Goal: Task Accomplishment & Management: Use online tool/utility

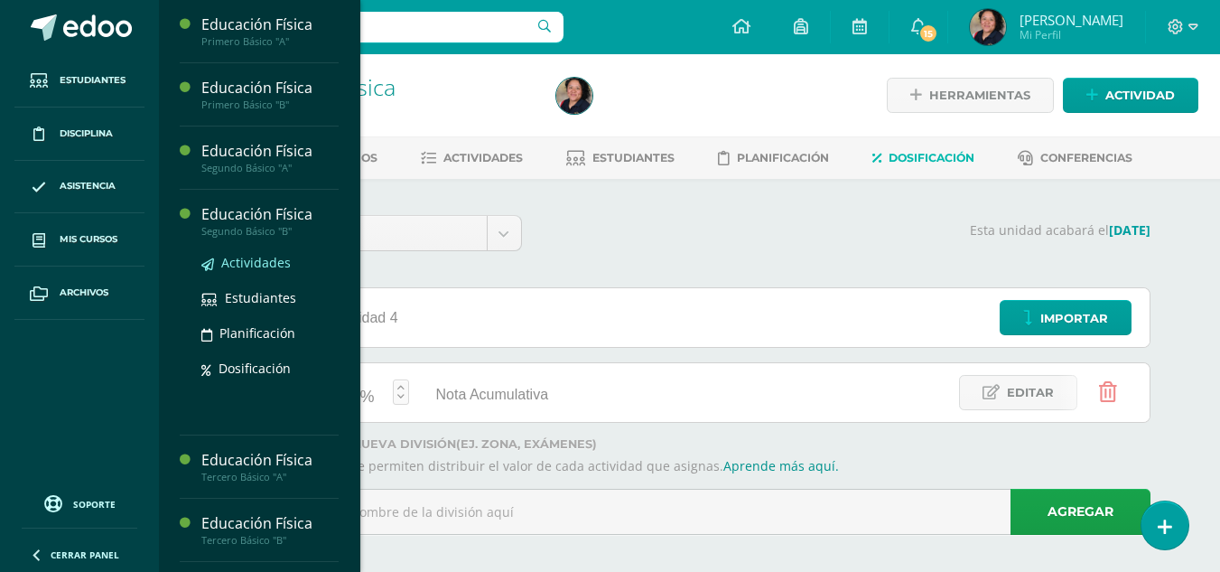
click at [260, 259] on span "Actividades" at bounding box center [256, 262] width 70 height 17
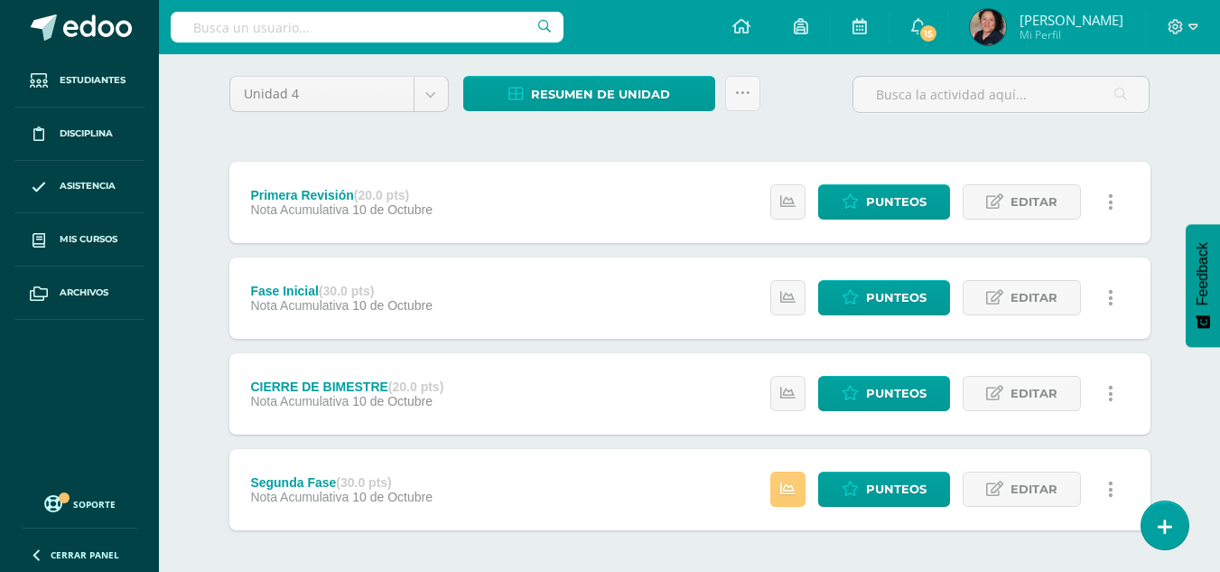
scroll to position [172, 0]
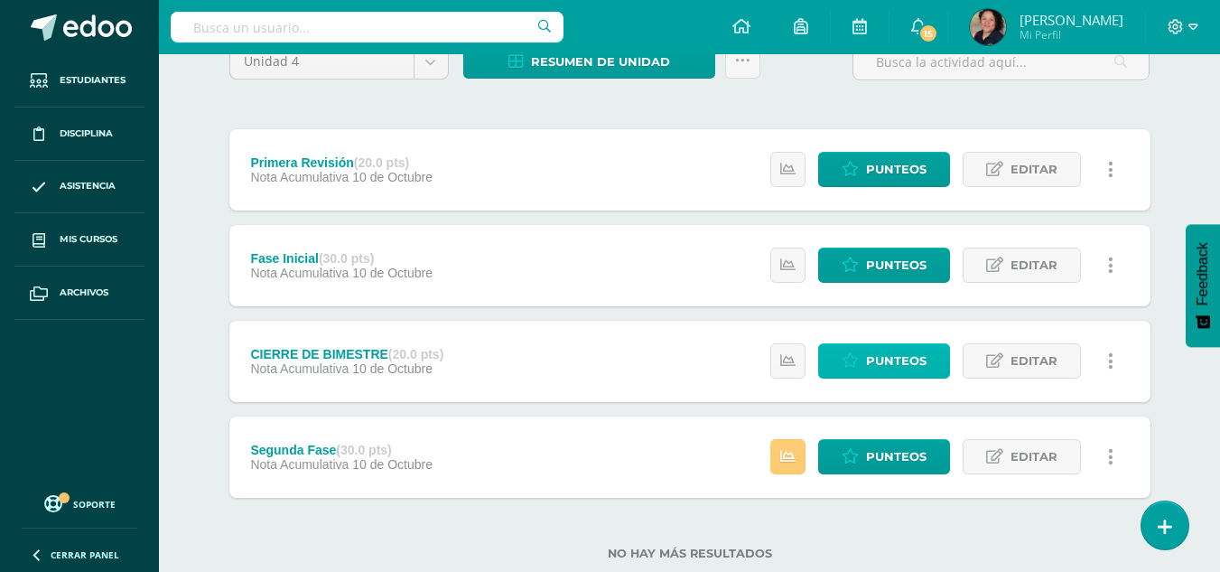
click at [907, 358] on span "Punteos" at bounding box center [896, 360] width 61 height 33
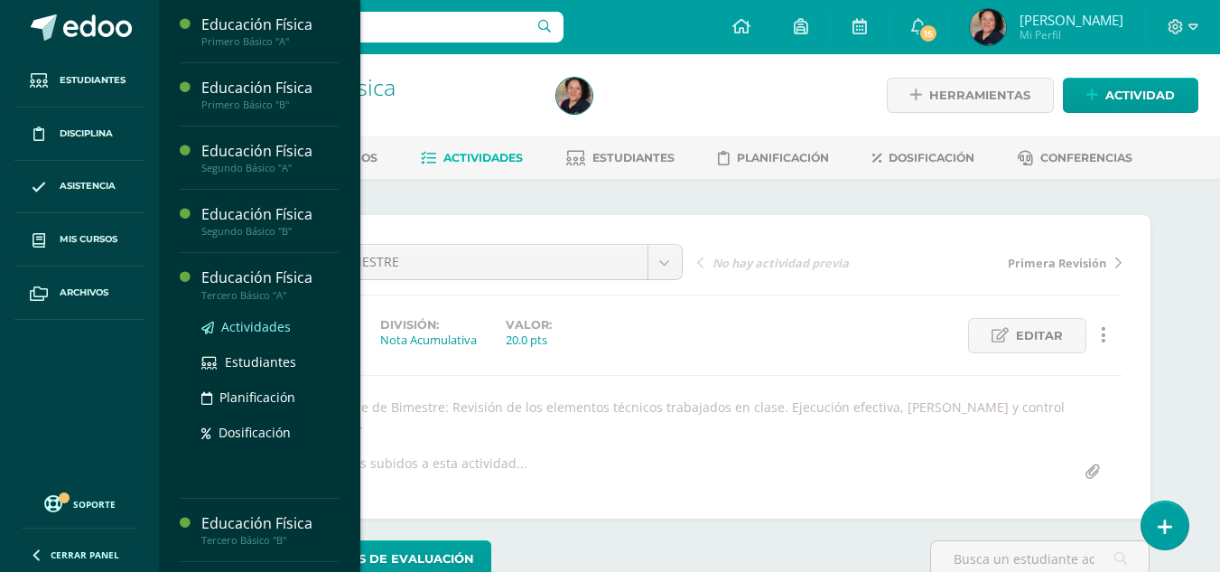
click at [258, 324] on span "Actividades" at bounding box center [256, 326] width 70 height 17
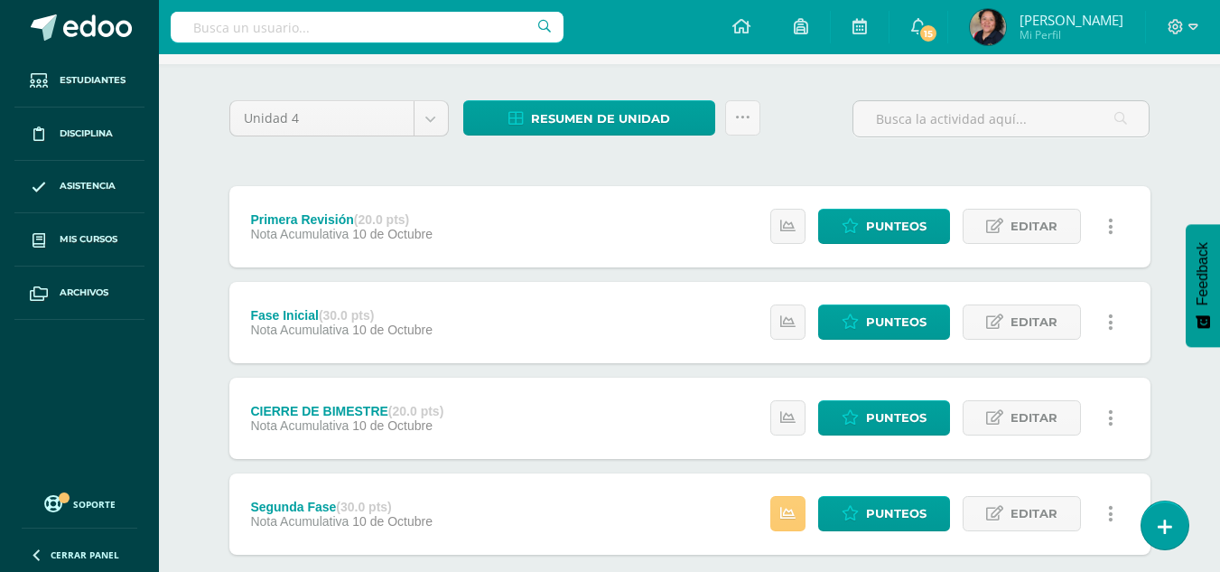
scroll to position [119, 0]
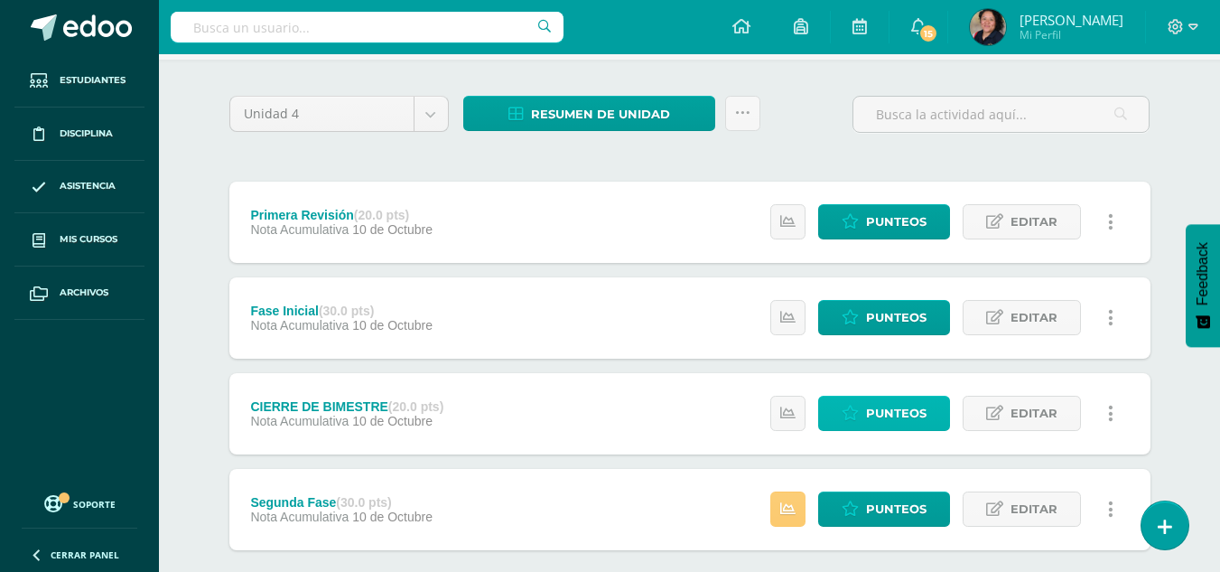
click at [886, 412] on span "Punteos" at bounding box center [896, 413] width 61 height 33
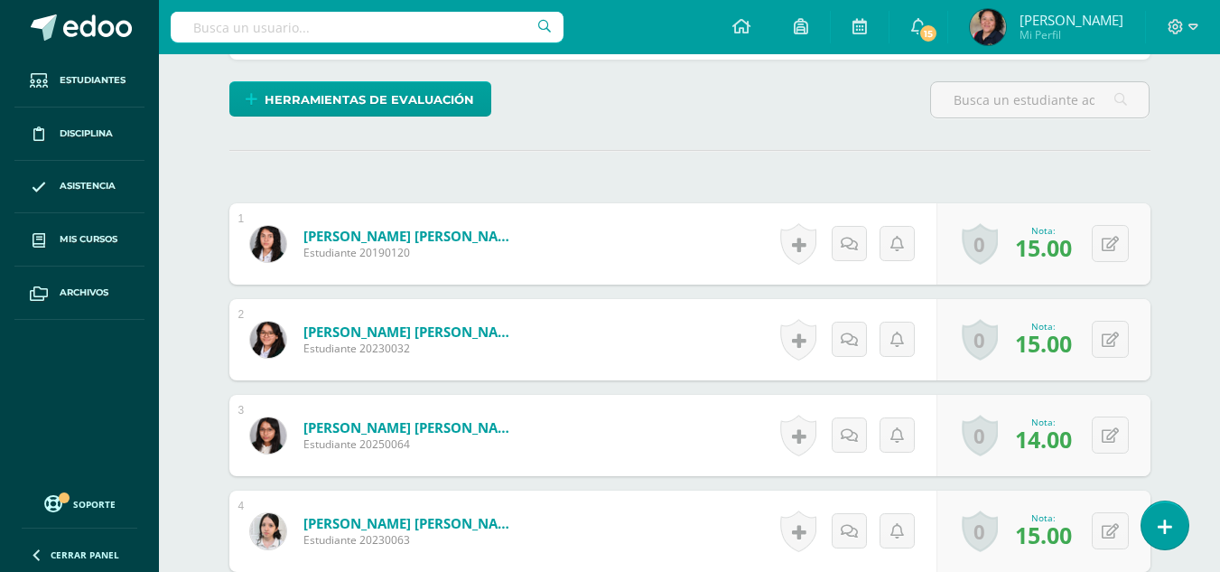
scroll to position [460, 0]
click at [1112, 232] on button at bounding box center [1110, 242] width 37 height 37
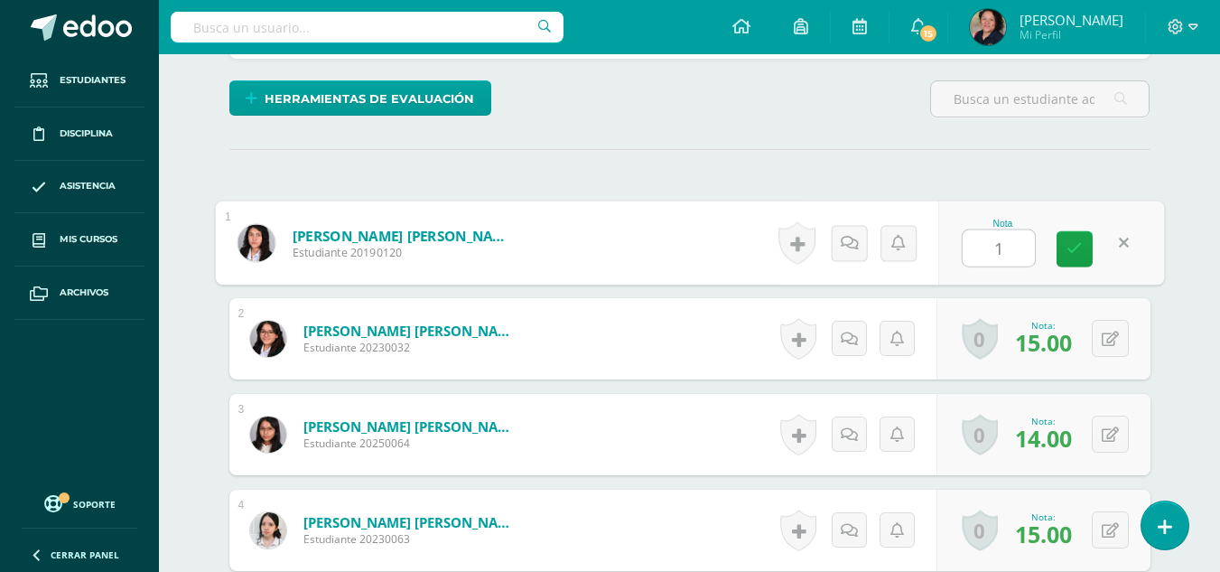
type input "18"
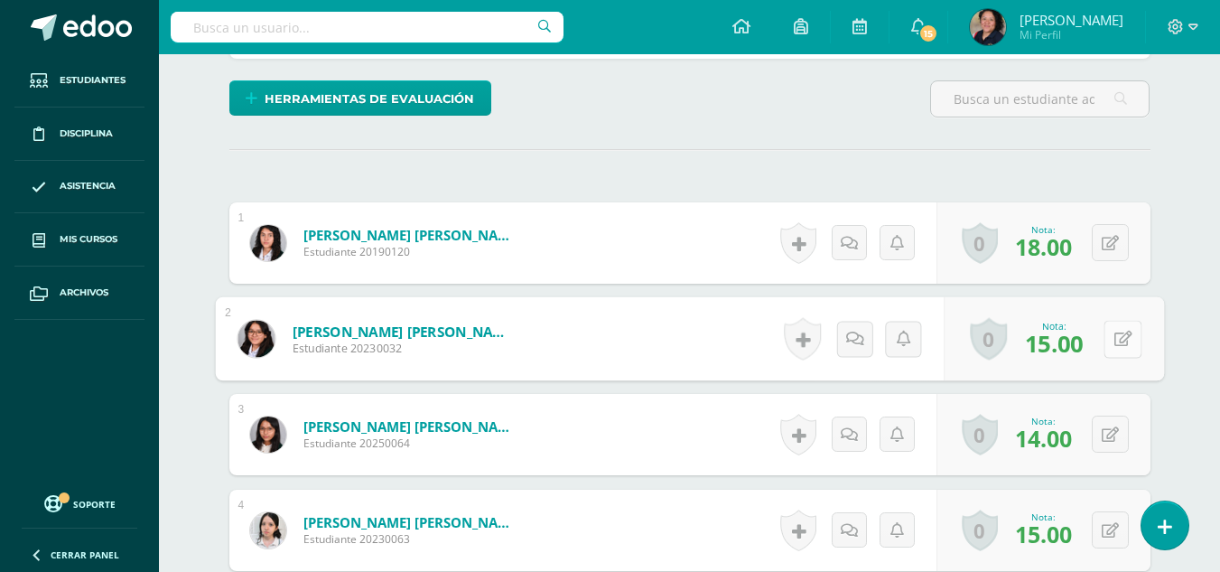
click at [1119, 320] on button at bounding box center [1123, 339] width 38 height 38
type input "18"
click at [1107, 431] on button at bounding box center [1110, 434] width 37 height 37
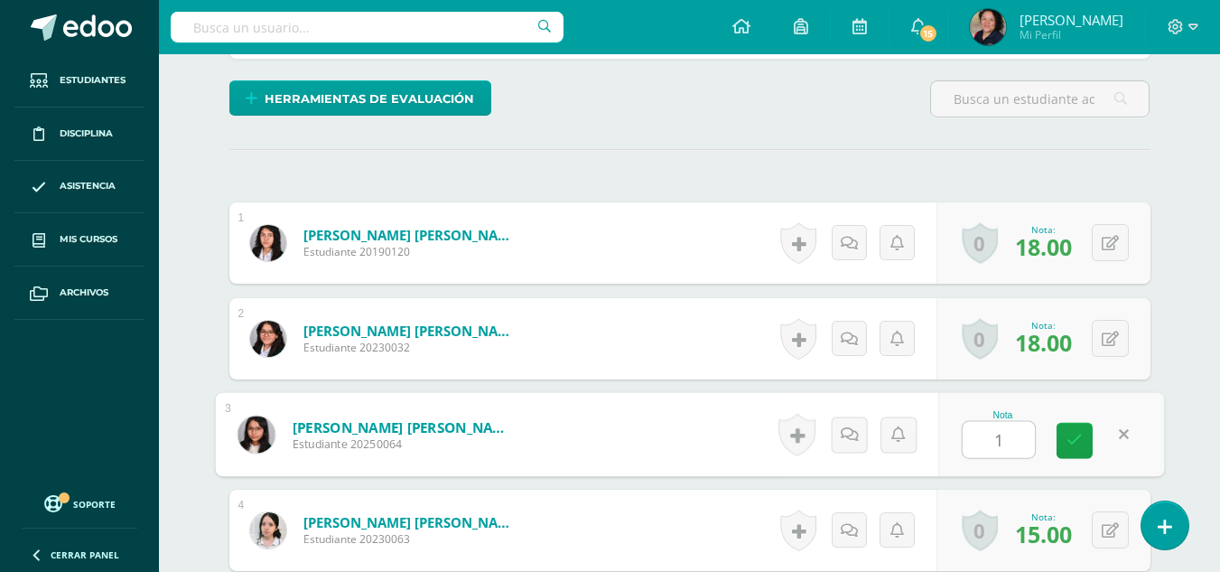
type input "18"
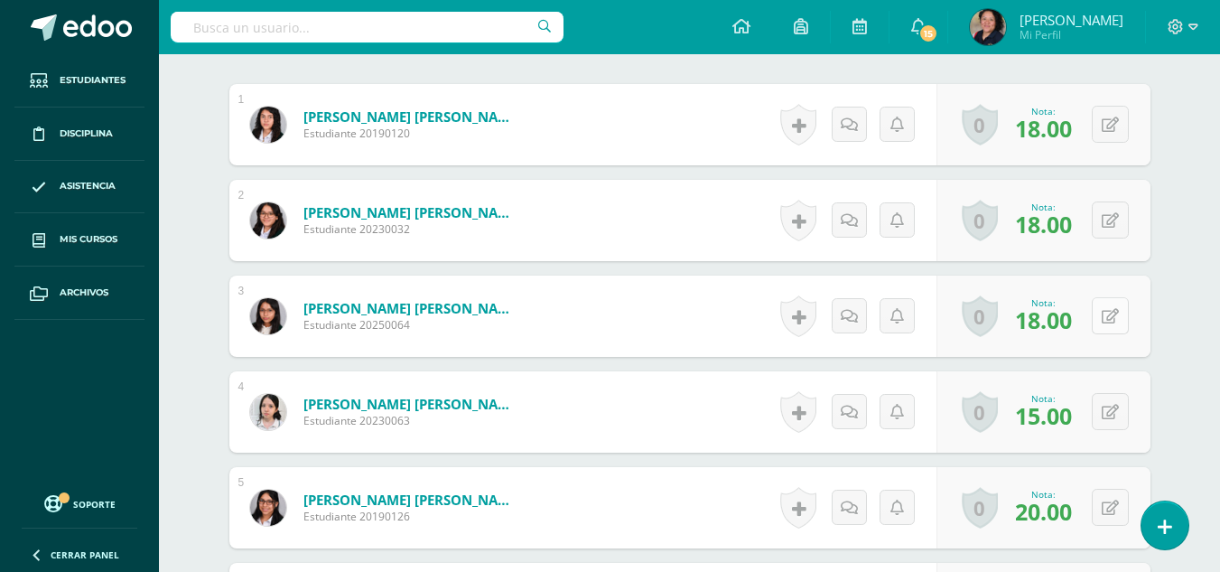
scroll to position [579, 0]
click at [1123, 401] on button at bounding box center [1110, 410] width 37 height 37
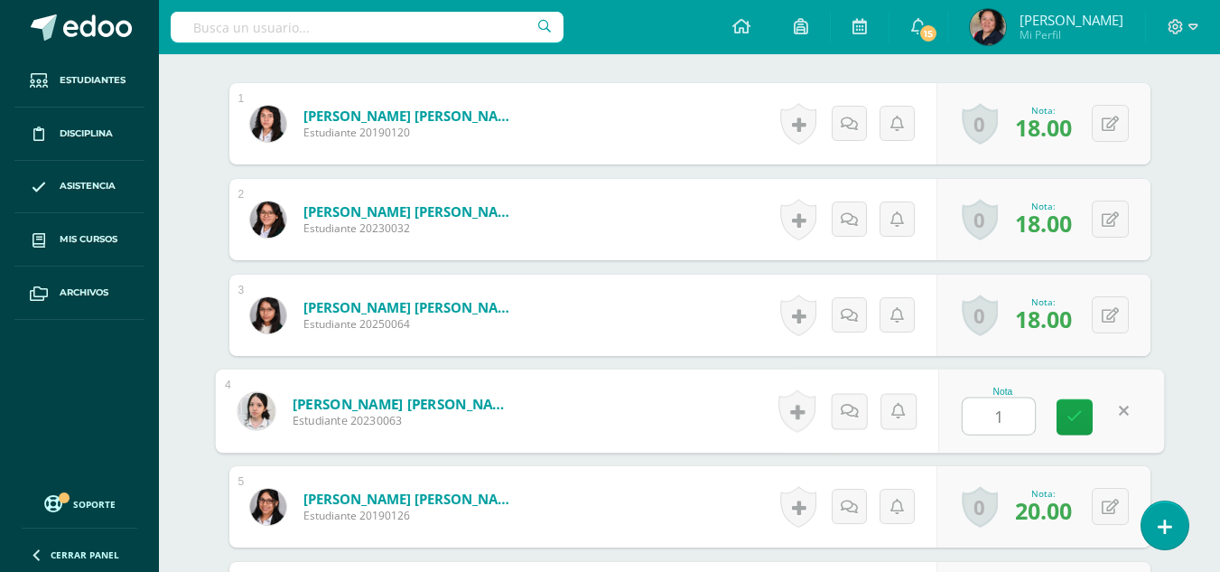
type input "18"
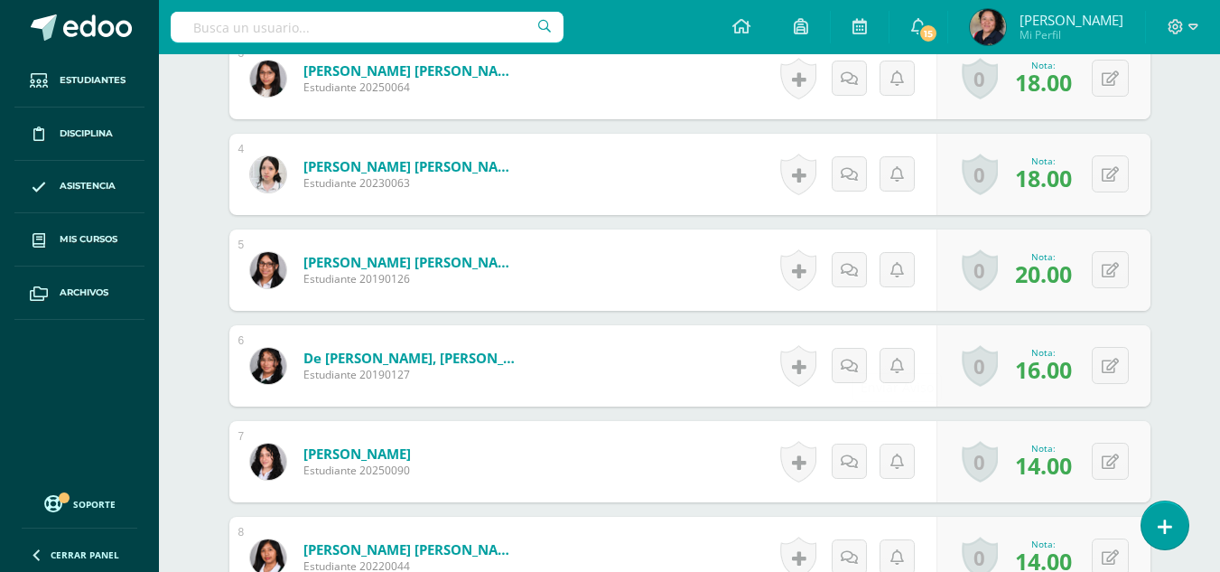
scroll to position [817, 0]
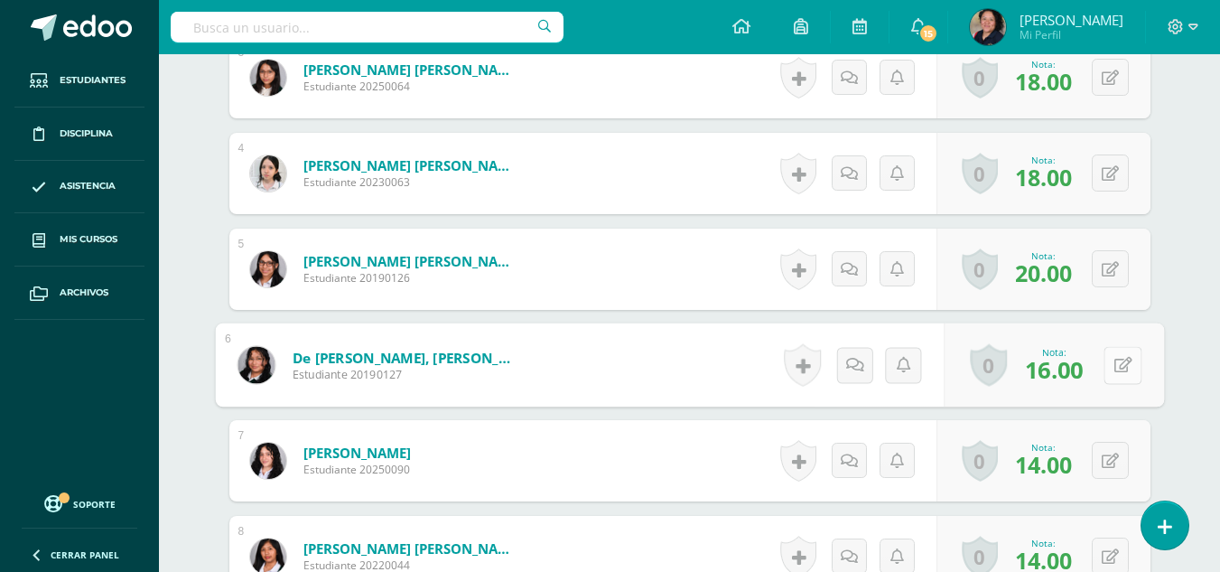
click at [1108, 350] on button at bounding box center [1123, 365] width 38 height 38
type input "18"
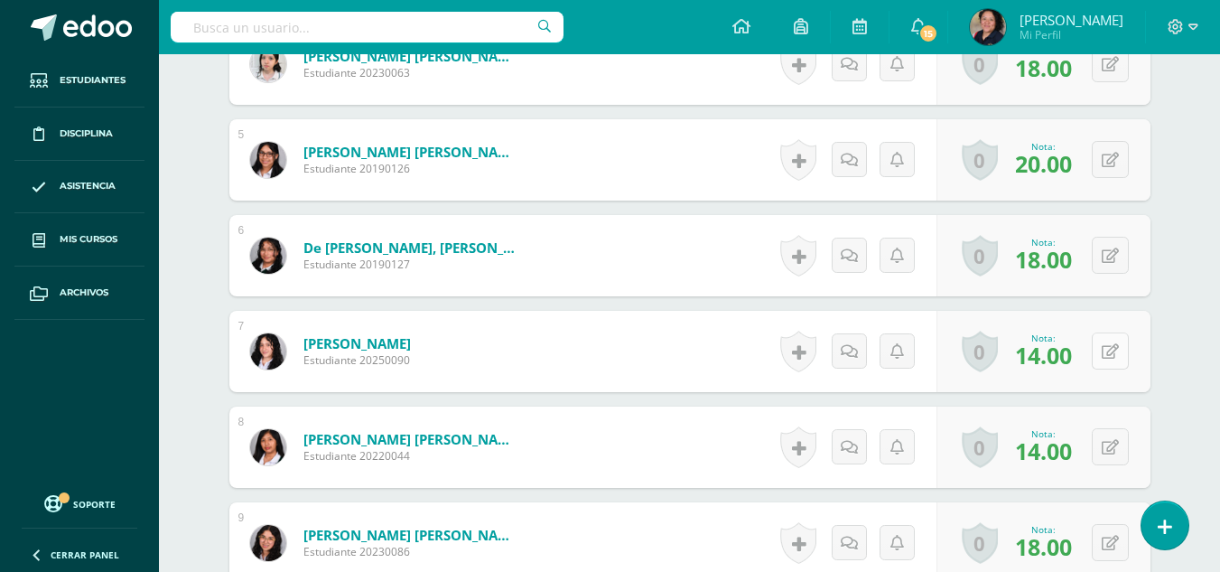
scroll to position [927, 0]
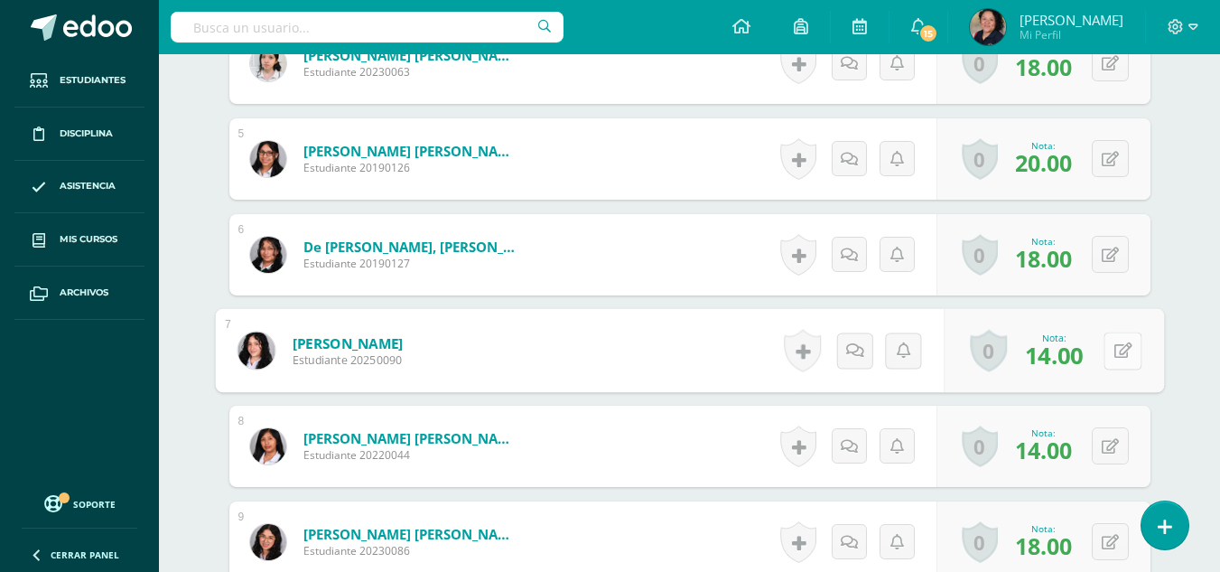
click at [1109, 332] on button at bounding box center [1123, 351] width 38 height 38
type input "18"
click at [1115, 439] on icon at bounding box center [1110, 446] width 17 height 15
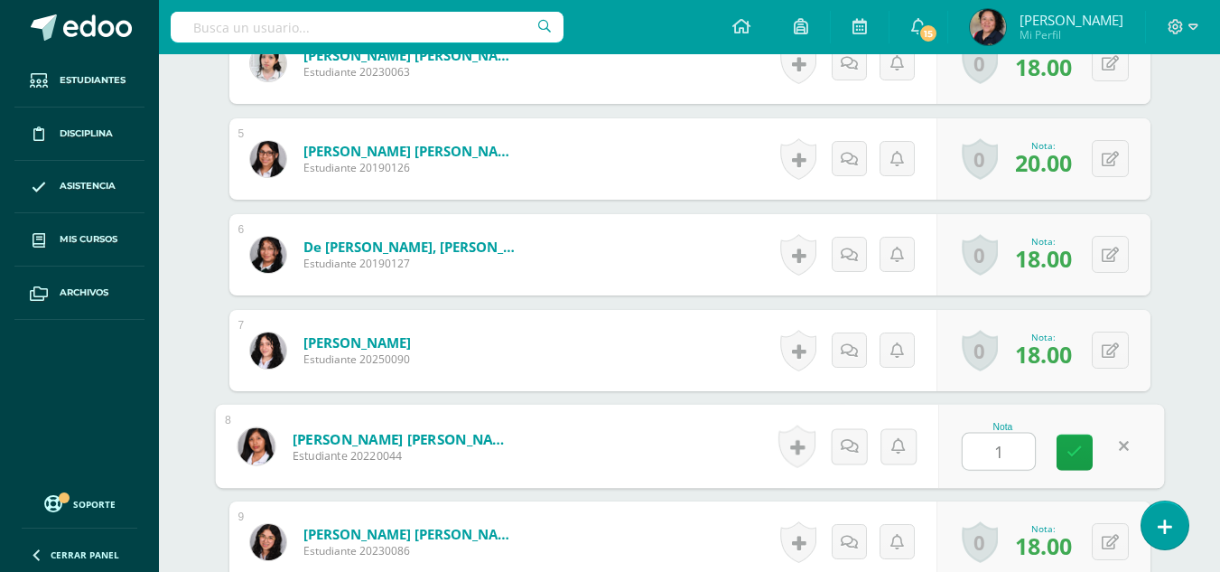
type input "18"
click at [1087, 435] on link at bounding box center [1075, 453] width 36 height 36
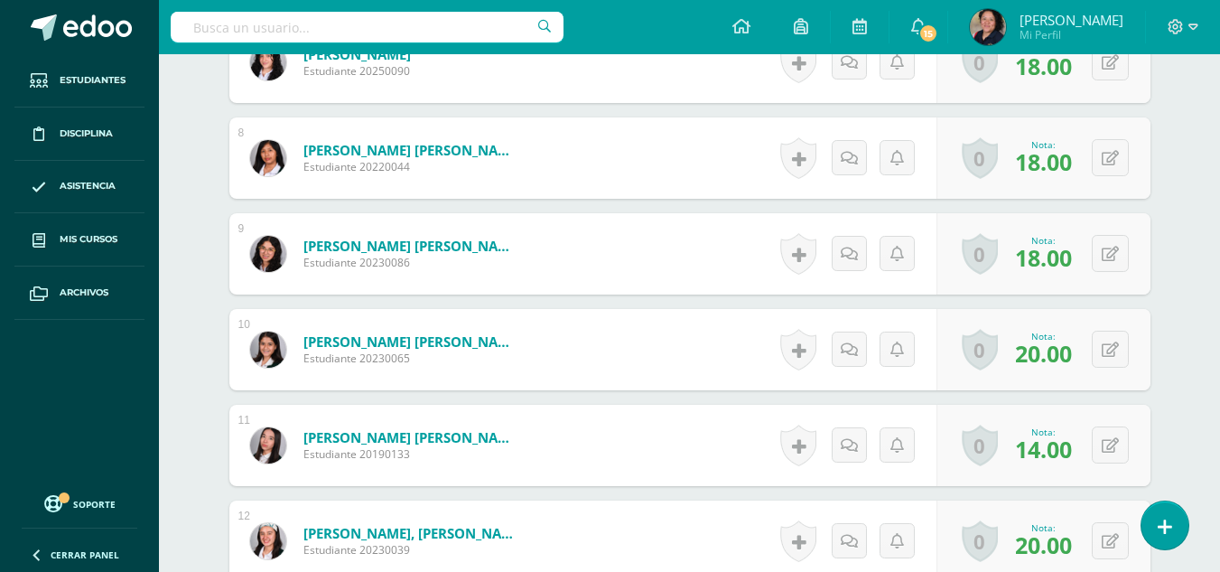
scroll to position [1216, 0]
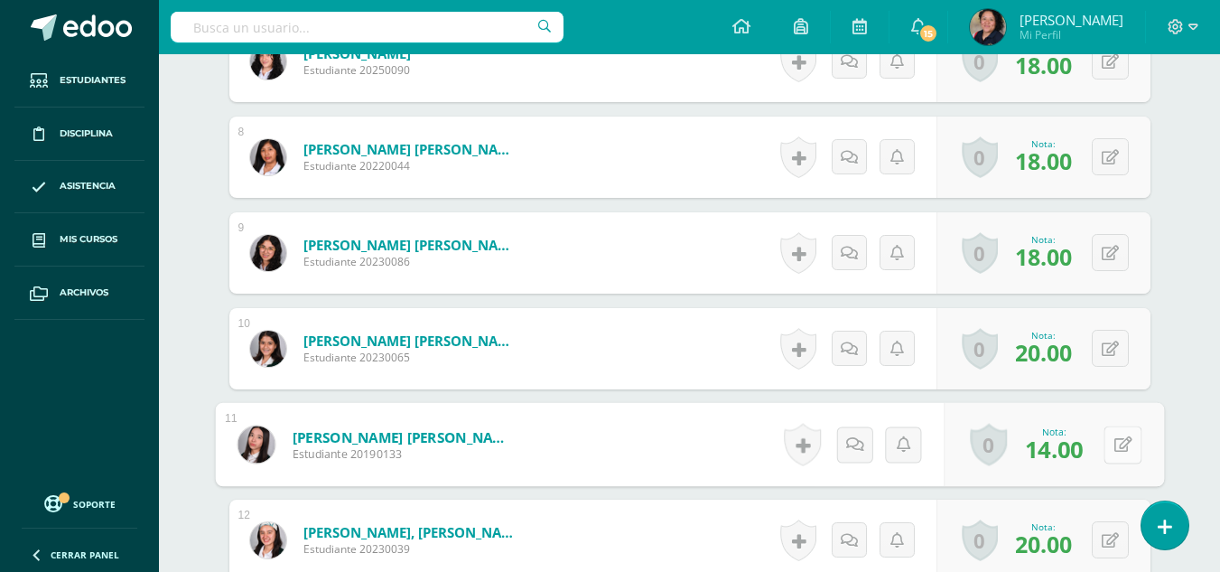
click at [1121, 426] on button at bounding box center [1123, 444] width 38 height 38
type input "18"
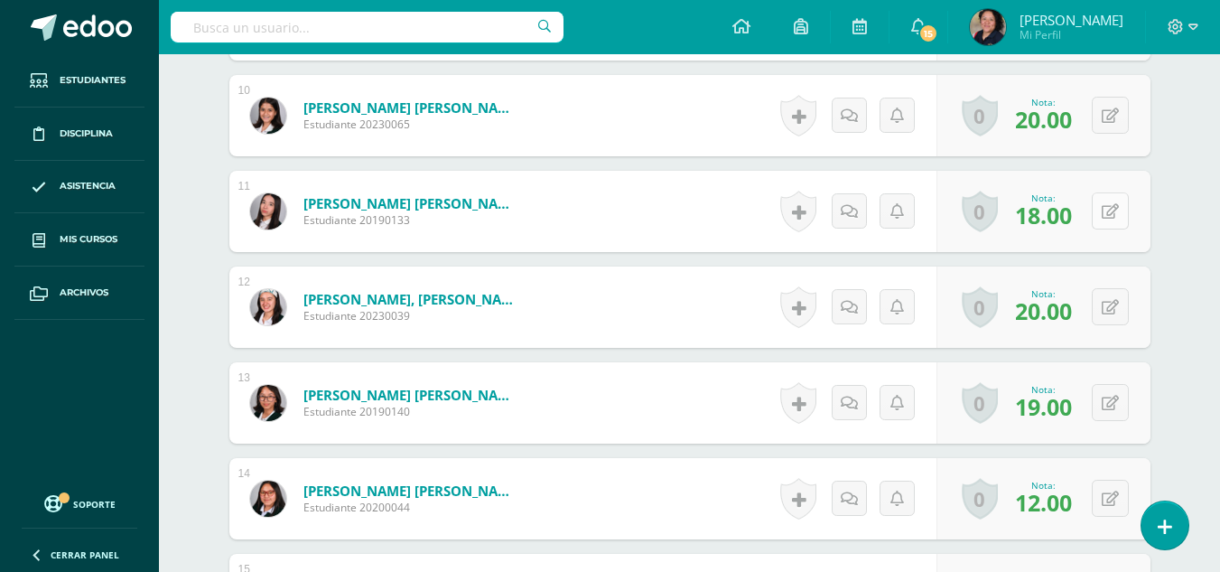
scroll to position [1450, 0]
click at [1115, 394] on icon at bounding box center [1123, 401] width 18 height 15
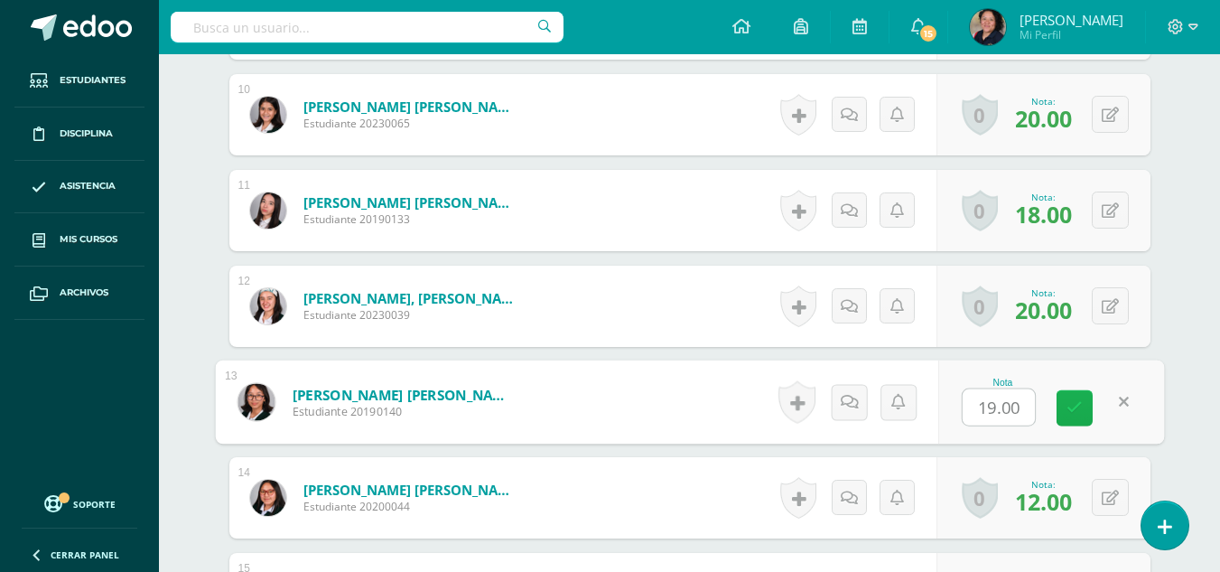
click at [1072, 400] on icon at bounding box center [1075, 407] width 16 height 15
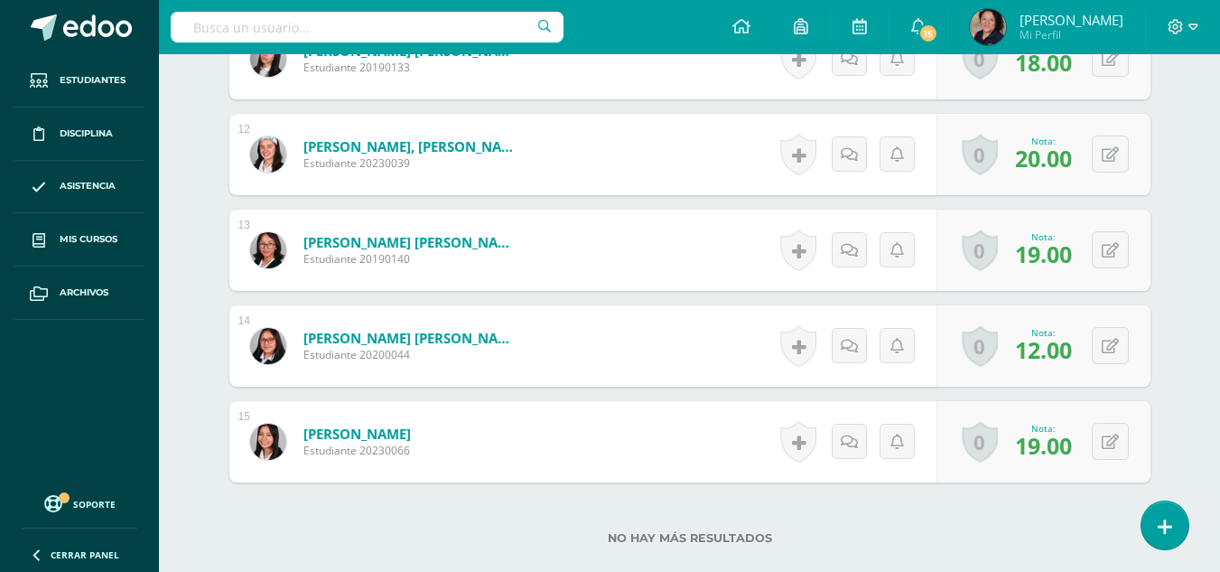
scroll to position [1603, 0]
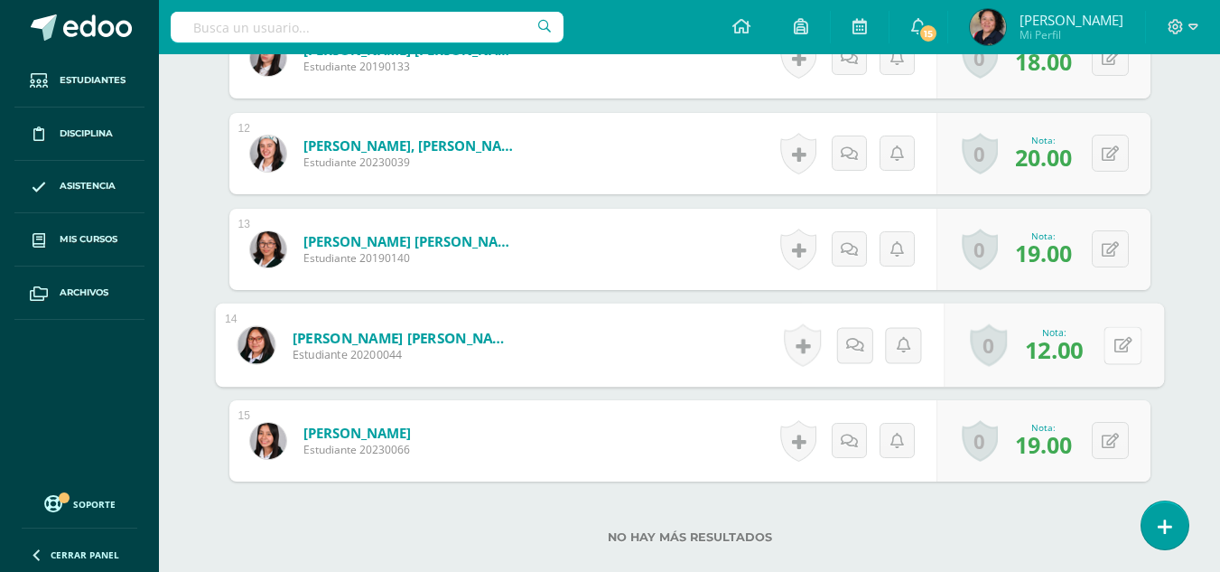
click at [1105, 339] on button at bounding box center [1123, 345] width 38 height 38
type input "18."
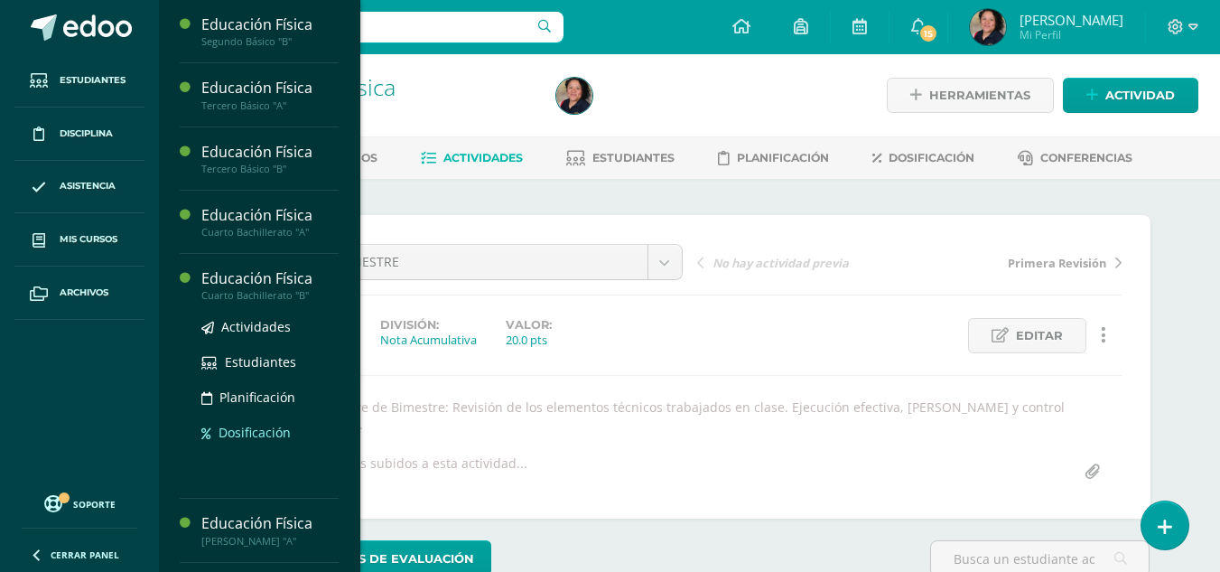
scroll to position [190, 0]
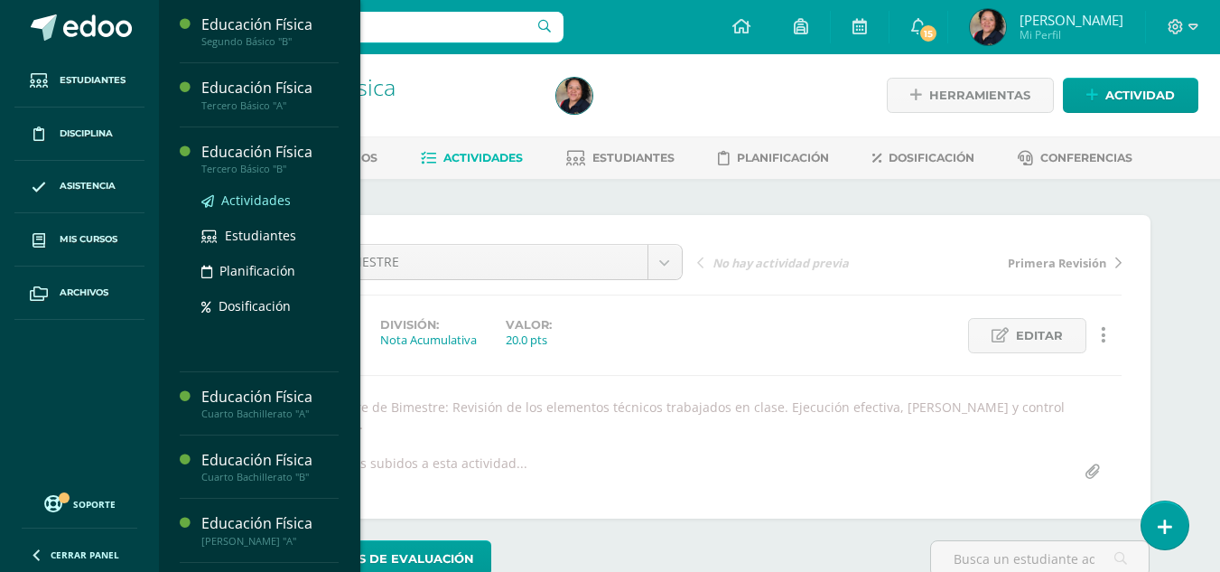
click at [275, 196] on span "Actividades" at bounding box center [256, 200] width 70 height 17
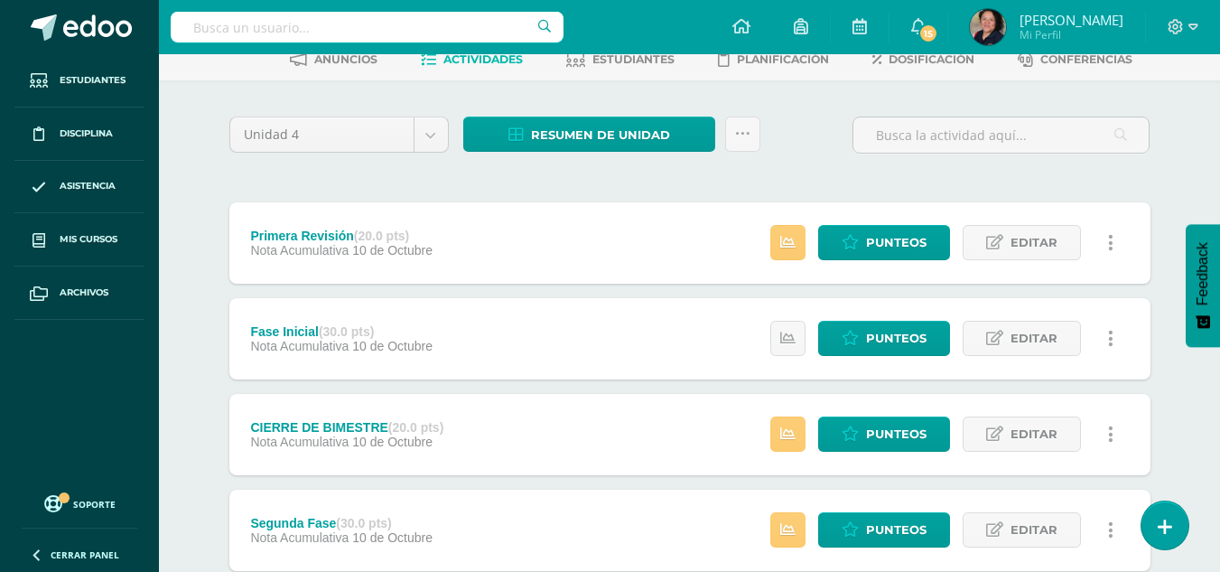
scroll to position [102, 0]
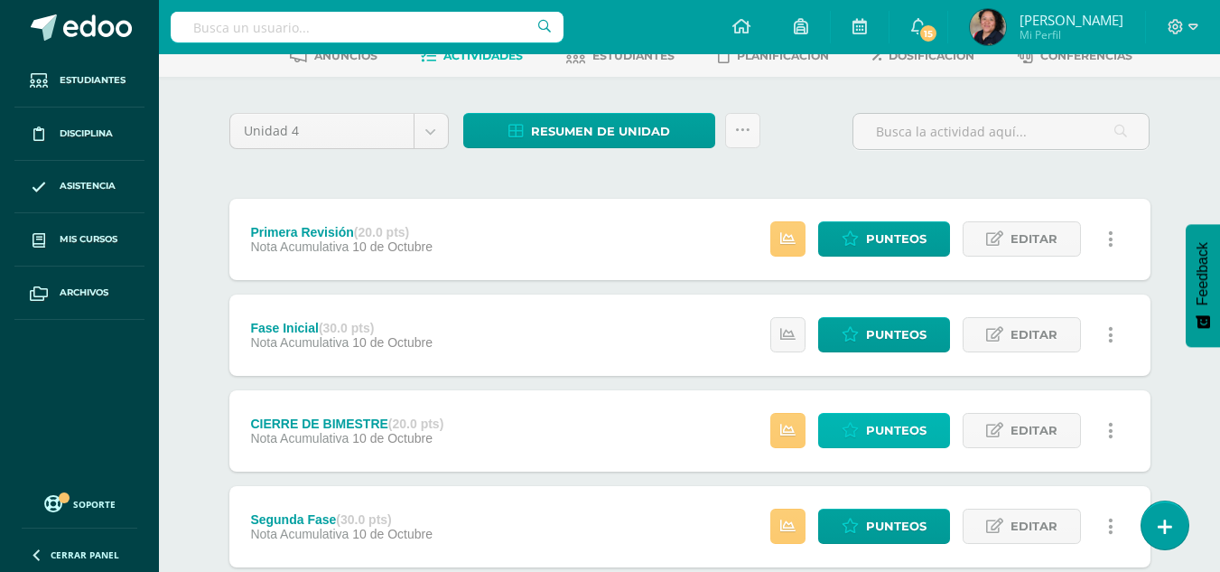
click at [930, 429] on link "Punteos" at bounding box center [884, 430] width 132 height 35
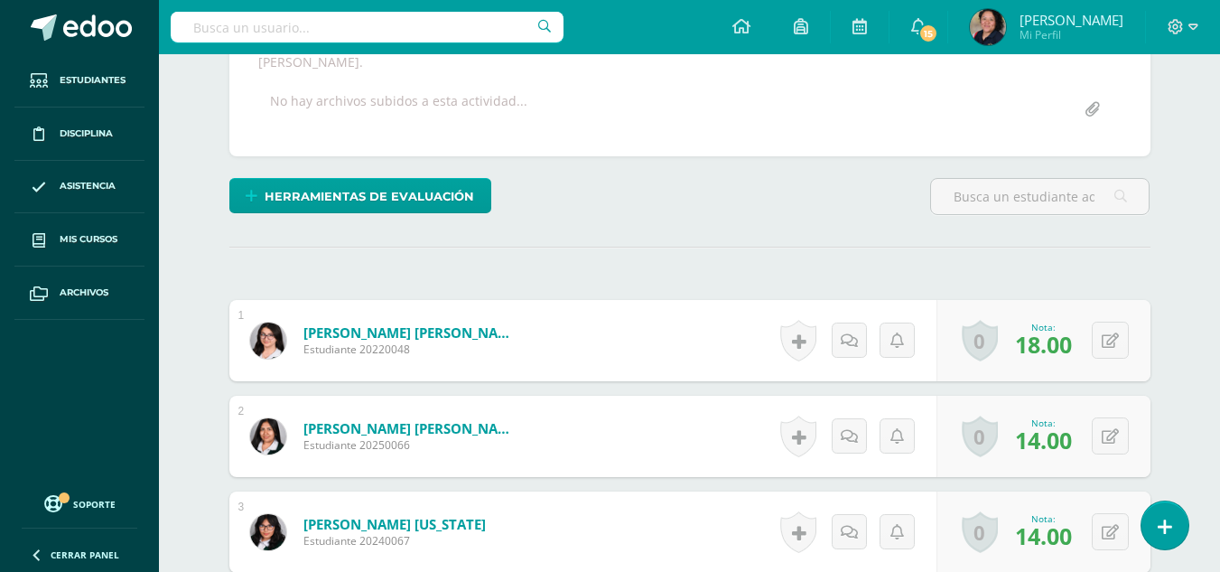
scroll to position [363, 0]
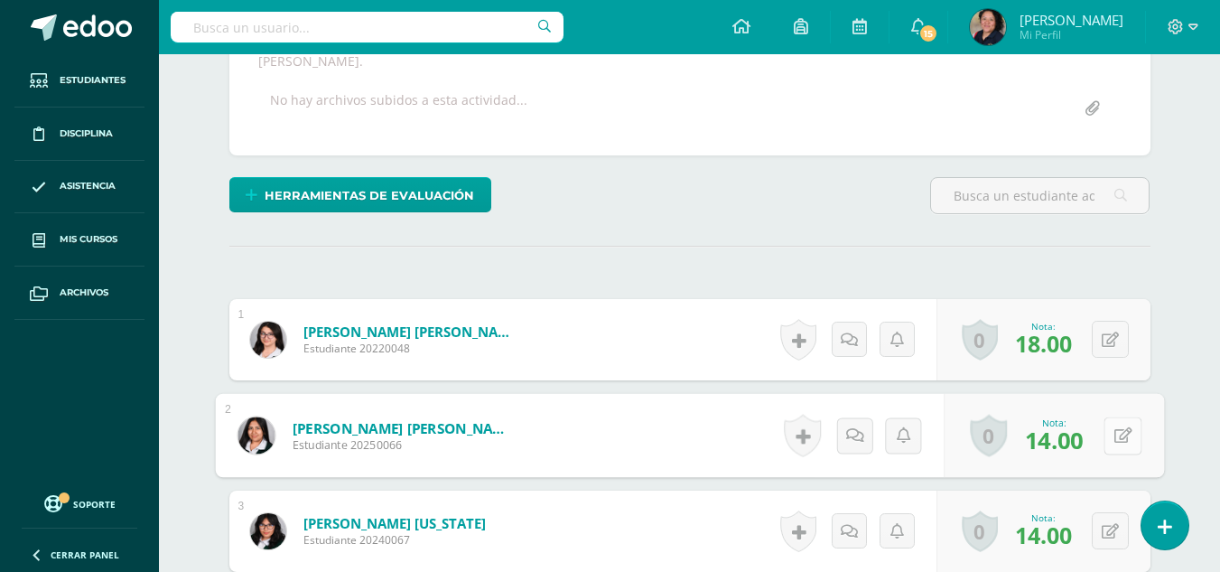
click at [1109, 418] on button at bounding box center [1123, 435] width 38 height 38
type input "18"
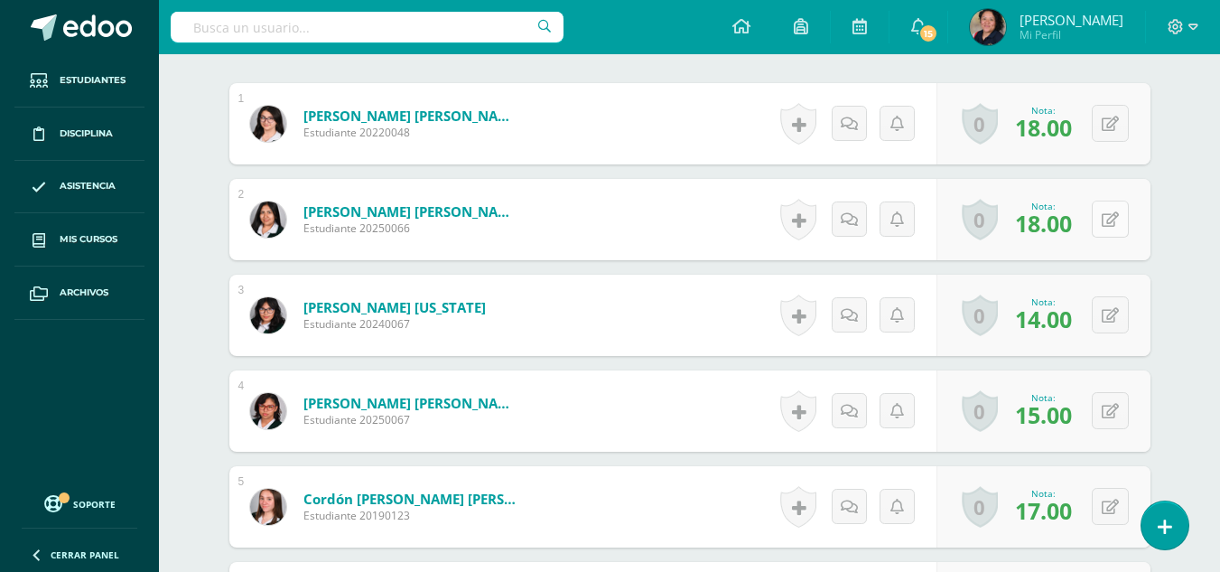
scroll to position [581, 0]
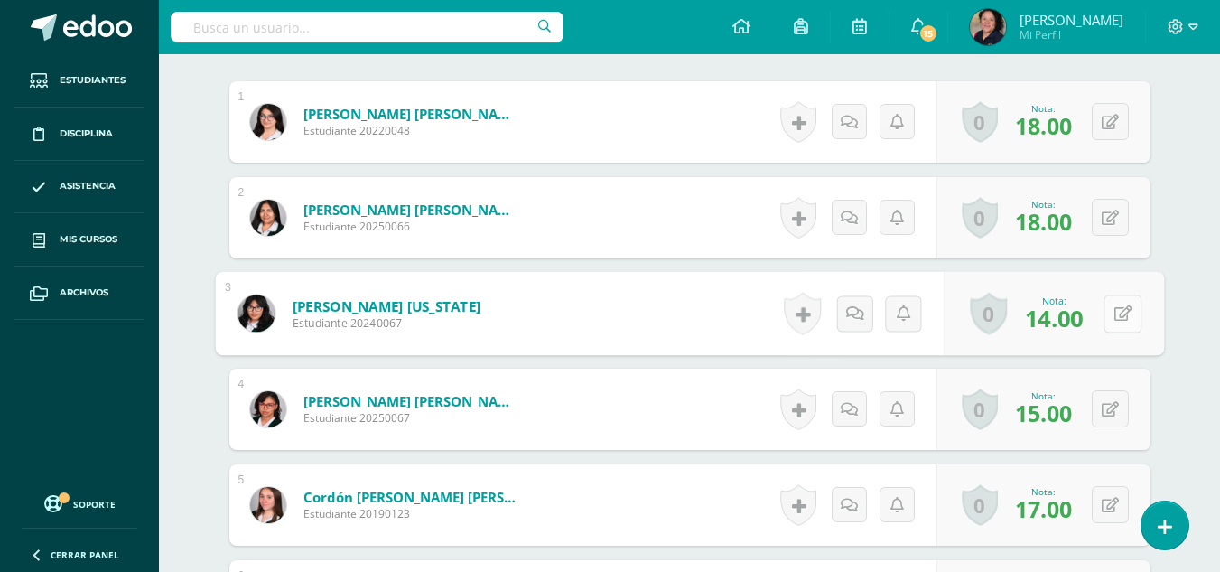
click at [1114, 305] on icon at bounding box center [1123, 312] width 18 height 15
type input "18"
click at [1123, 390] on button at bounding box center [1110, 408] width 37 height 37
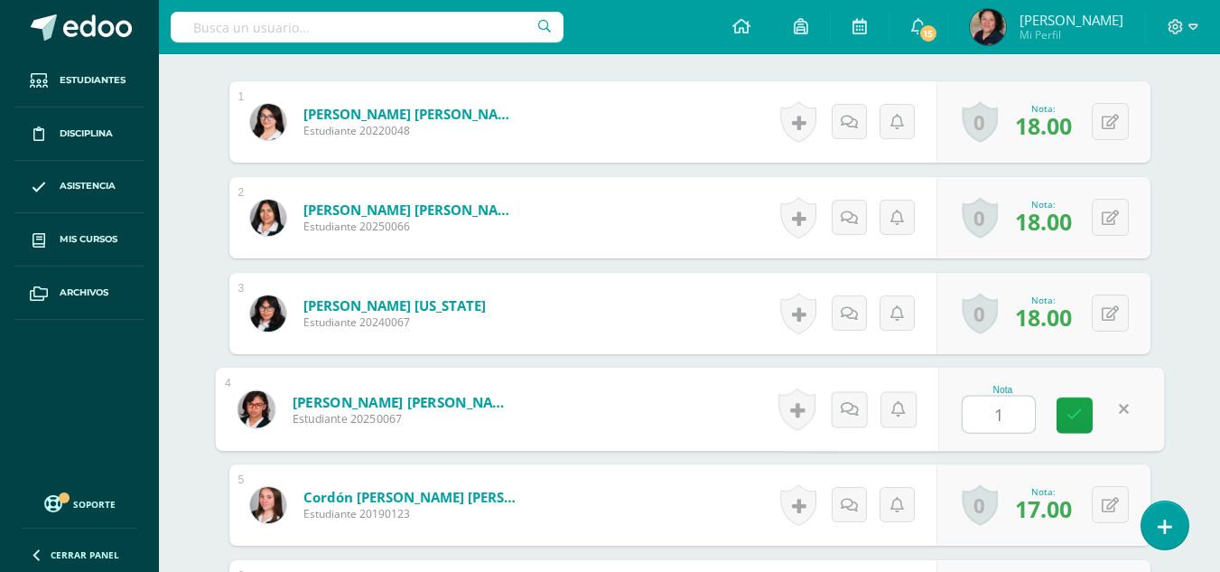
type input "18"
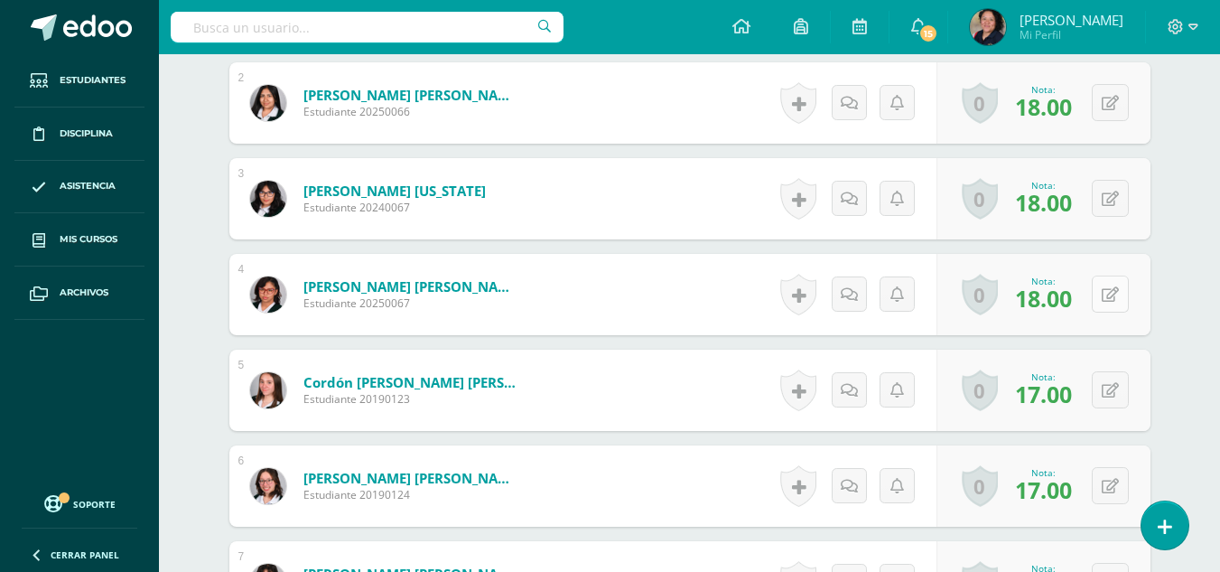
scroll to position [700, 0]
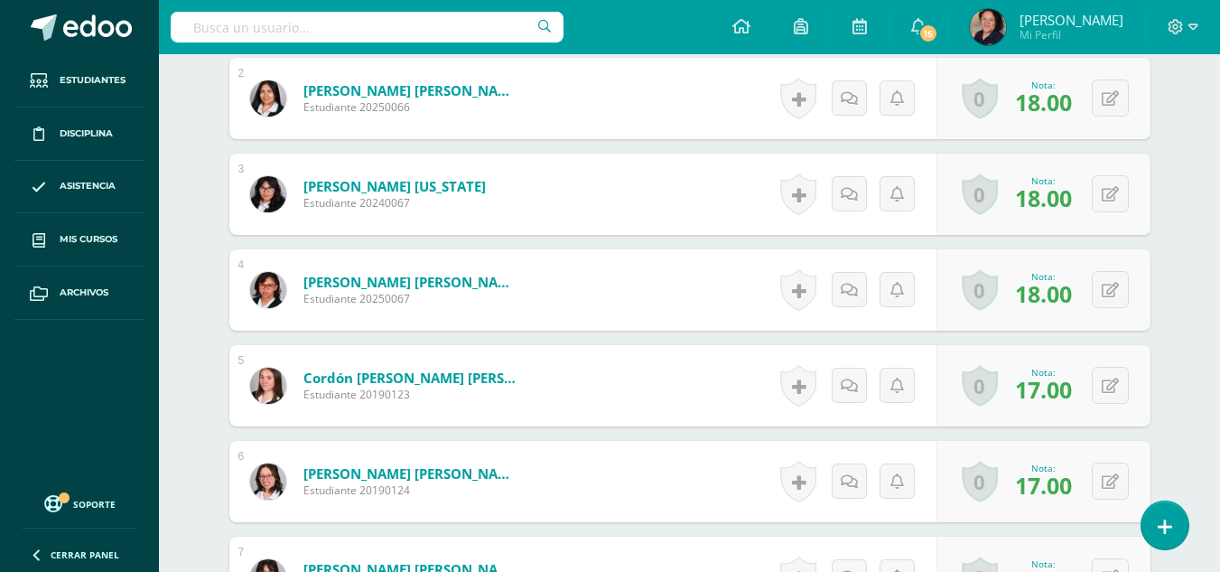
click at [1106, 349] on div "0 Logros Logros obtenidos Aún no hay logros agregados Nota: 17.00" at bounding box center [1044, 385] width 214 height 81
click at [1118, 370] on button at bounding box center [1110, 385] width 37 height 37
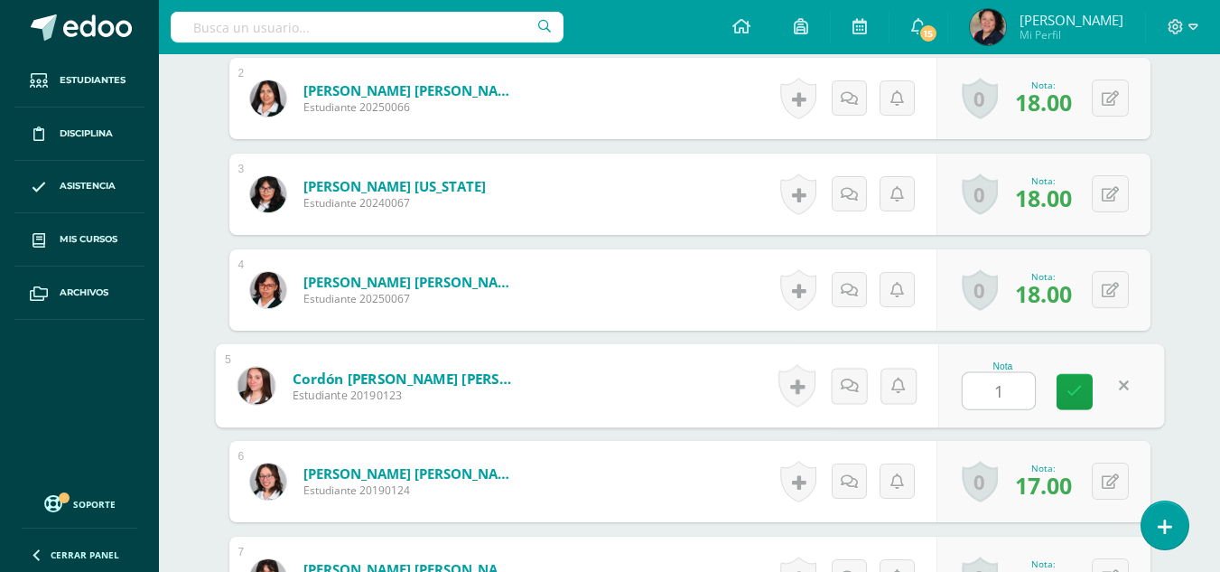
type input "18"
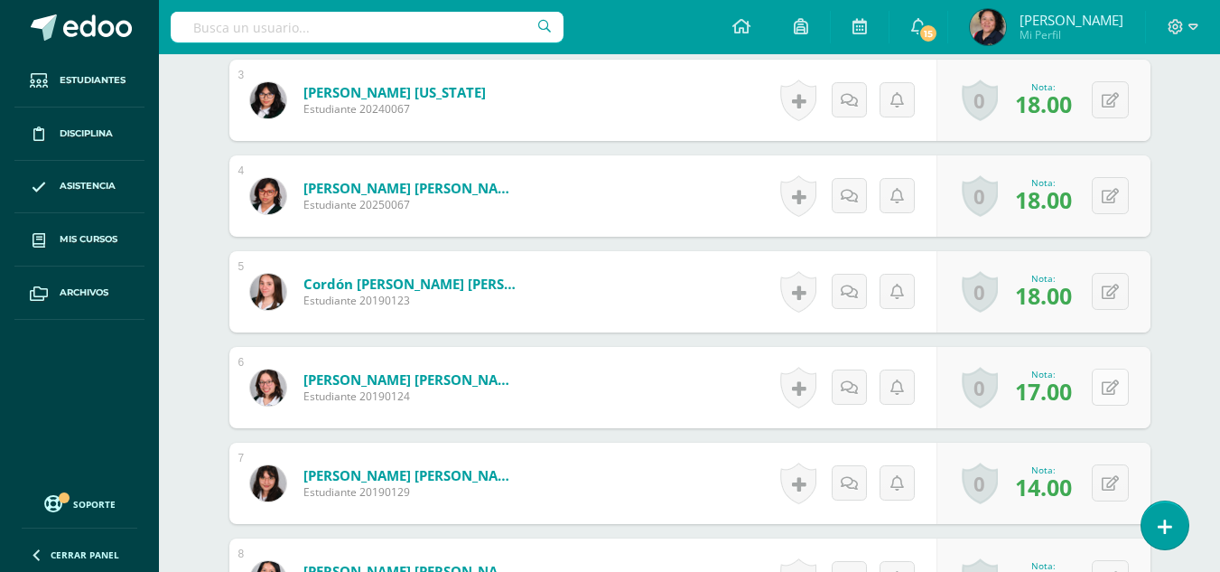
scroll to position [795, 0]
click at [1115, 379] on icon at bounding box center [1110, 386] width 17 height 15
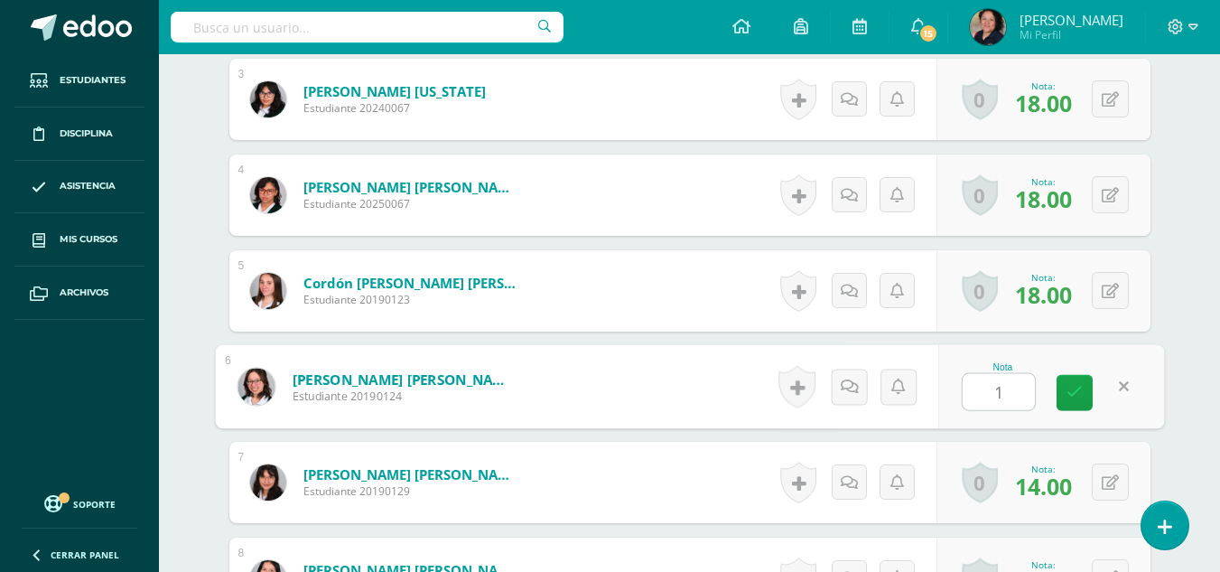
type input "18"
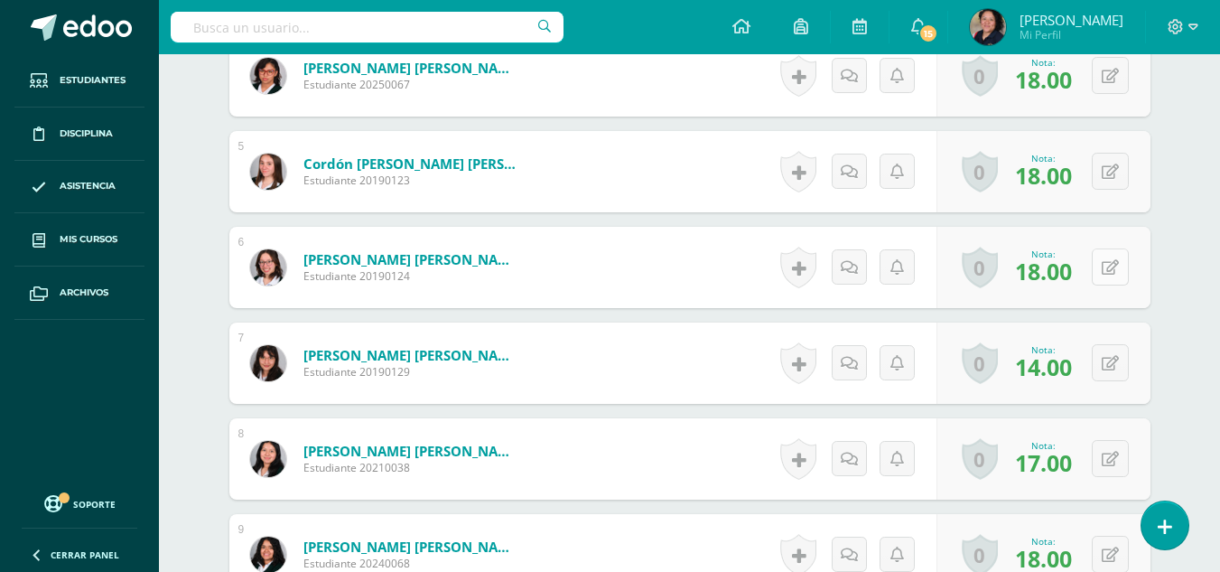
scroll to position [915, 0]
click at [1117, 343] on button at bounding box center [1110, 361] width 37 height 37
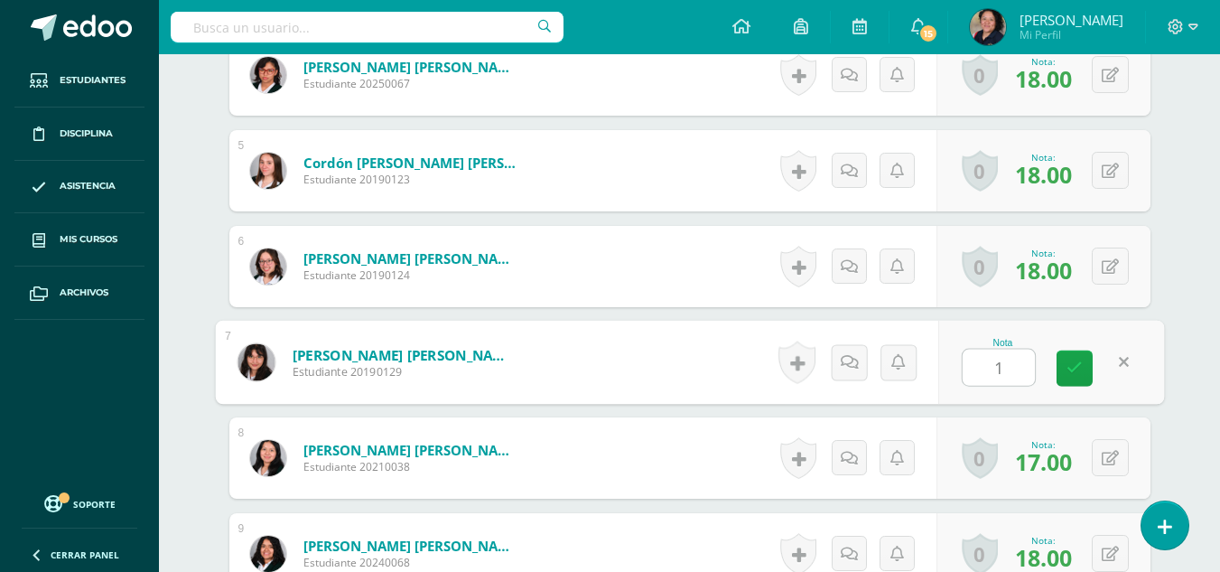
type input "18"
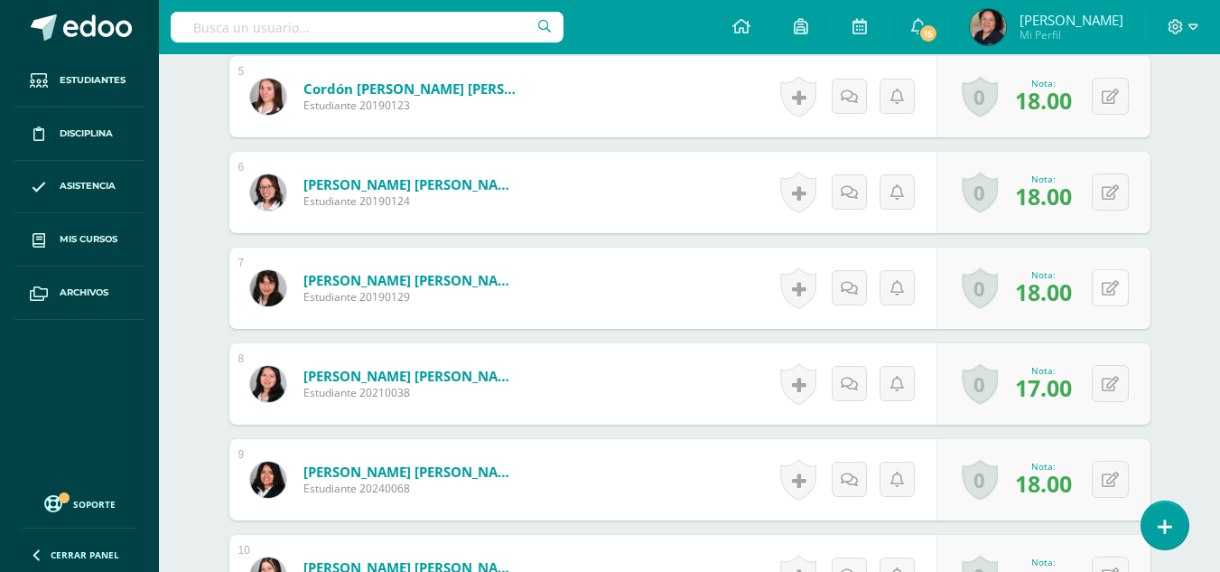
scroll to position [990, 0]
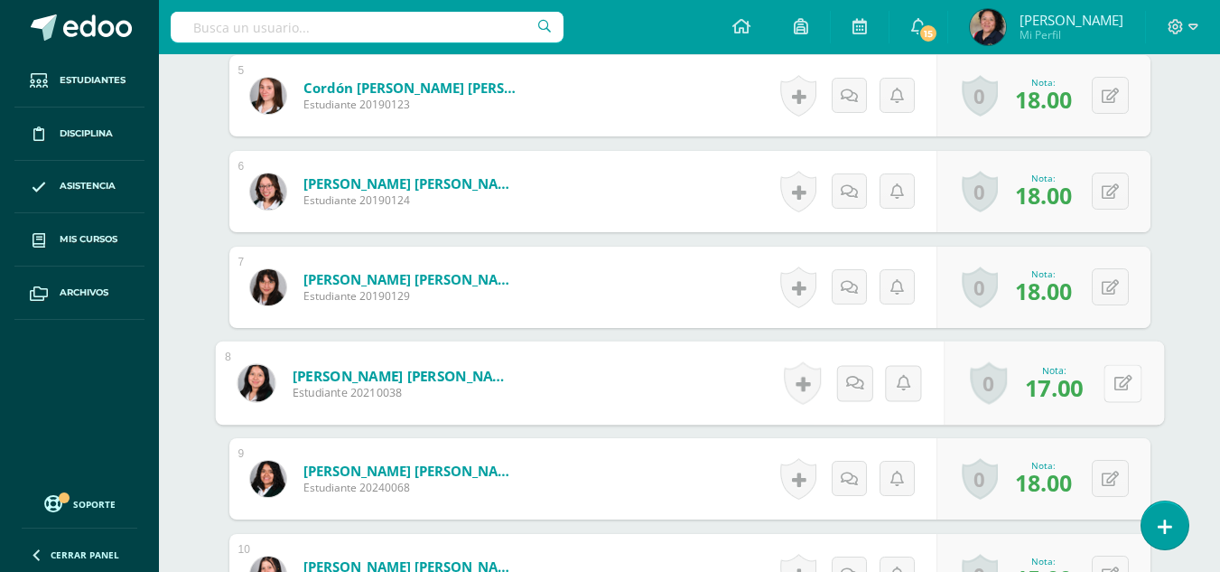
click at [1121, 364] on button at bounding box center [1123, 383] width 38 height 38
type input "18"
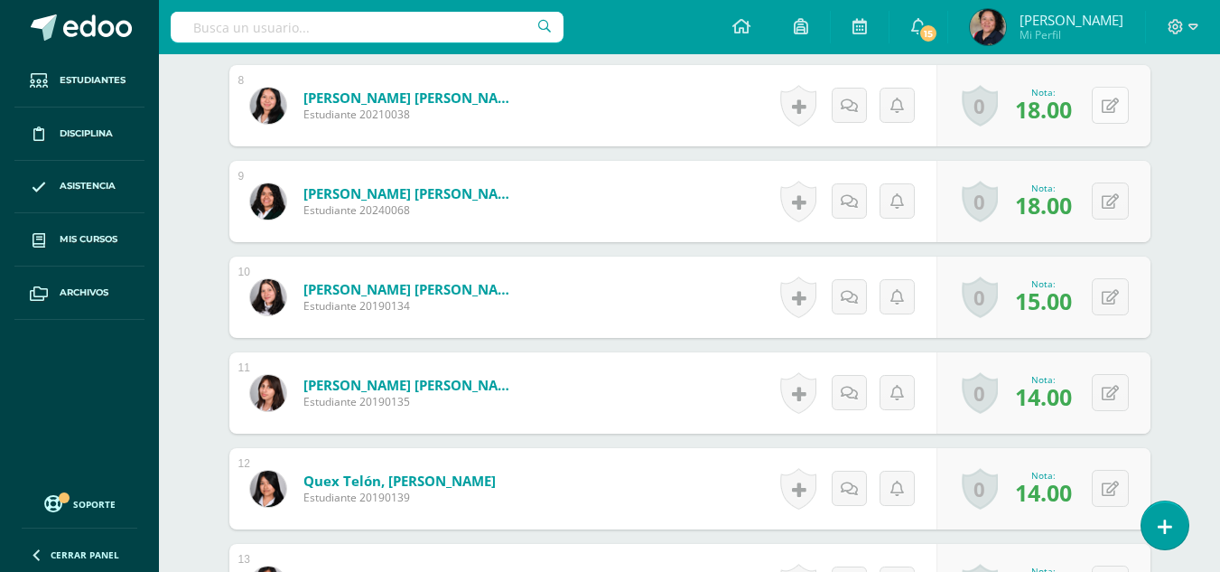
scroll to position [1268, 0]
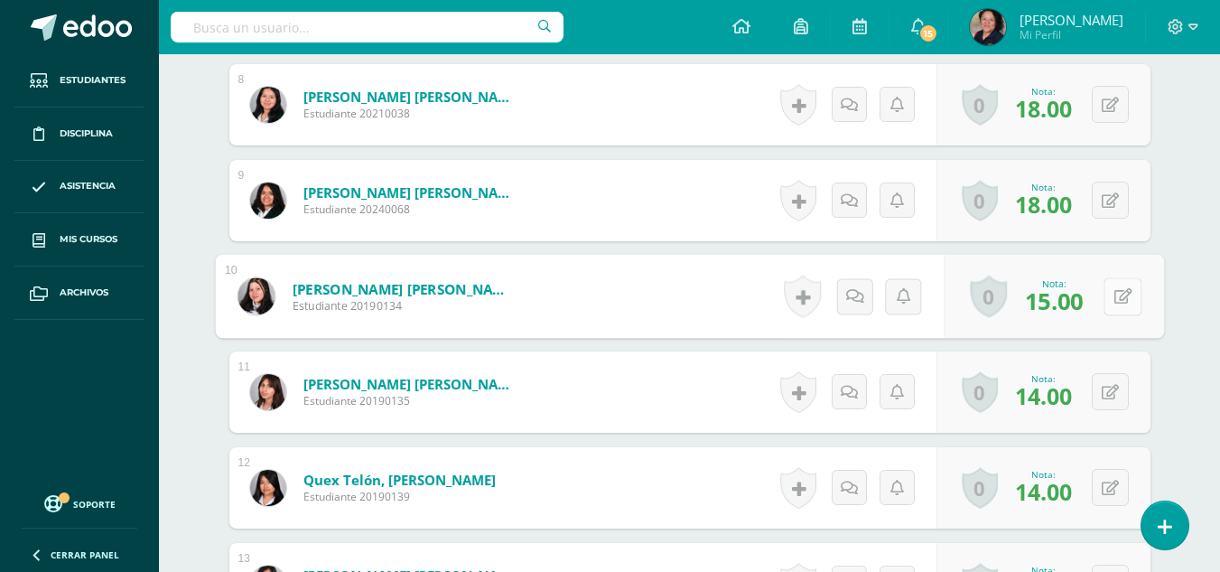
click at [1109, 281] on button at bounding box center [1123, 296] width 38 height 38
type input "18"
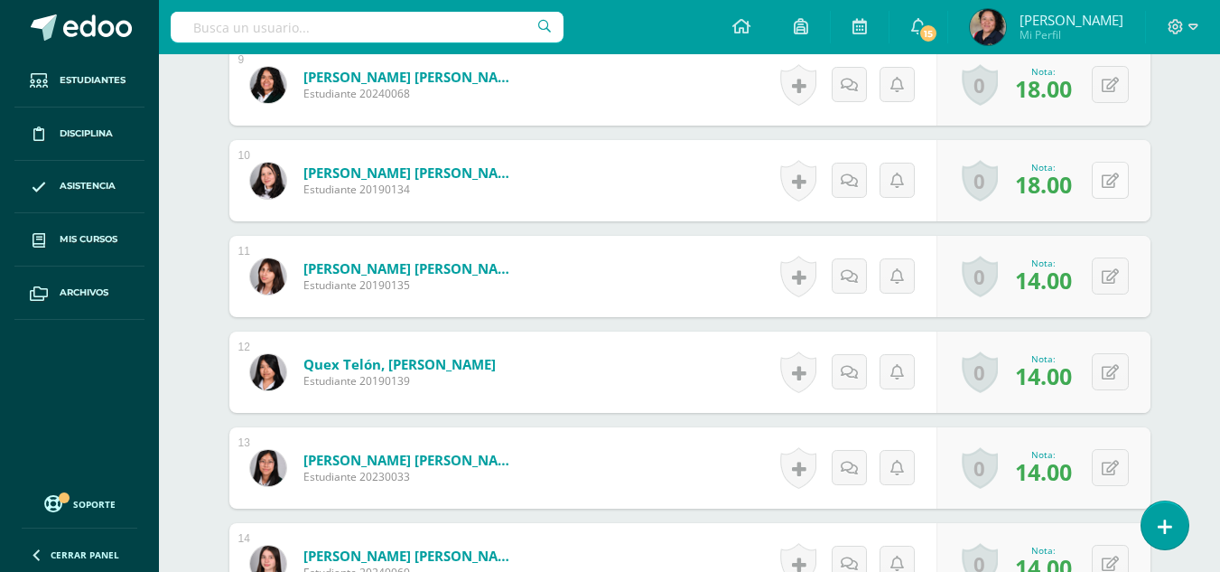
scroll to position [1385, 0]
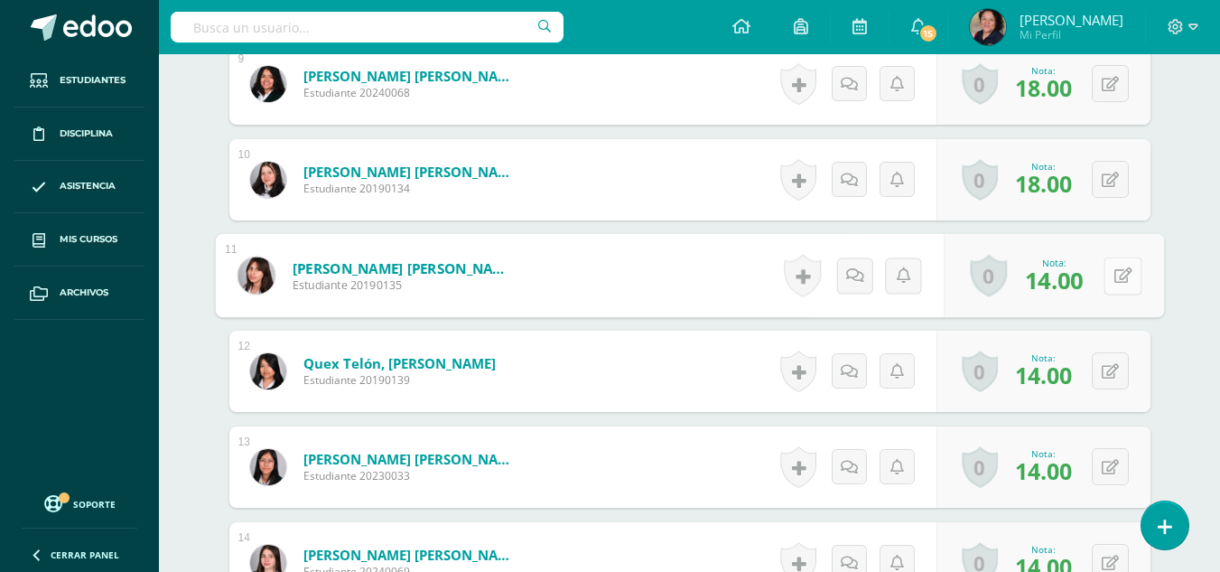
click at [1112, 269] on button at bounding box center [1123, 276] width 38 height 38
type input "18"
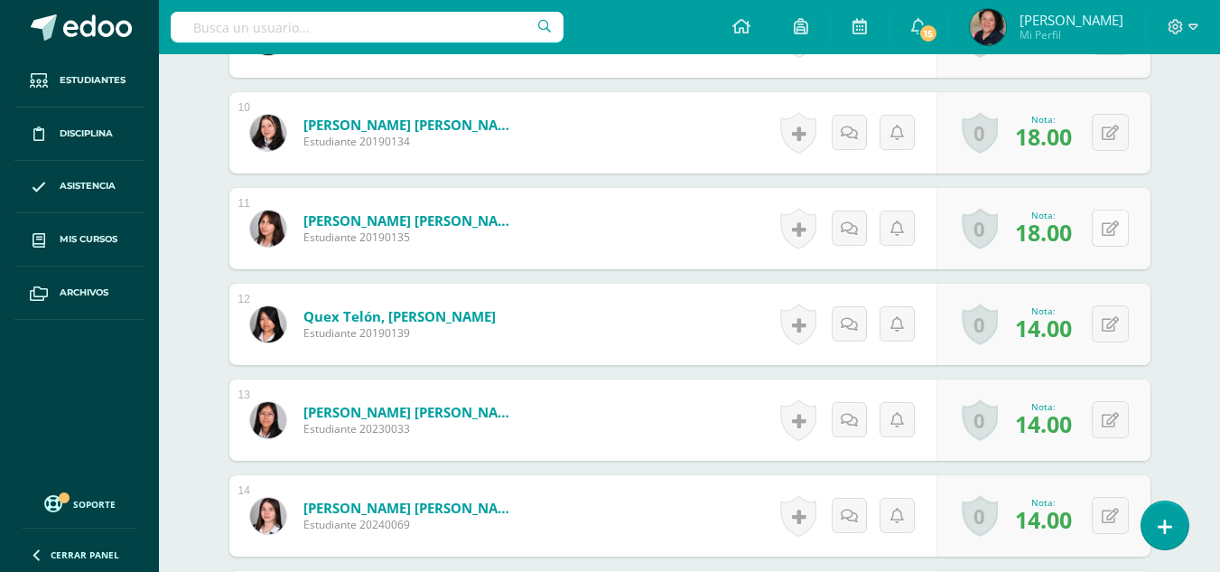
scroll to position [1434, 0]
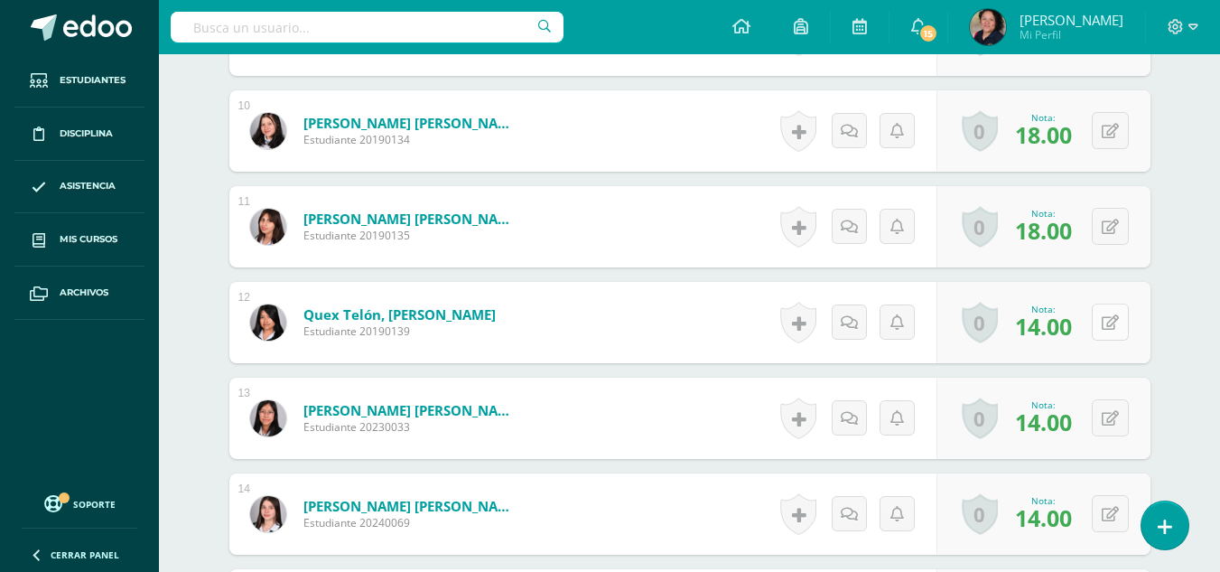
click at [1123, 313] on button at bounding box center [1110, 322] width 37 height 37
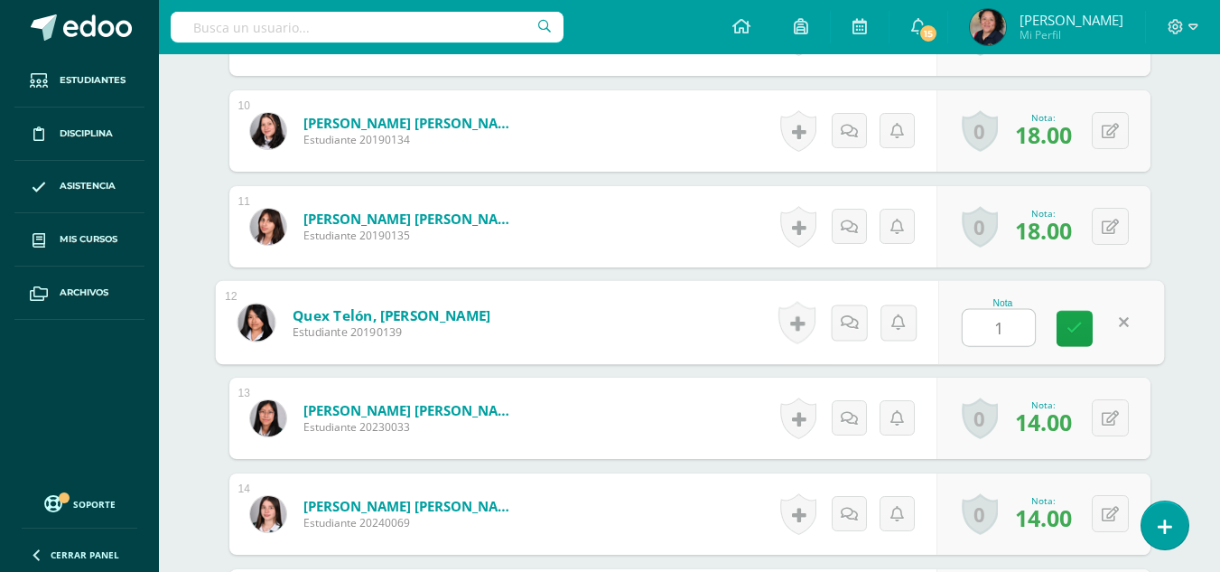
type input "18"
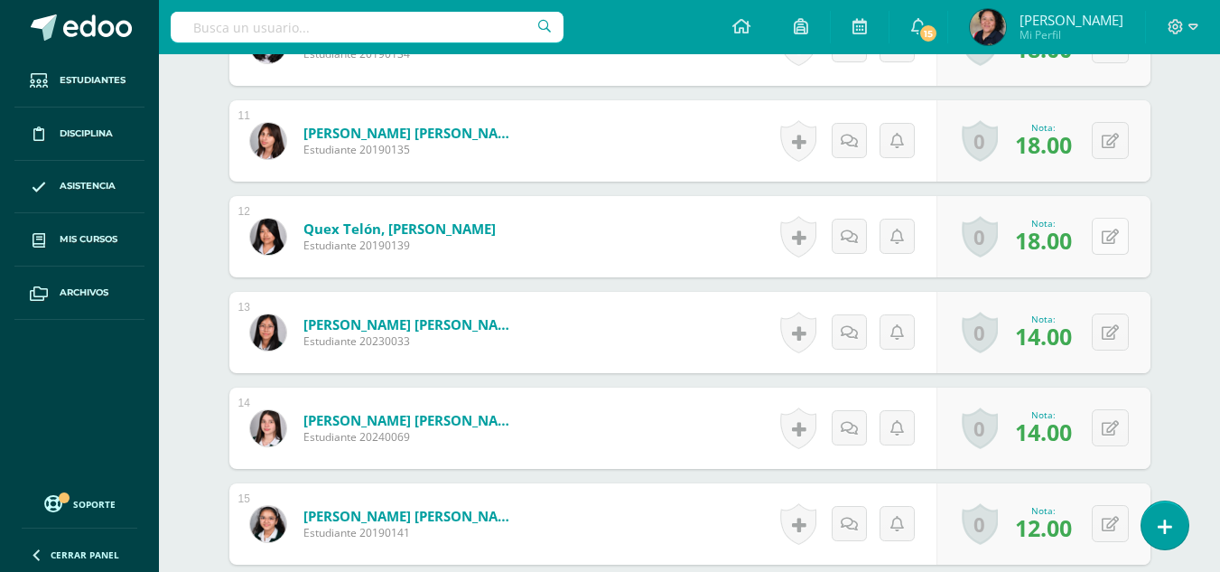
scroll to position [1522, 0]
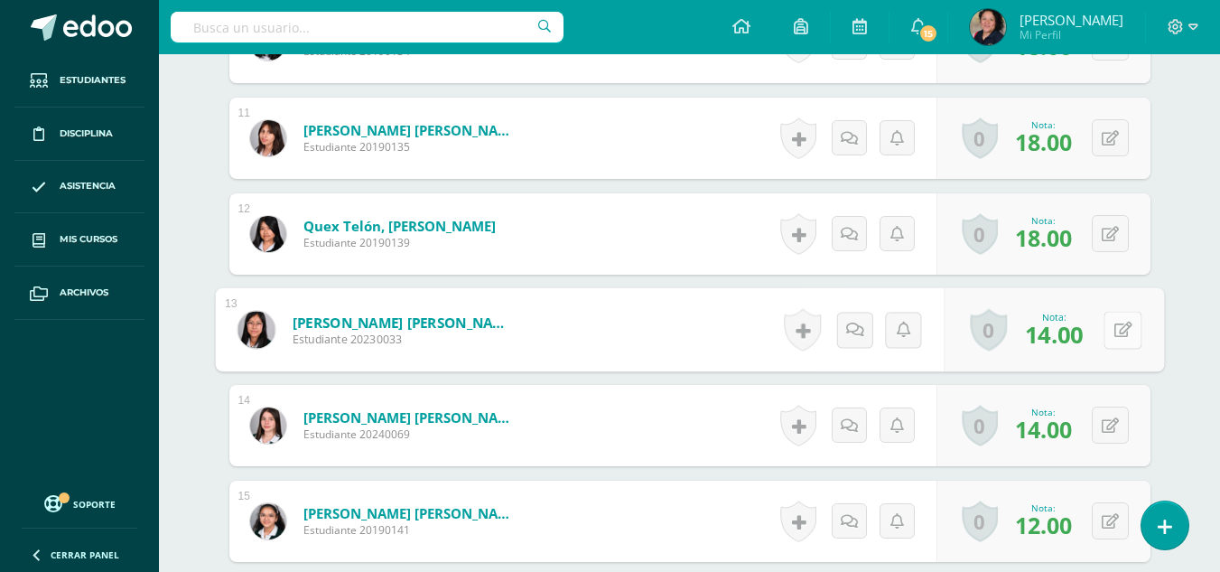
click at [1120, 317] on button at bounding box center [1123, 330] width 38 height 38
type input "18"
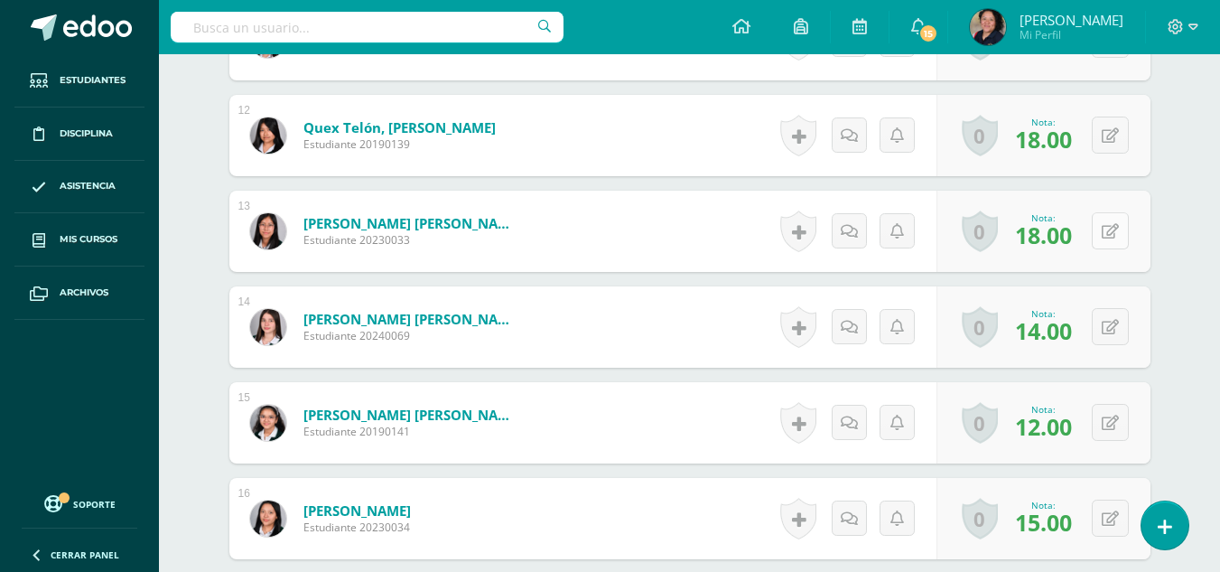
scroll to position [1622, 0]
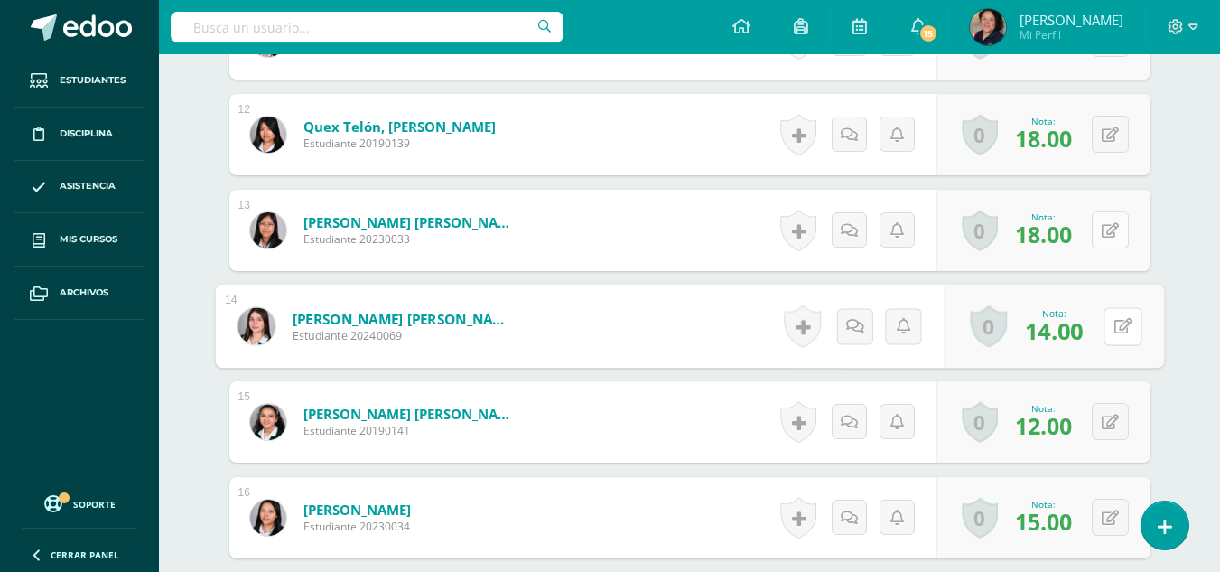
click at [1120, 317] on button at bounding box center [1123, 326] width 38 height 38
type input "18"
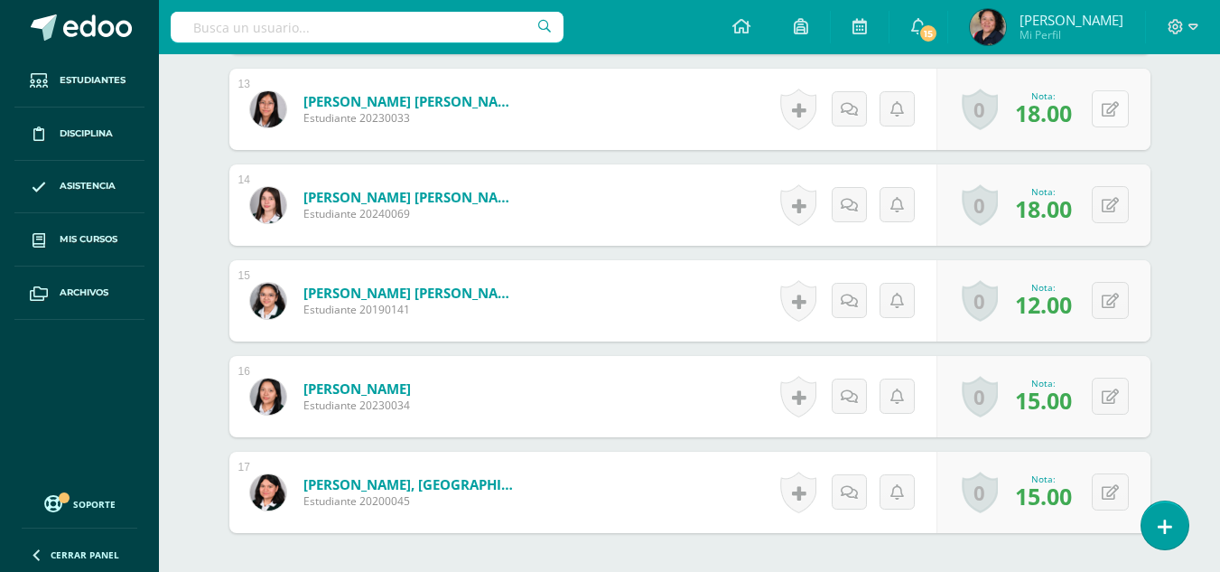
scroll to position [1744, 0]
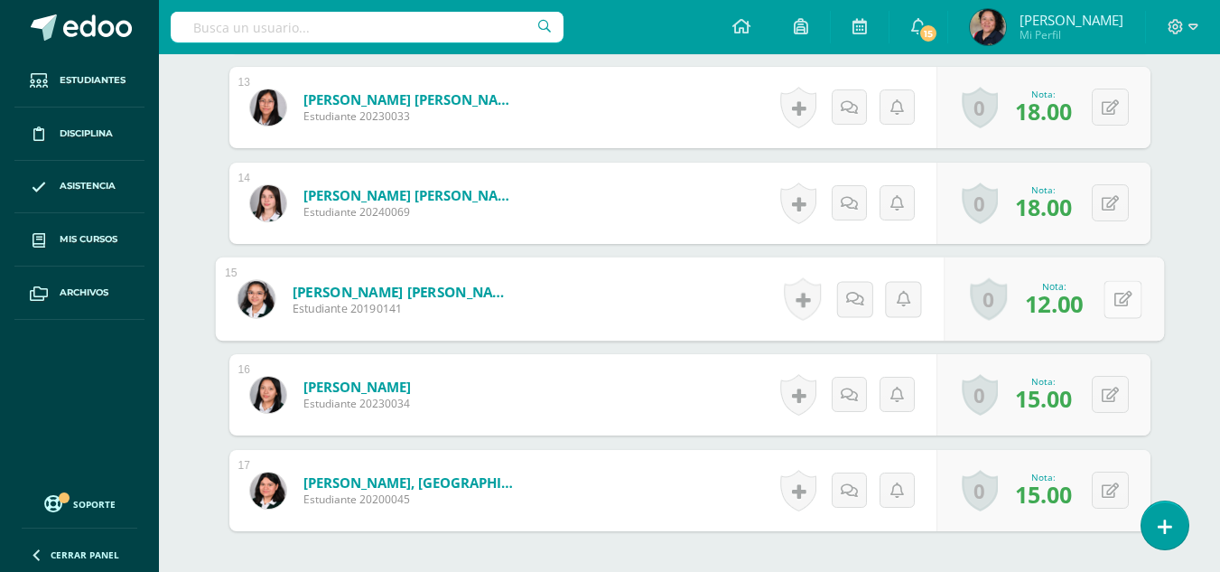
click at [1109, 286] on button at bounding box center [1123, 299] width 38 height 38
type input "18"
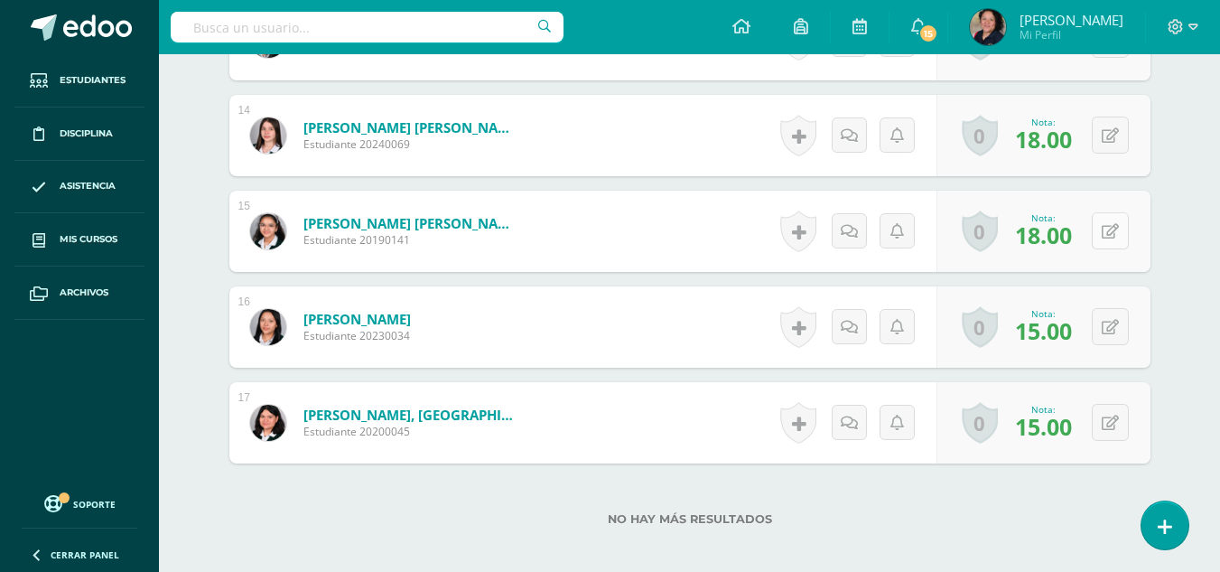
scroll to position [1813, 0]
click at [1114, 318] on icon at bounding box center [1123, 325] width 18 height 15
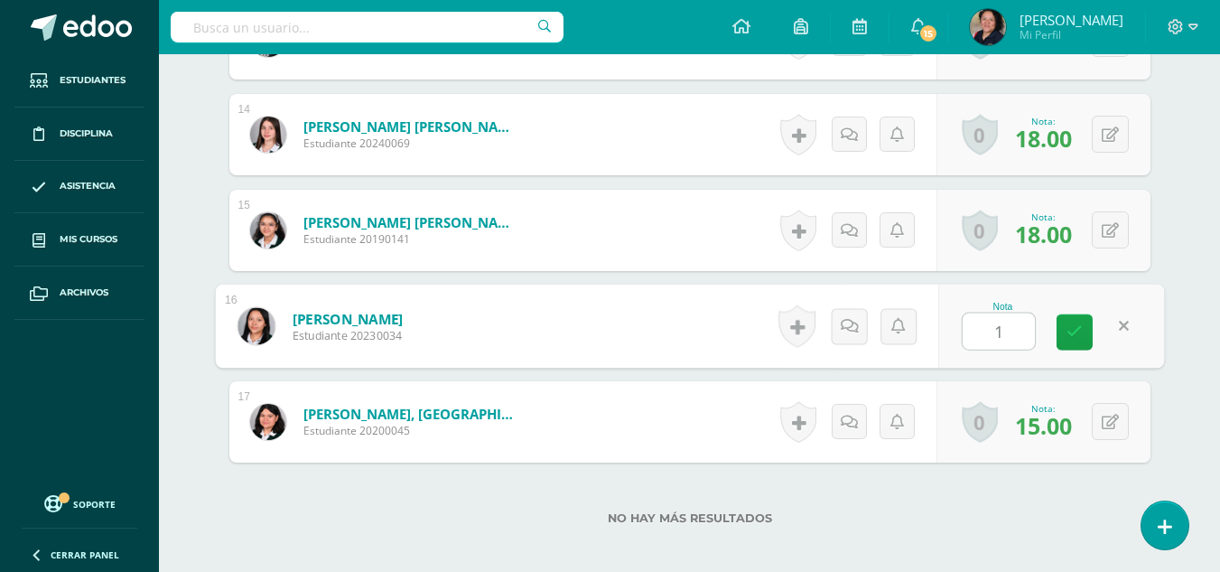
type input "18"
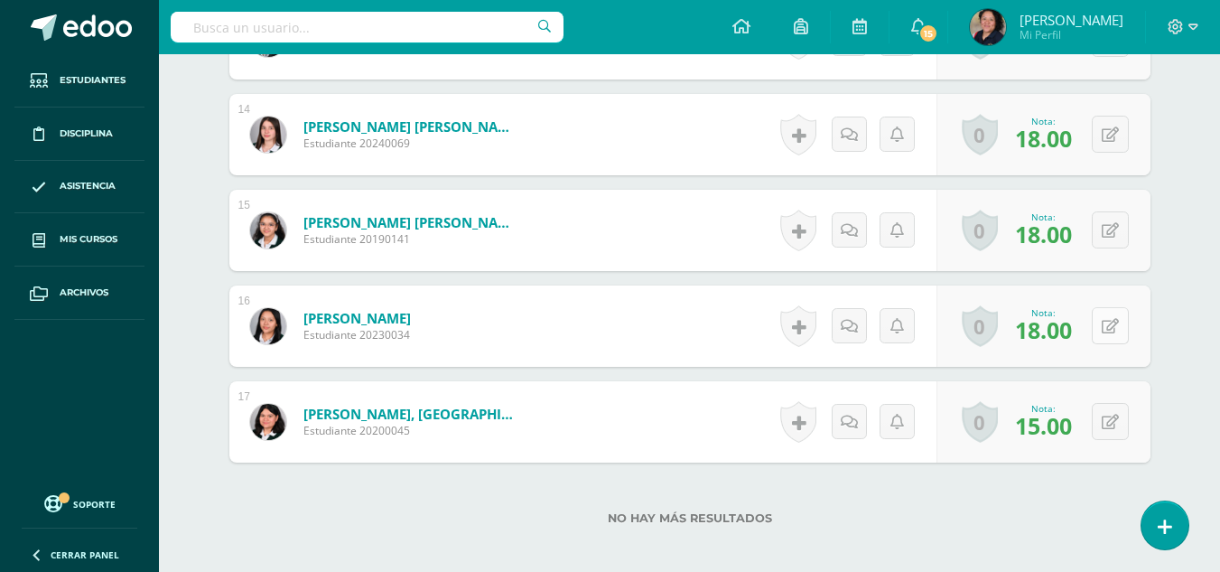
scroll to position [1893, 0]
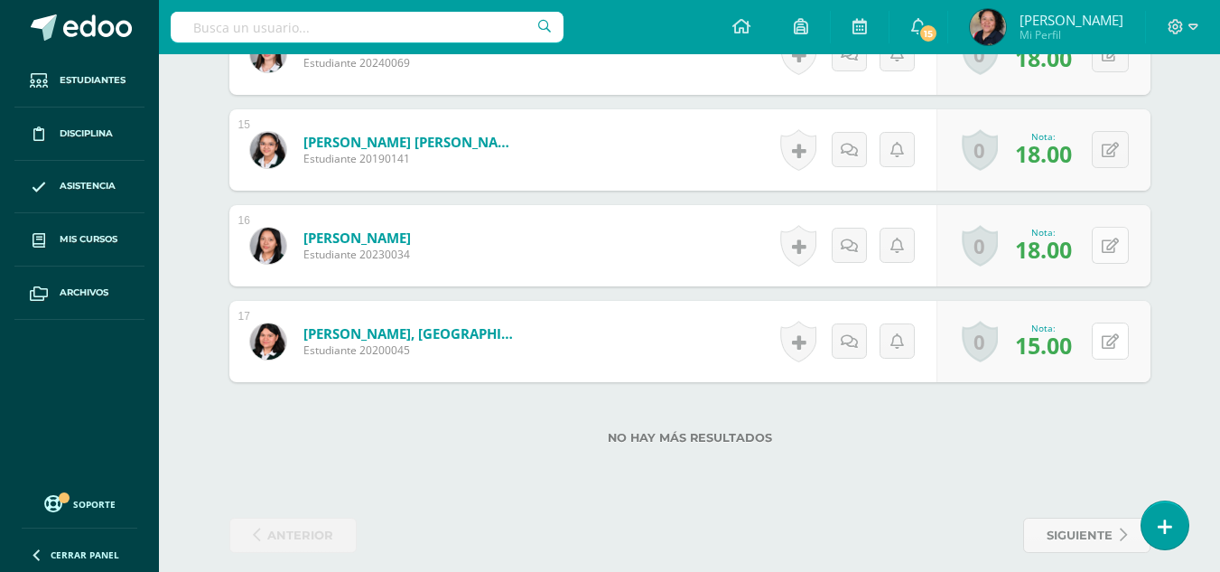
click at [1110, 322] on button at bounding box center [1110, 340] width 37 height 37
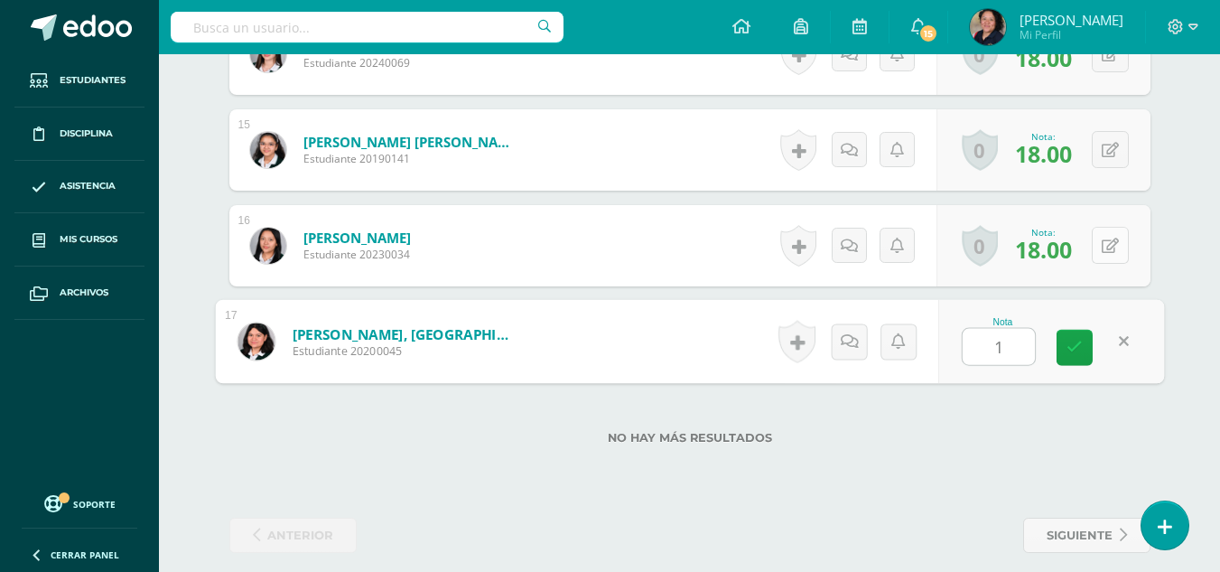
type input "18"
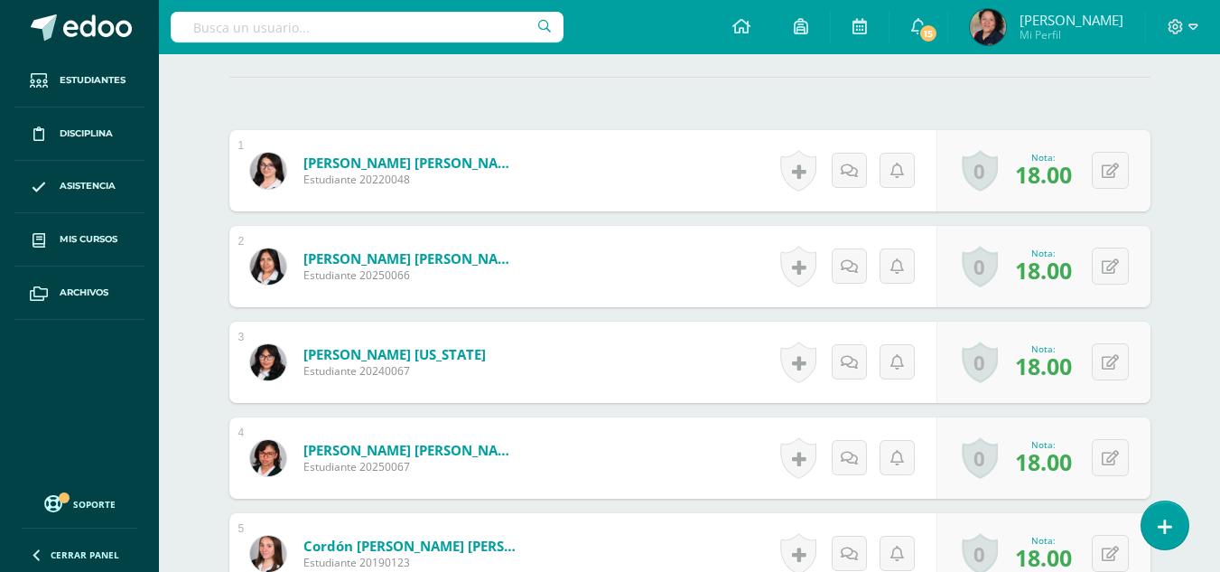
scroll to position [533, 0]
click at [1117, 450] on icon at bounding box center [1110, 457] width 17 height 15
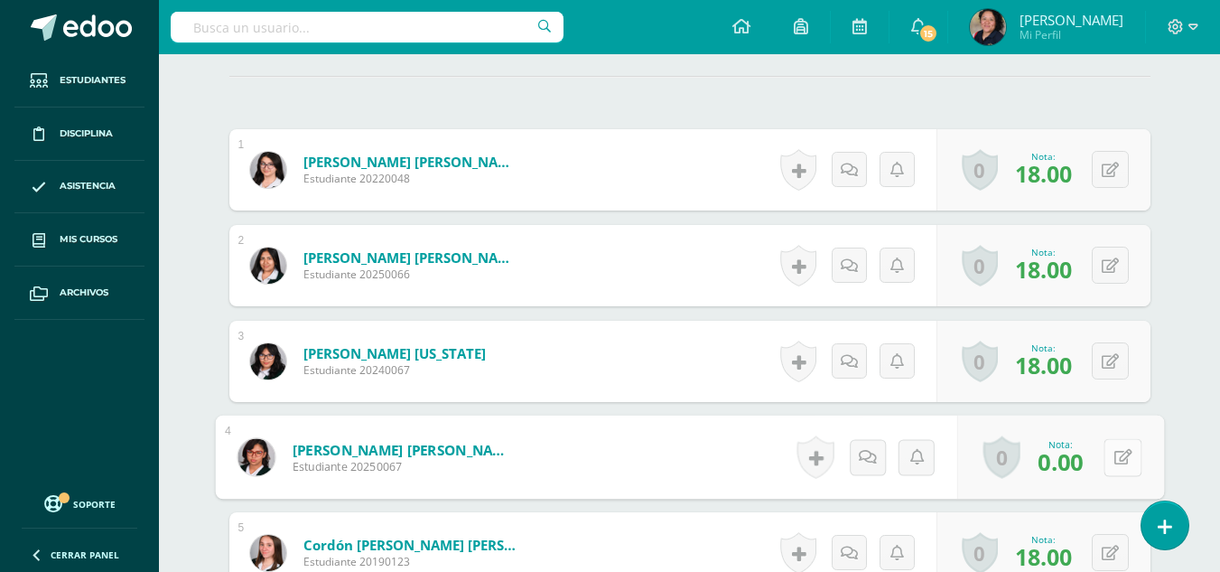
click at [1117, 449] on icon at bounding box center [1123, 456] width 18 height 15
type input "10"
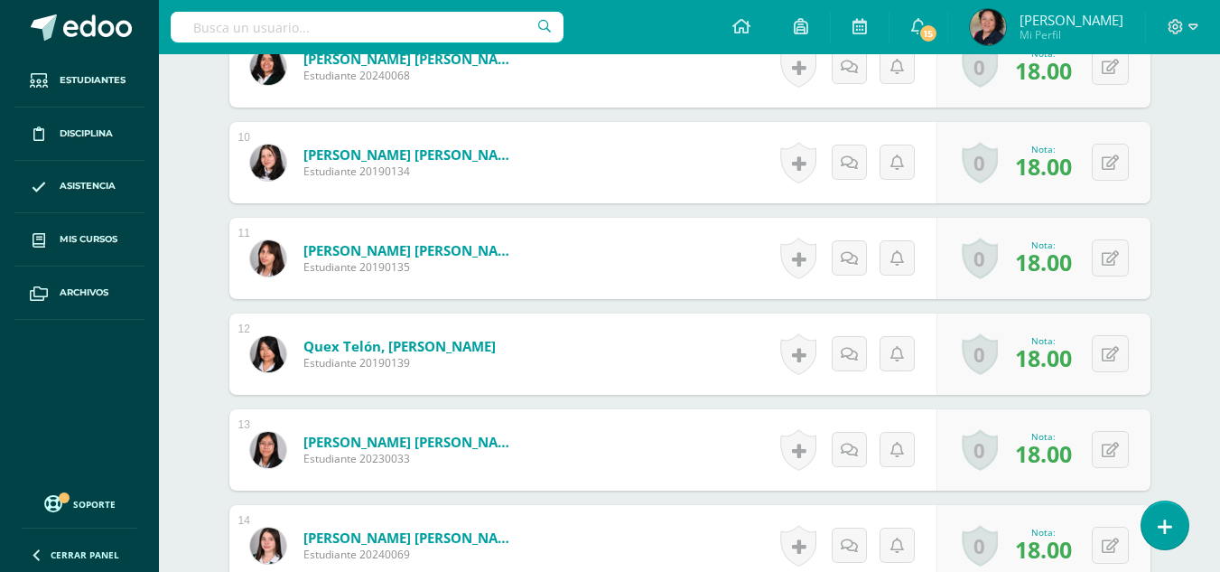
scroll to position [1403, 0]
click at [1110, 443] on button at bounding box center [1110, 448] width 37 height 37
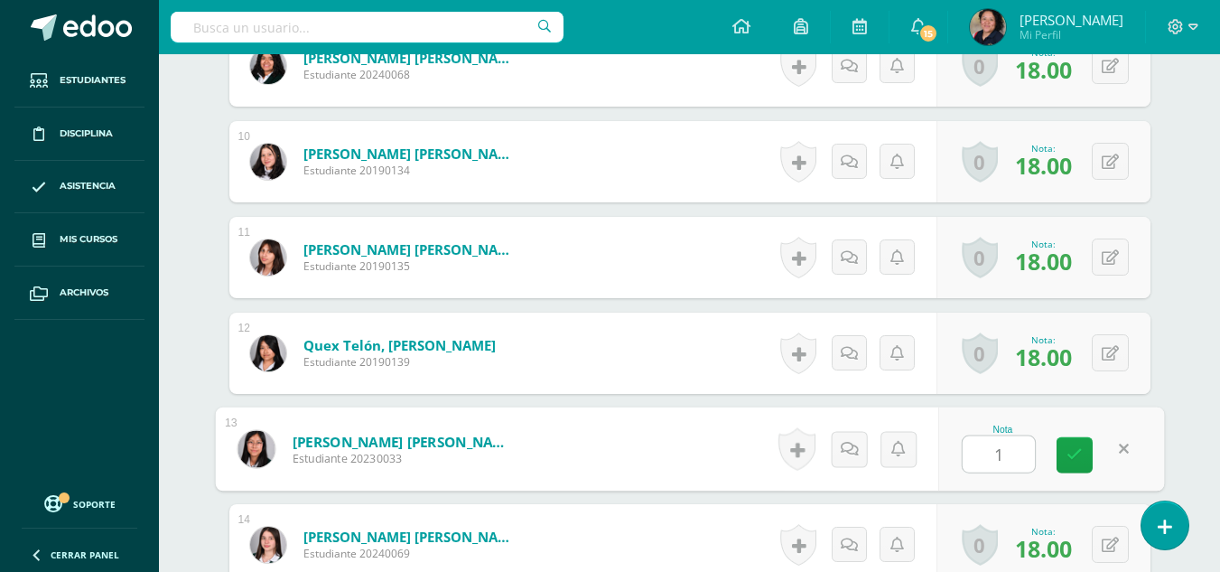
type input "10"
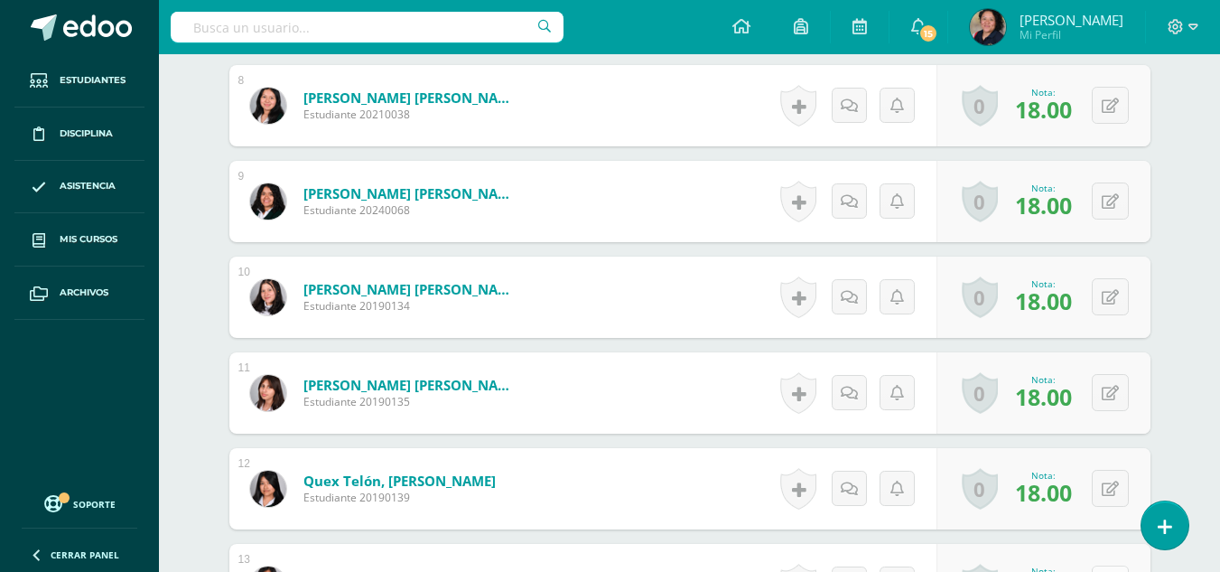
scroll to position [1266, 0]
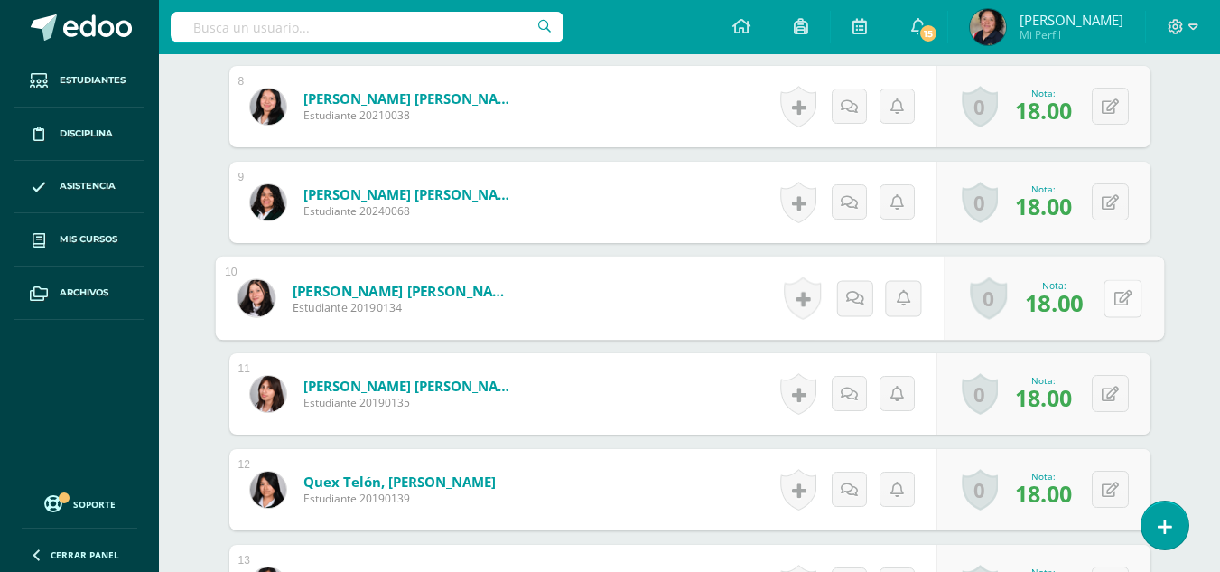
click at [1111, 280] on button at bounding box center [1123, 298] width 38 height 38
type input "10"
click at [1108, 388] on button at bounding box center [1110, 393] width 37 height 37
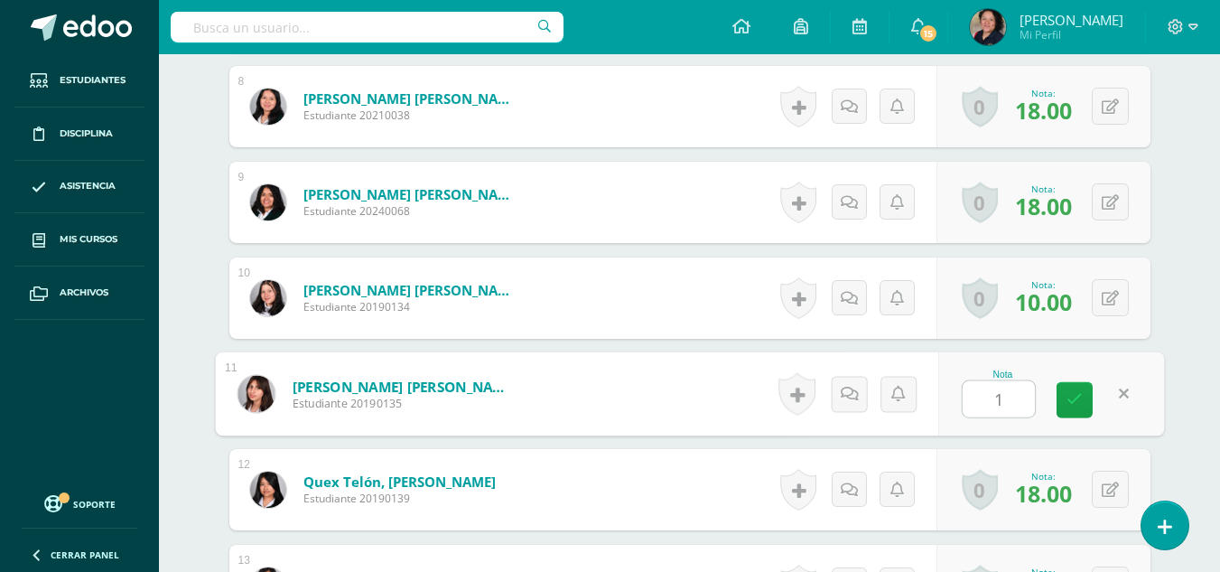
type input "10"
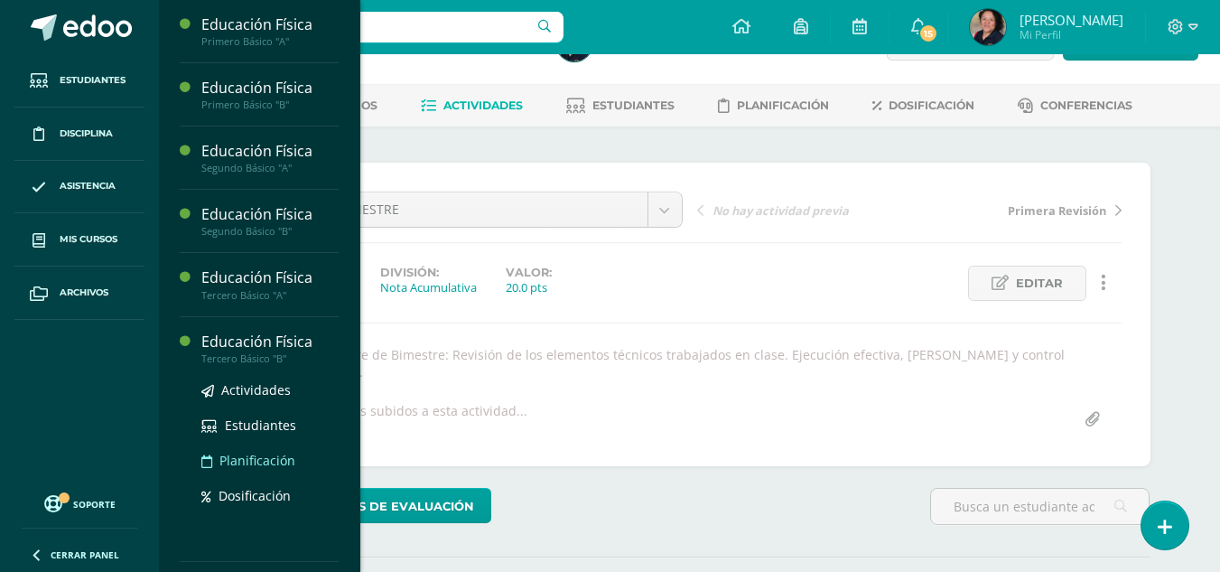
scroll to position [244, 0]
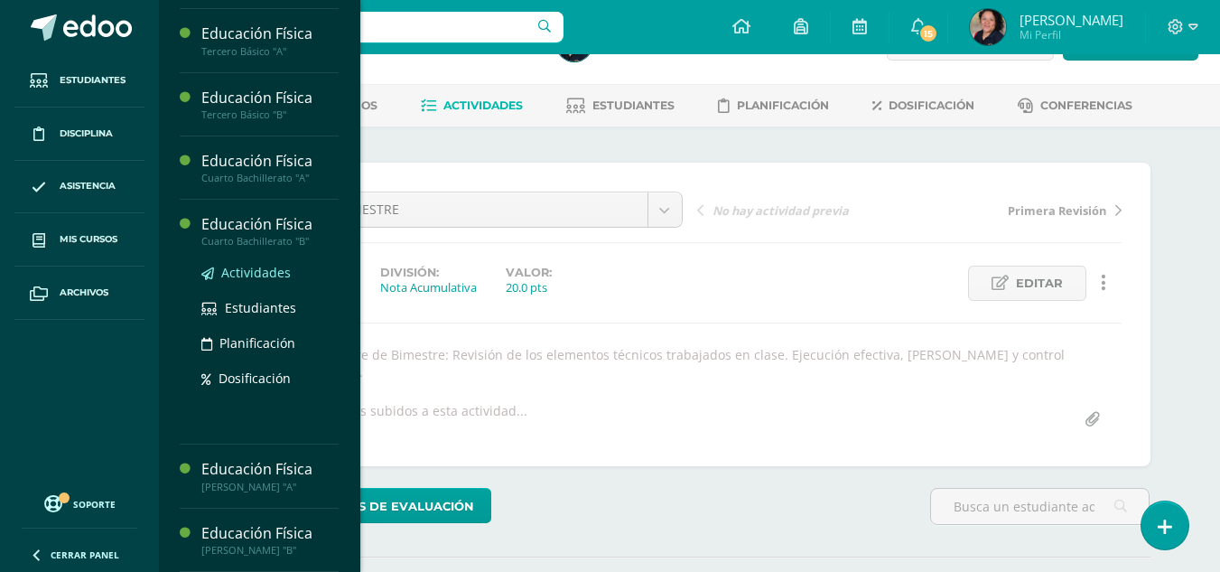
click at [258, 276] on span "Actividades" at bounding box center [256, 272] width 70 height 17
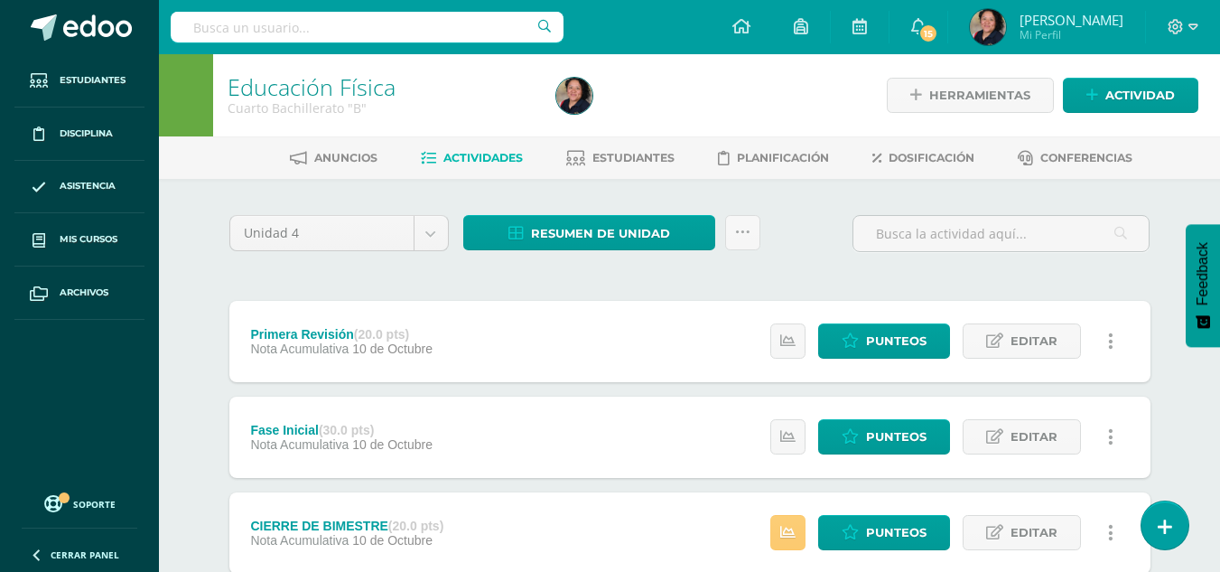
scroll to position [218, 0]
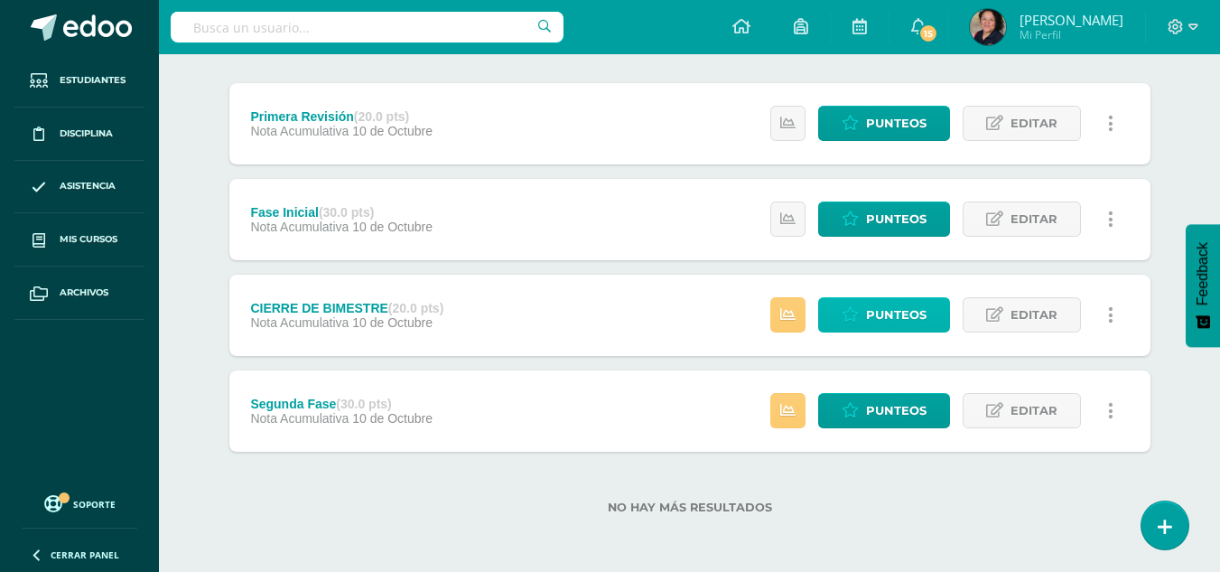
click at [855, 317] on icon at bounding box center [850, 314] width 17 height 15
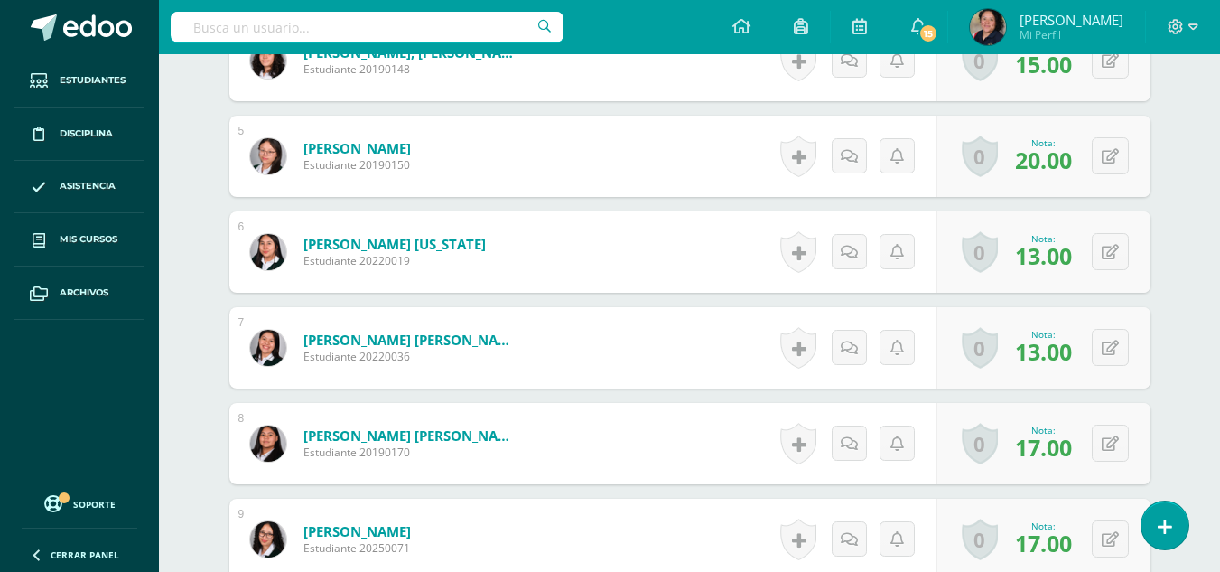
scroll to position [930, 0]
click at [1107, 239] on button at bounding box center [1123, 251] width 38 height 38
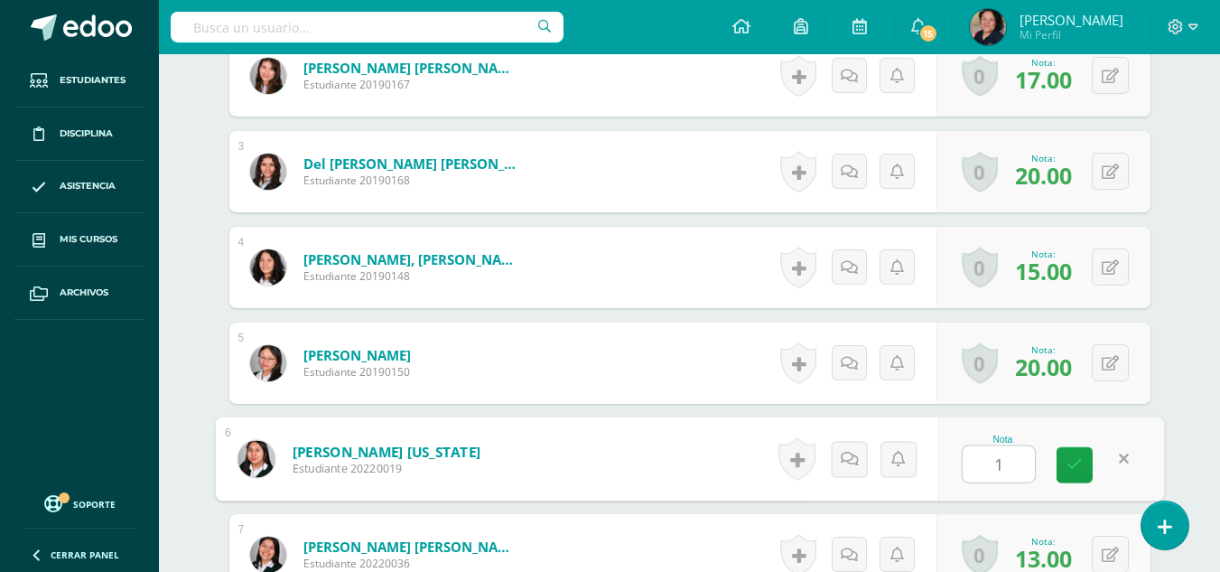
type input "15"
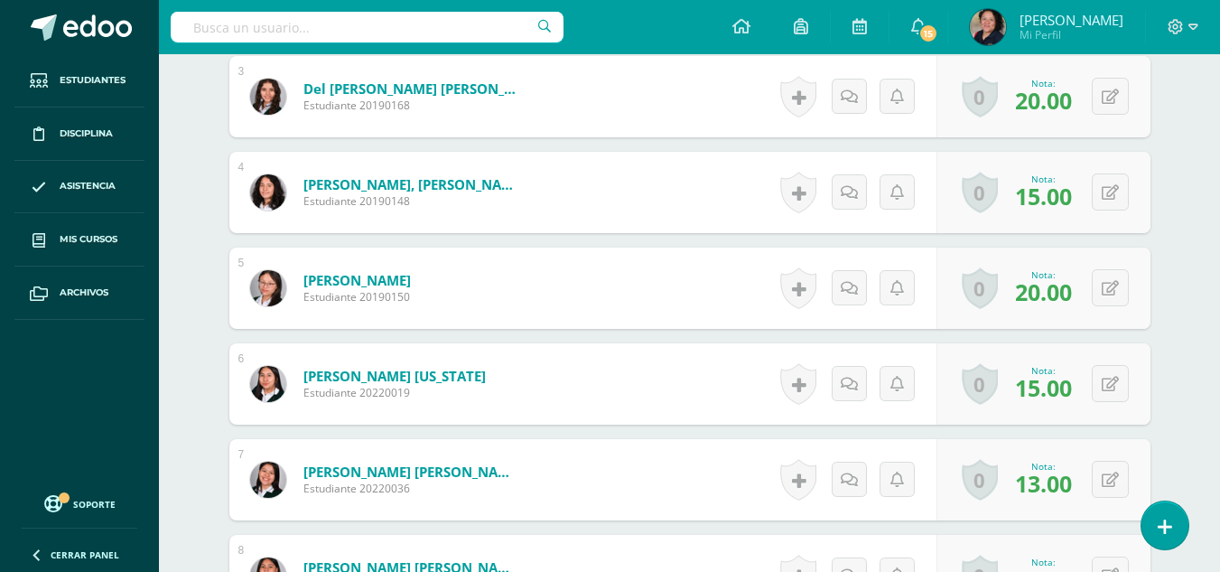
scroll to position [799, 0]
click at [1124, 463] on button at bounding box center [1110, 478] width 37 height 37
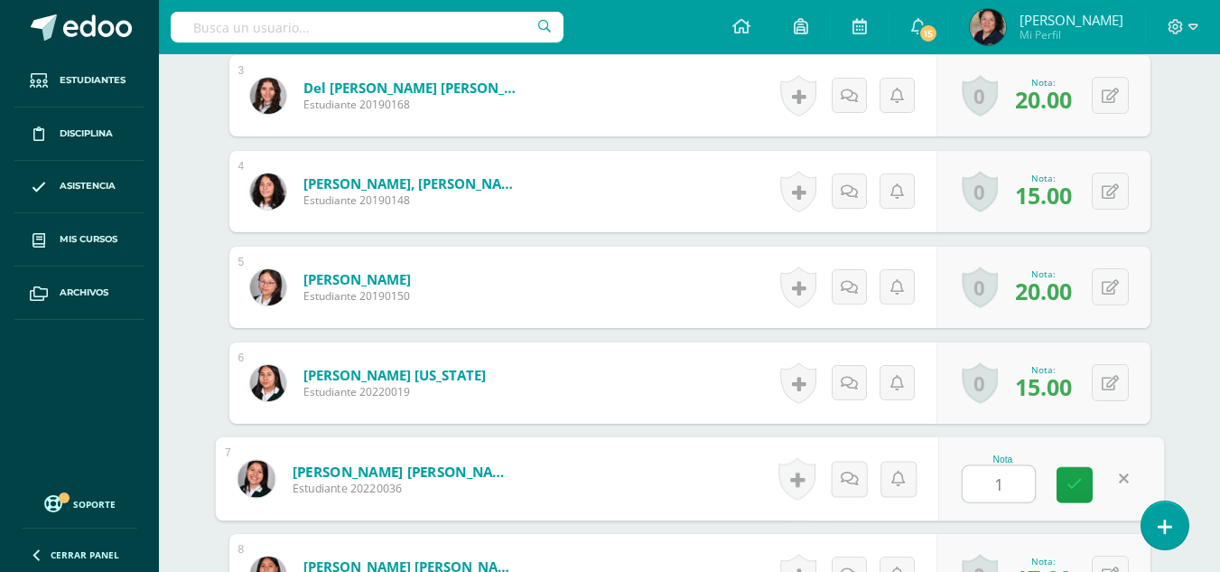
type input "15"
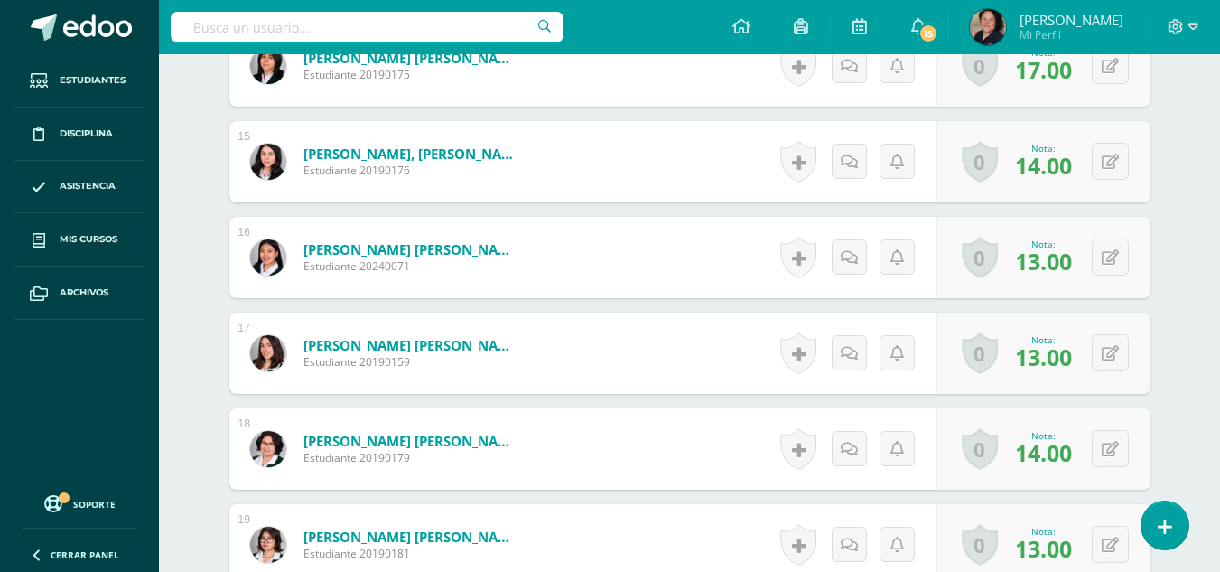
scroll to position [1884, 0]
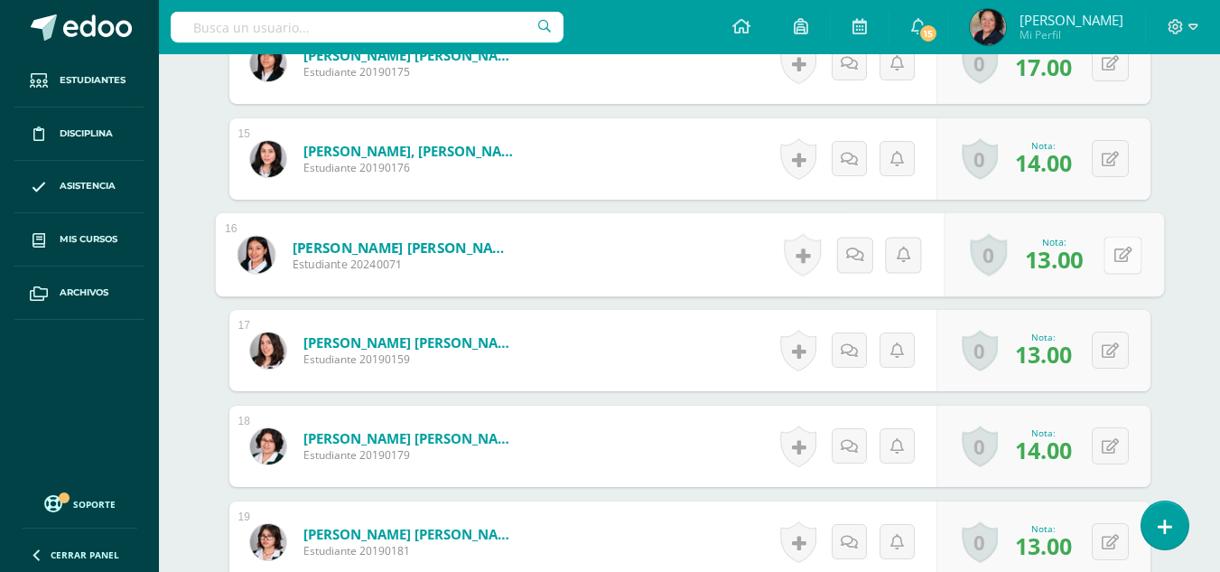
click at [1110, 236] on button at bounding box center [1123, 255] width 38 height 38
type input "15"
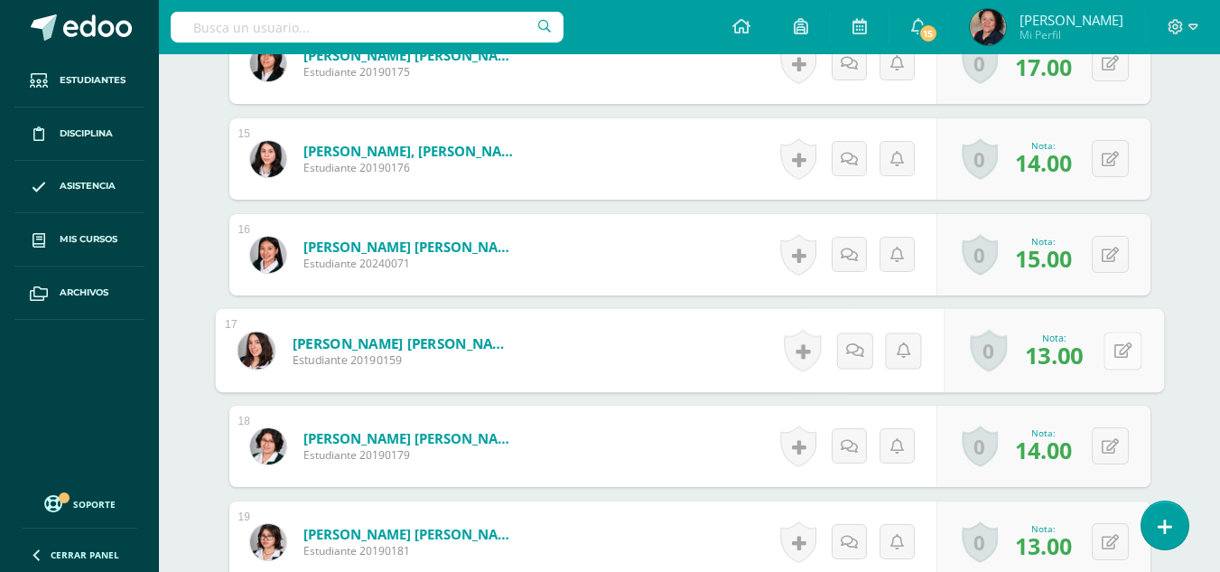
click at [1116, 342] on icon at bounding box center [1123, 349] width 18 height 15
type input "15"
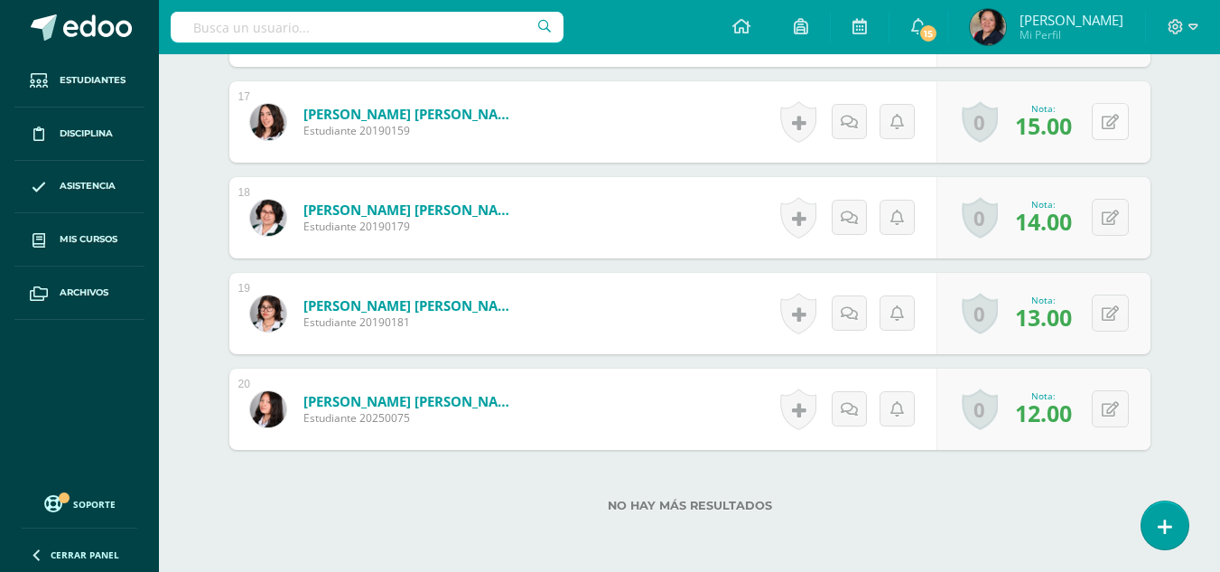
scroll to position [2115, 0]
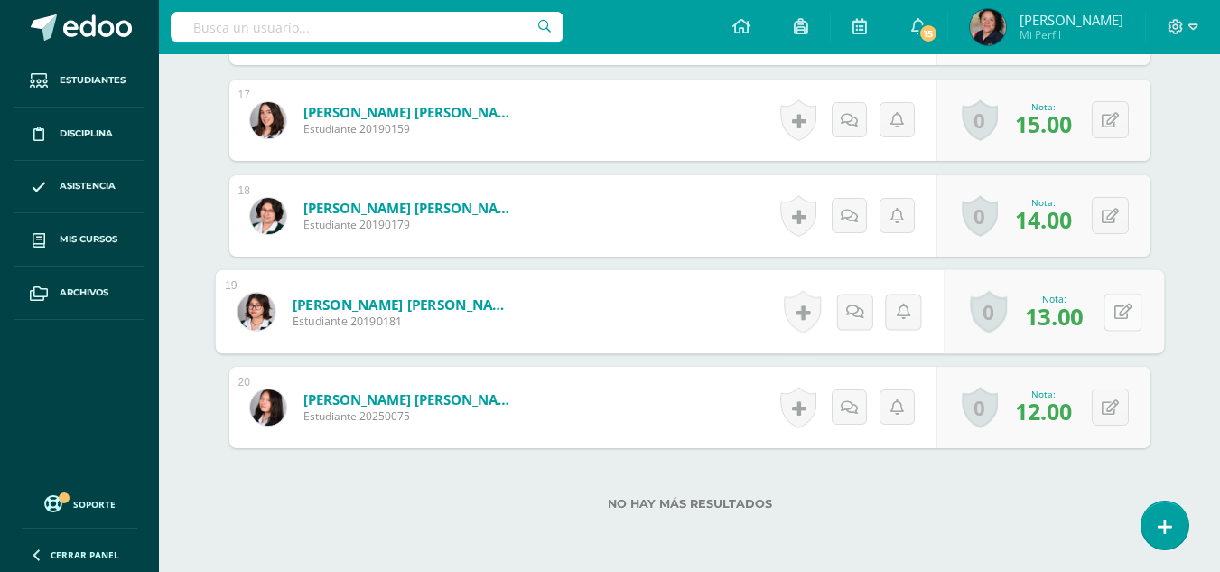
click at [1106, 296] on button at bounding box center [1123, 312] width 38 height 38
type input "15"
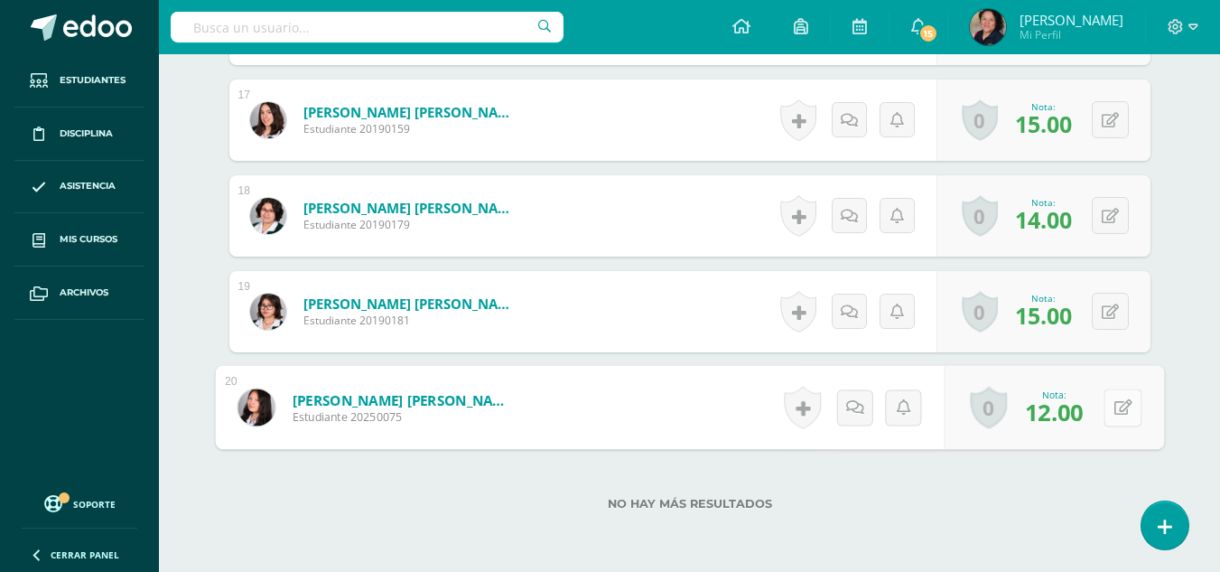
click at [1114, 399] on icon at bounding box center [1123, 406] width 18 height 15
type input "15"
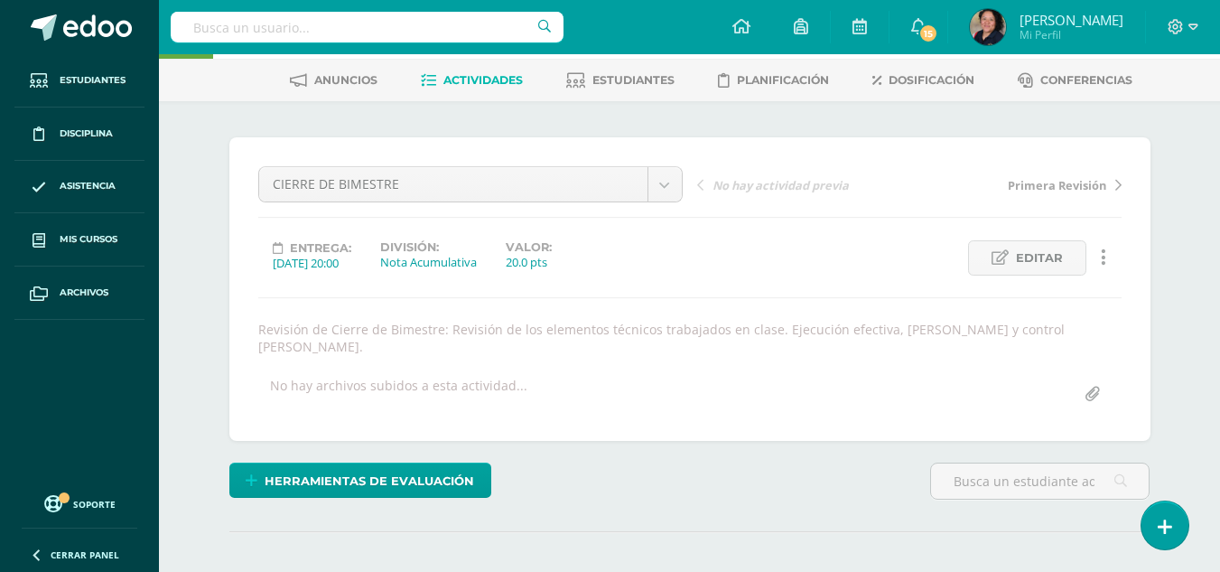
scroll to position [0, 0]
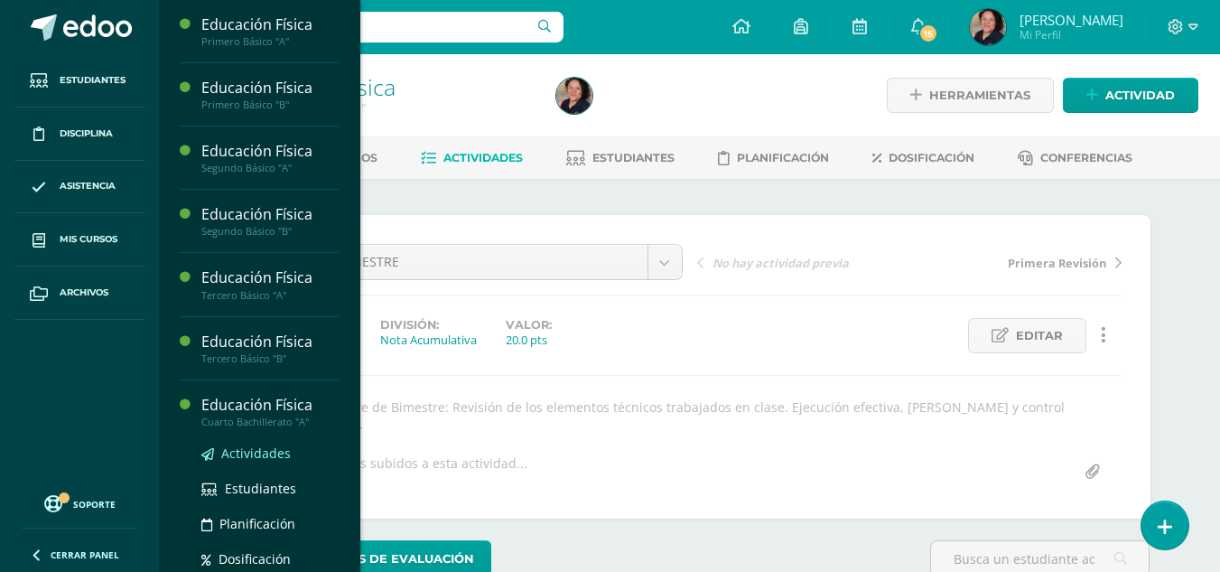
click at [259, 453] on span "Actividades" at bounding box center [256, 452] width 70 height 17
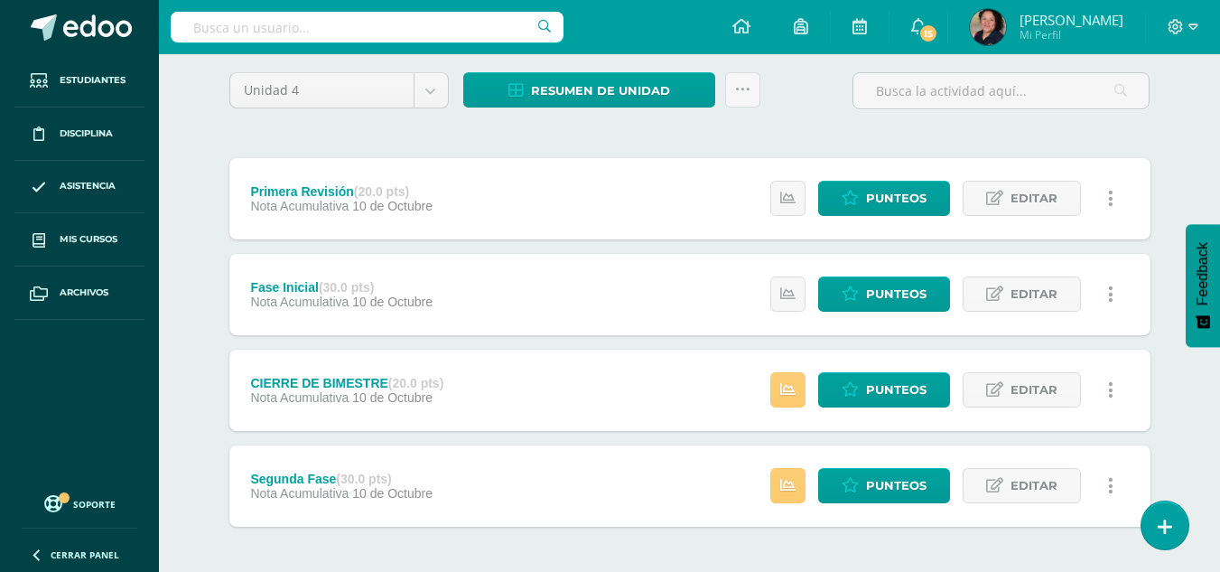
scroll to position [146, 0]
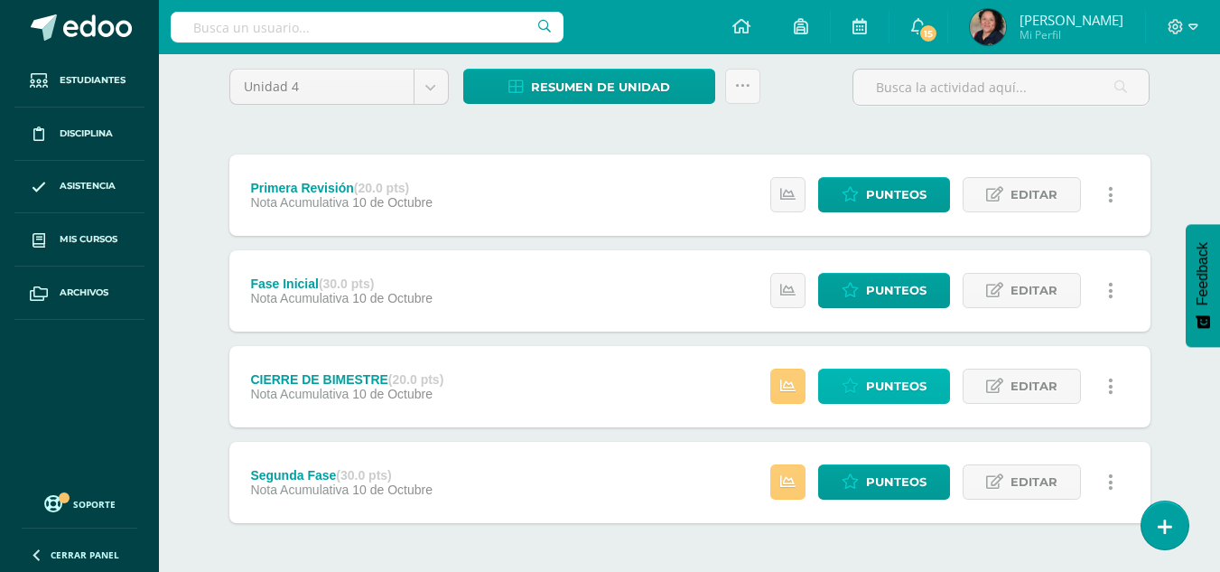
click at [893, 383] on span "Punteos" at bounding box center [896, 385] width 61 height 33
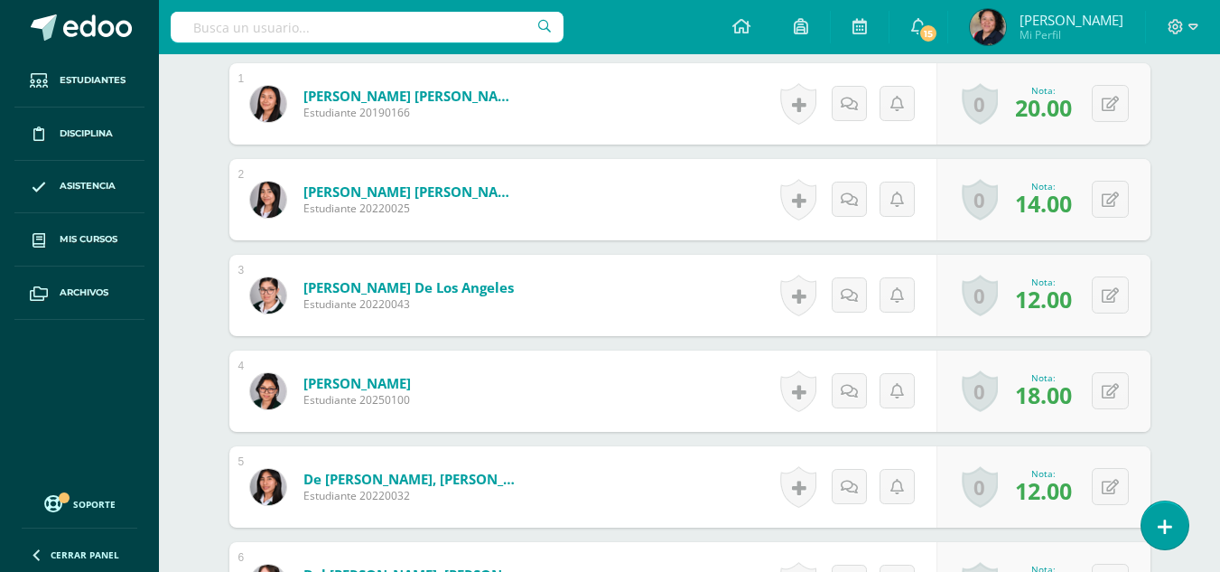
scroll to position [601, 0]
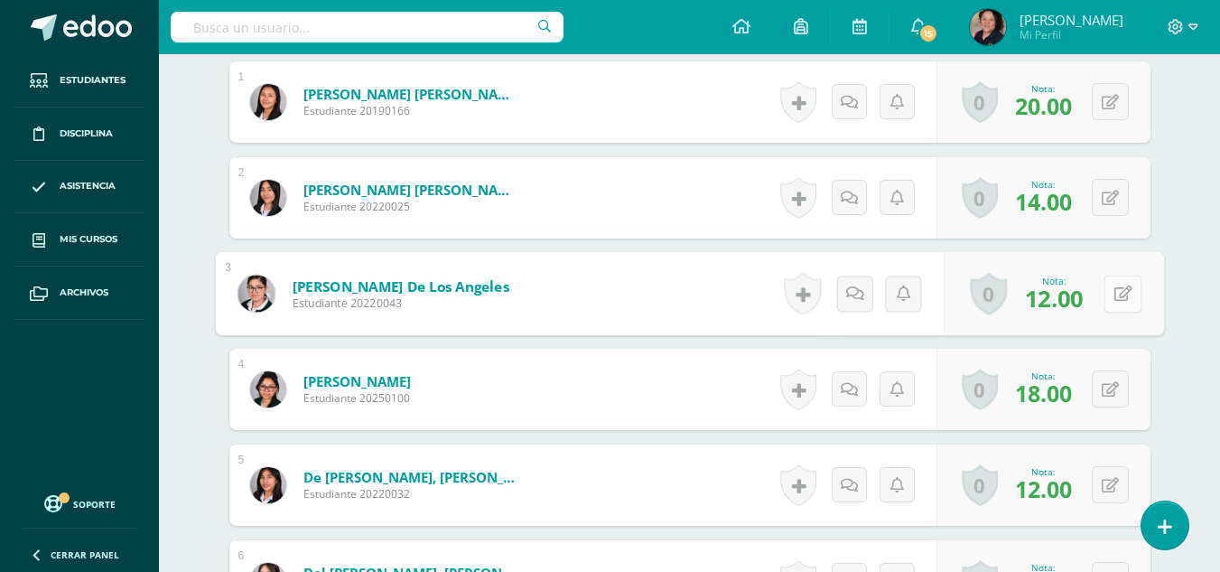
click at [1119, 276] on button at bounding box center [1123, 294] width 38 height 38
type input "15"
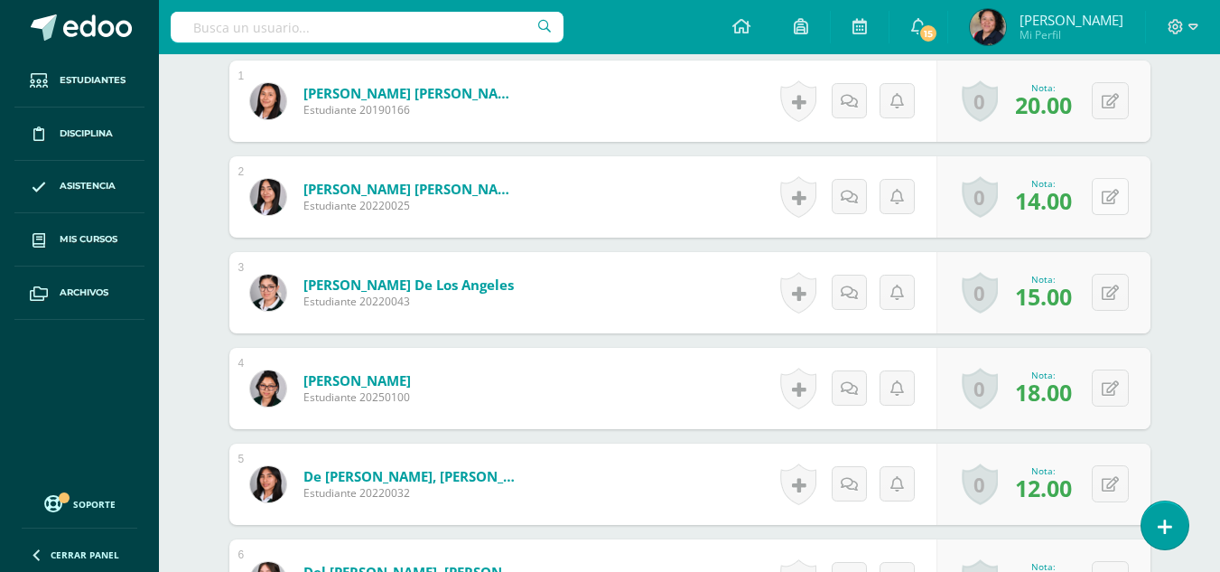
click at [1106, 186] on button at bounding box center [1110, 196] width 37 height 37
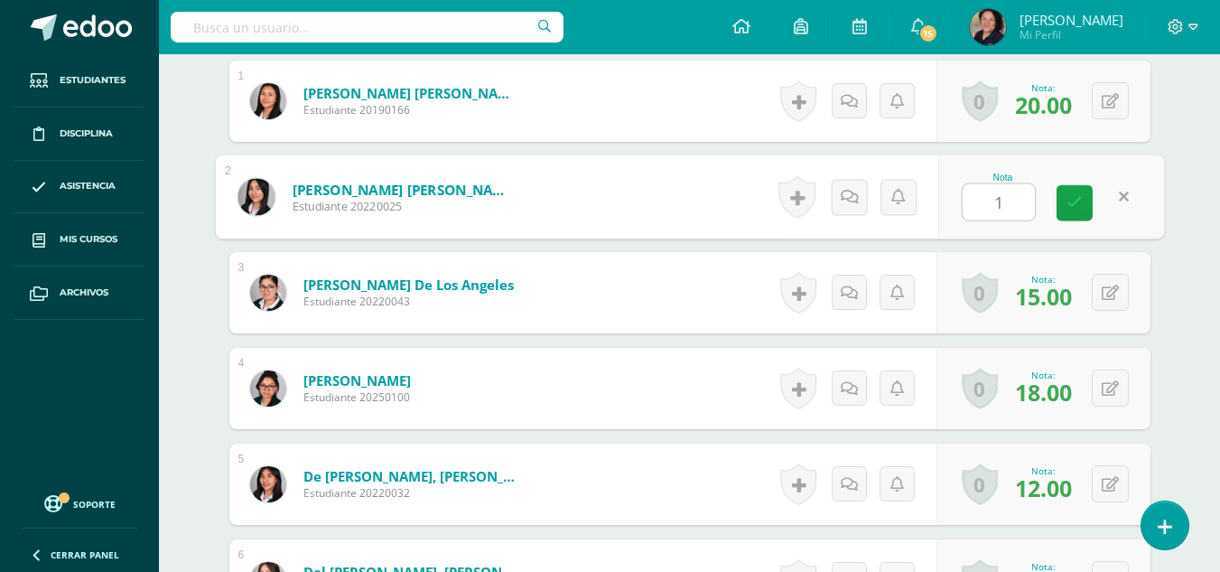
type input "15"
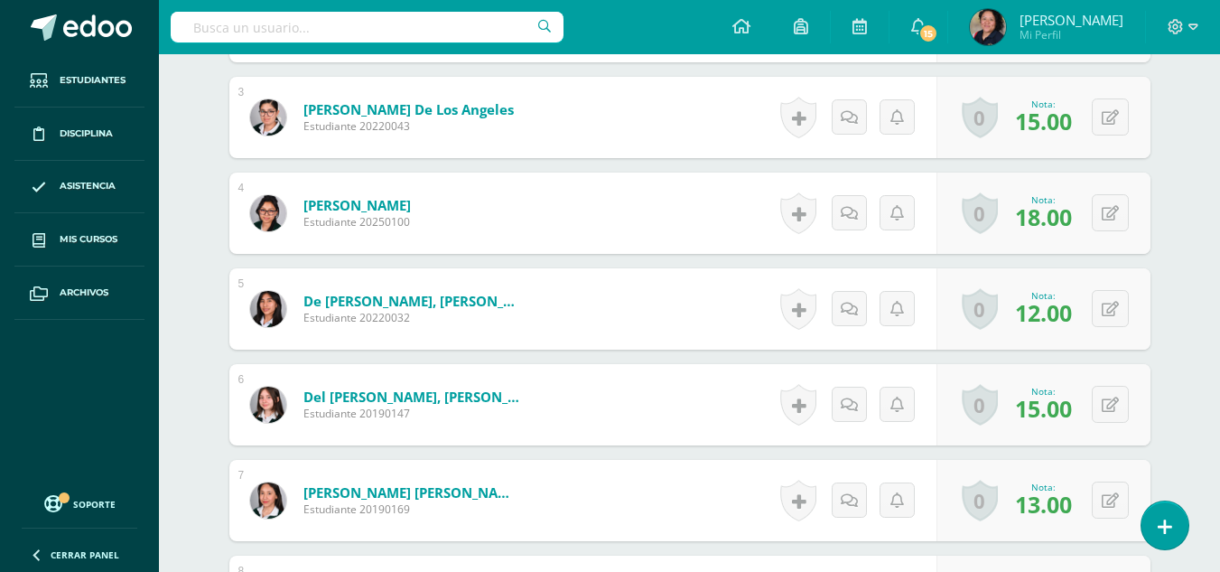
scroll to position [778, 0]
click at [1103, 294] on button at bounding box center [1110, 307] width 37 height 37
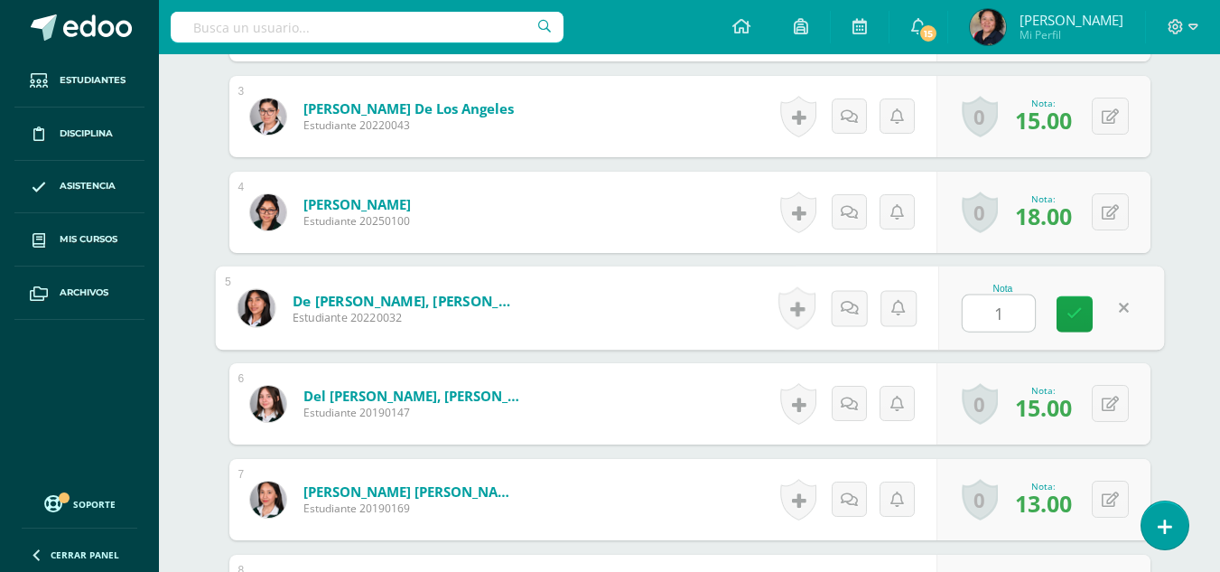
type input "15"
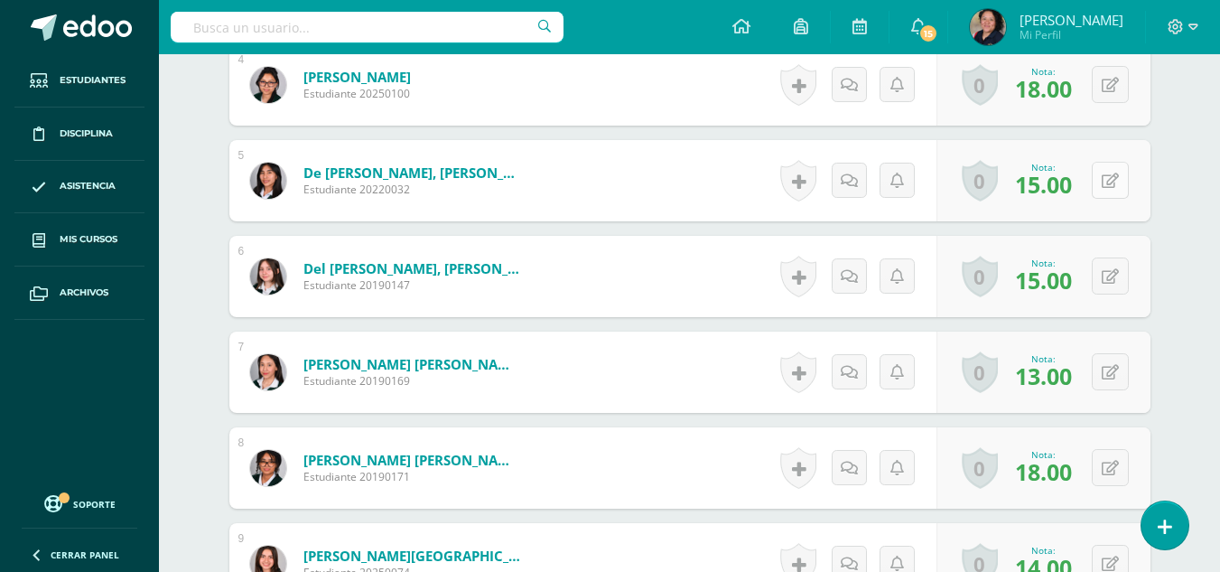
scroll to position [949, 0]
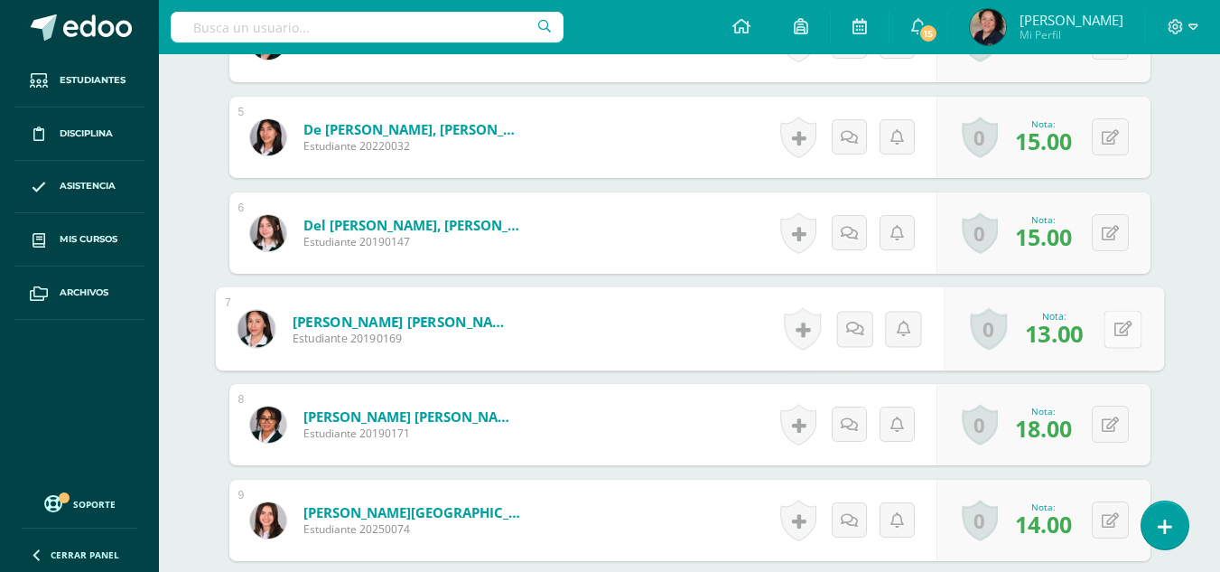
click at [1114, 321] on icon at bounding box center [1123, 328] width 18 height 15
type input "15"
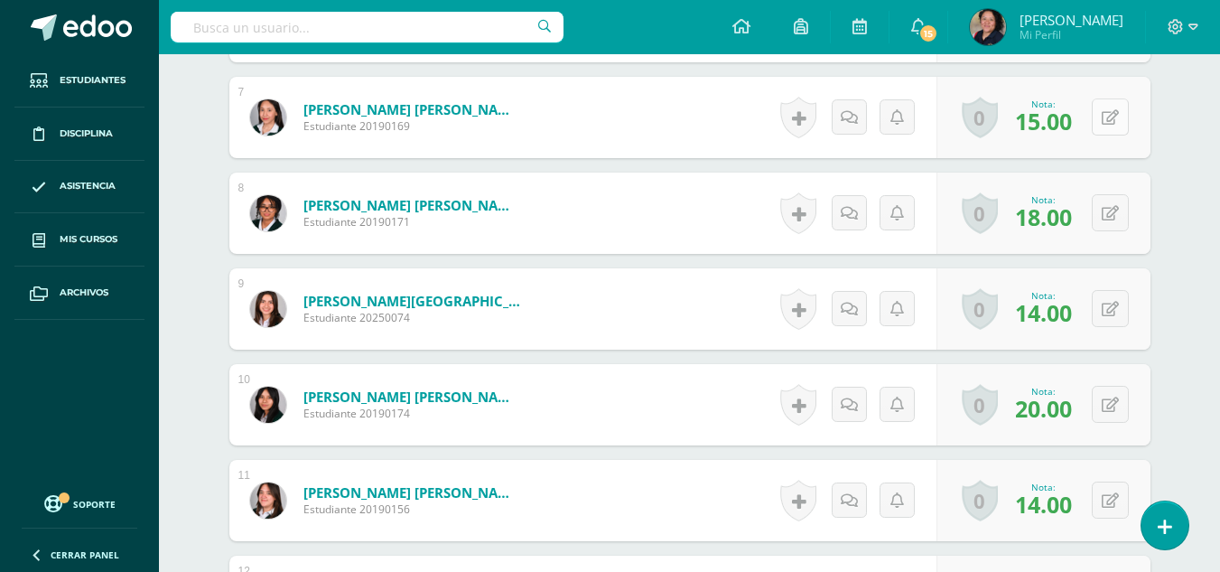
scroll to position [1163, 0]
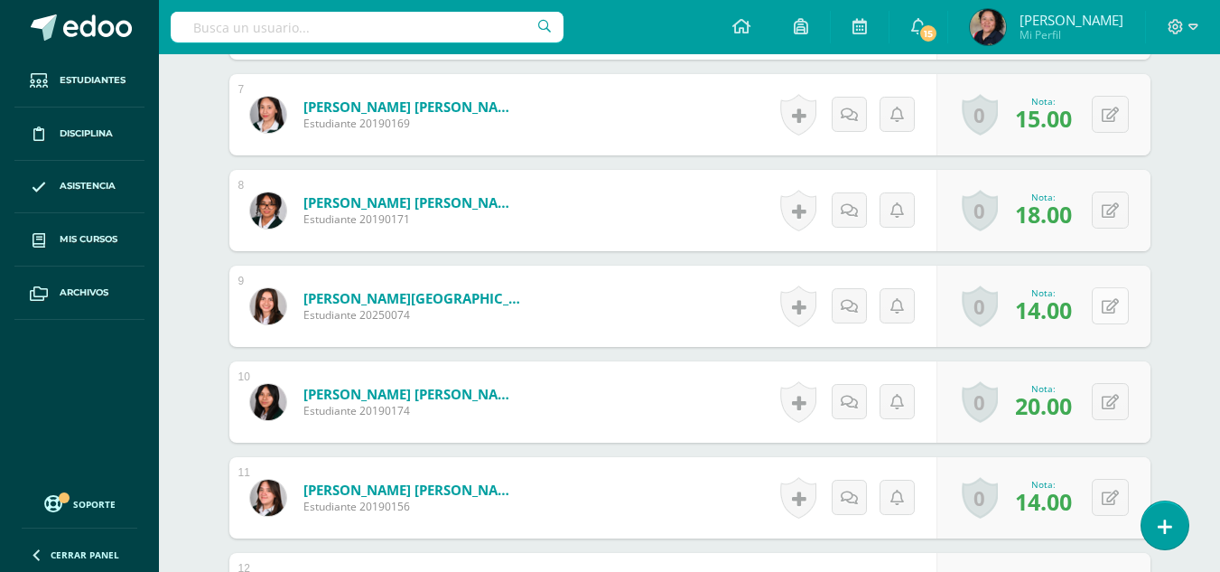
click at [1113, 299] on icon at bounding box center [1110, 306] width 17 height 15
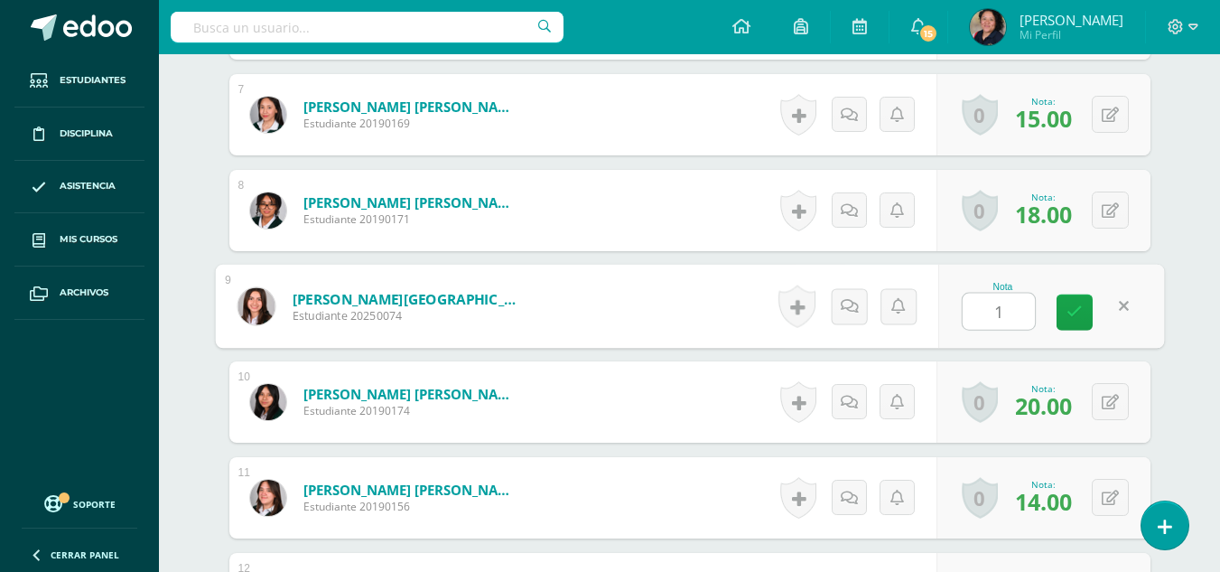
type input "15"
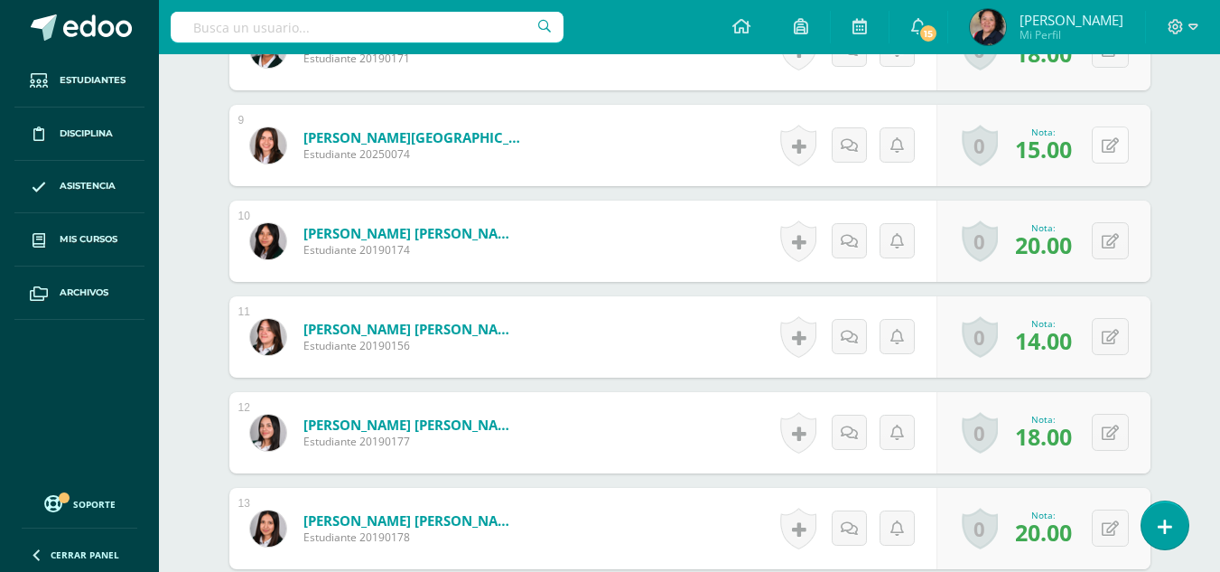
scroll to position [1324, 0]
click at [1116, 329] on icon at bounding box center [1110, 336] width 17 height 15
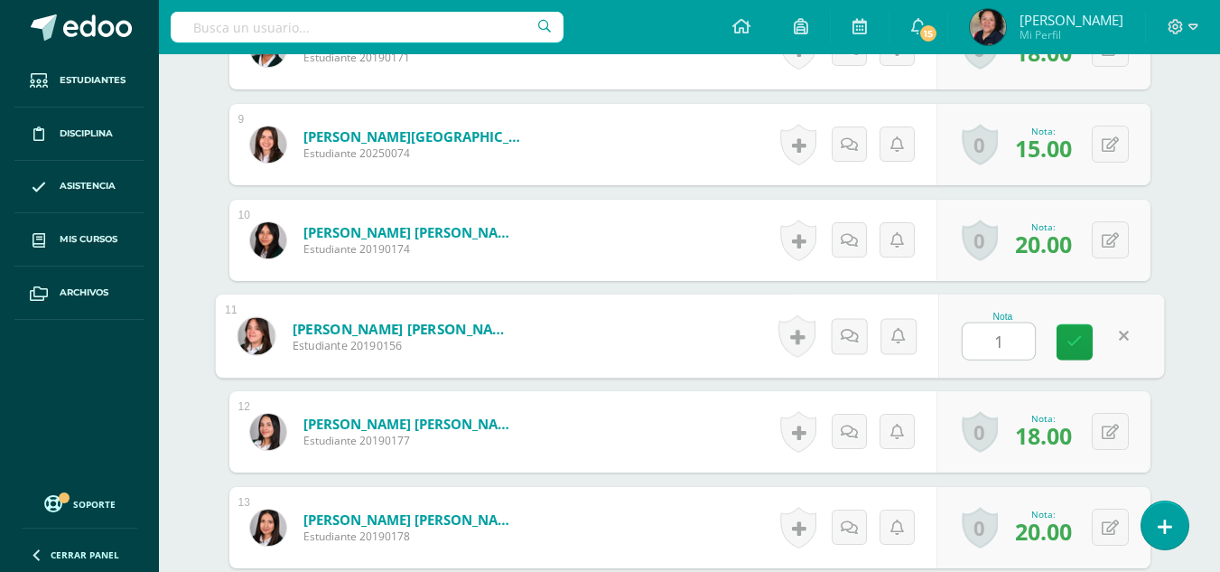
type input "15"
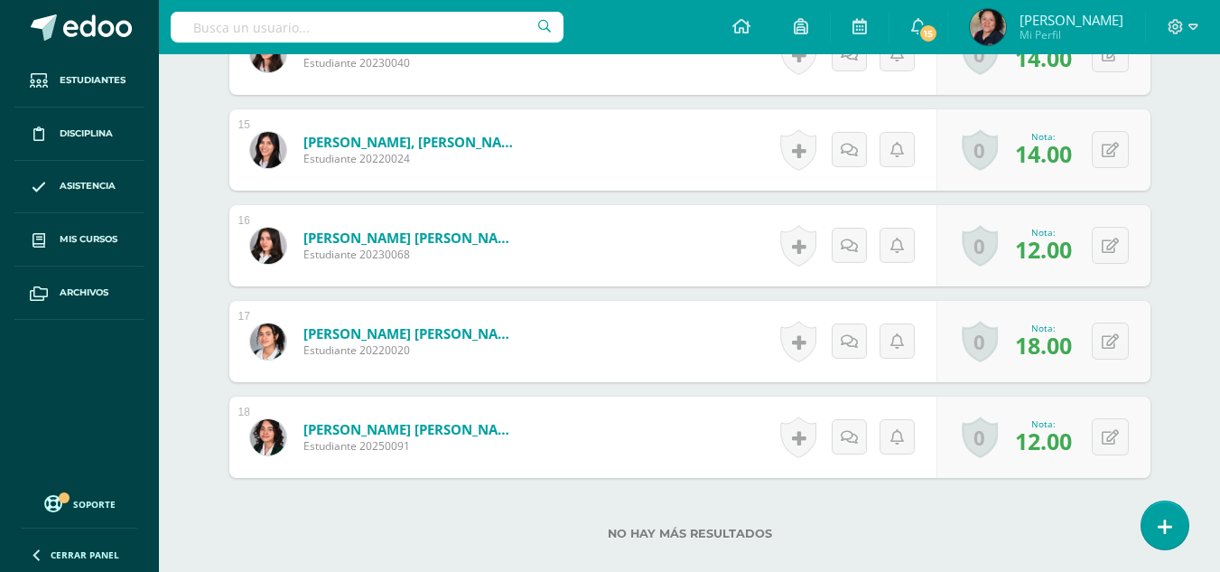
scroll to position [1905, 0]
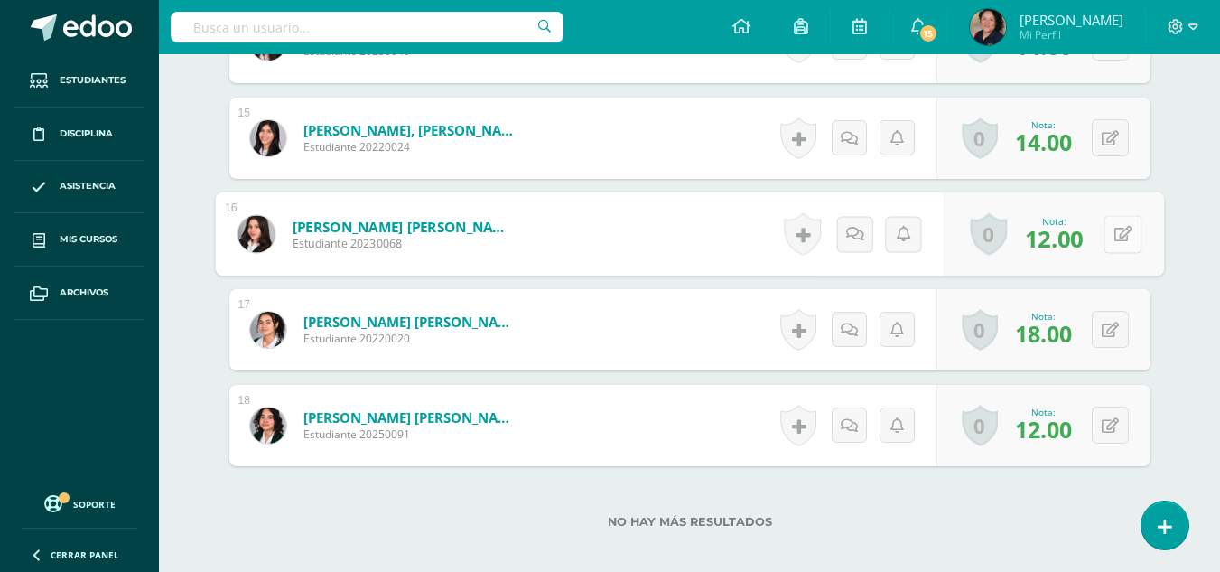
click at [1117, 226] on icon at bounding box center [1123, 233] width 18 height 15
type input "15"
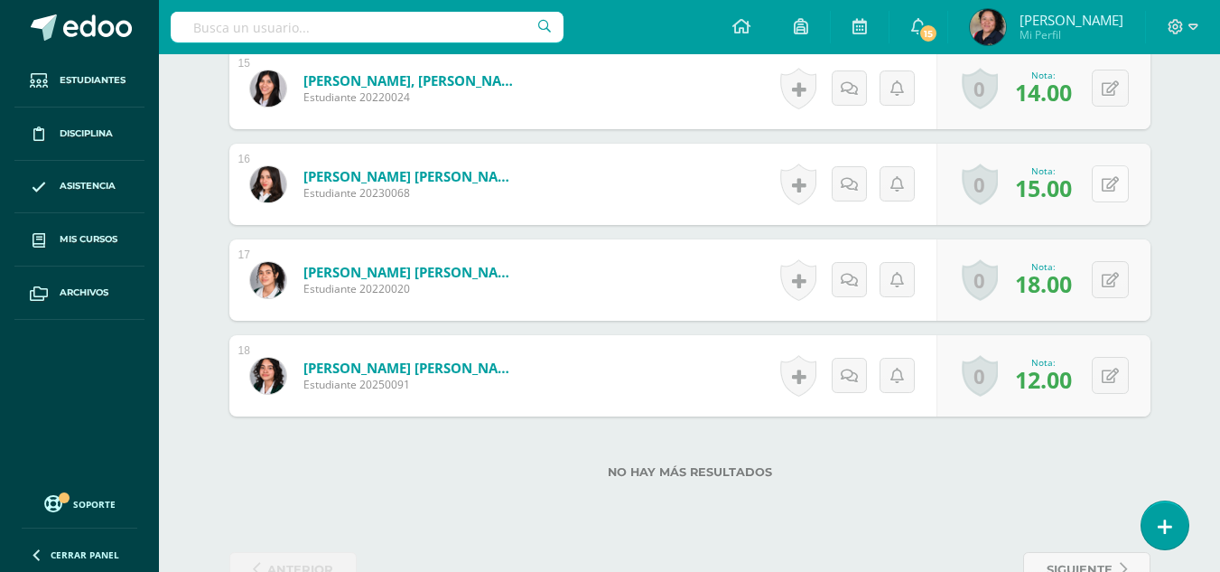
scroll to position [1956, 0]
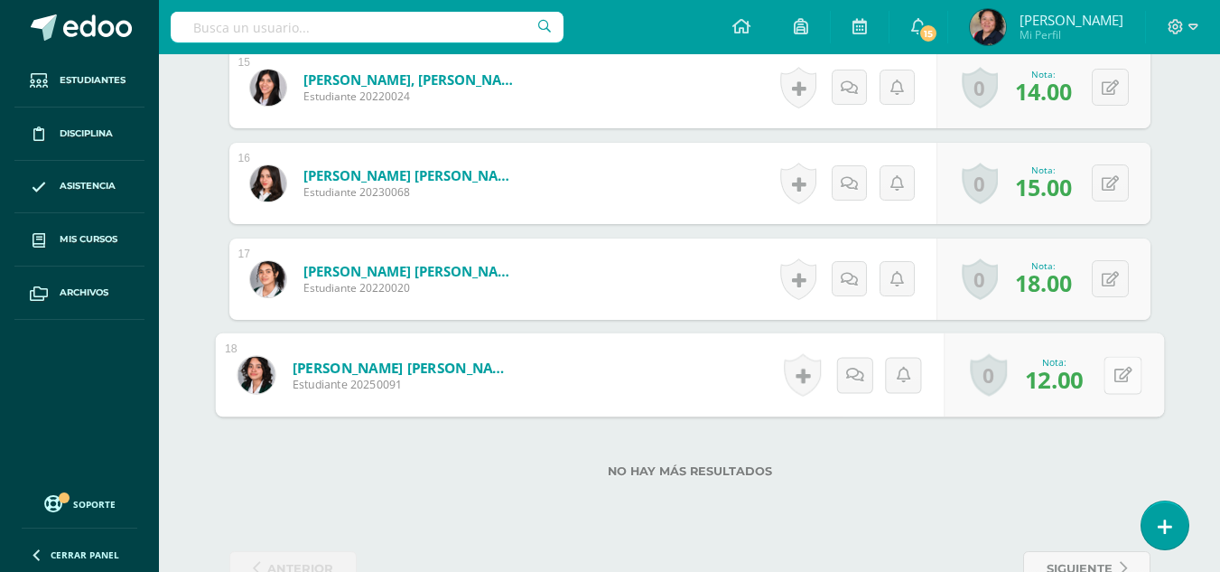
click at [1116, 367] on icon at bounding box center [1123, 374] width 18 height 15
type input "15"
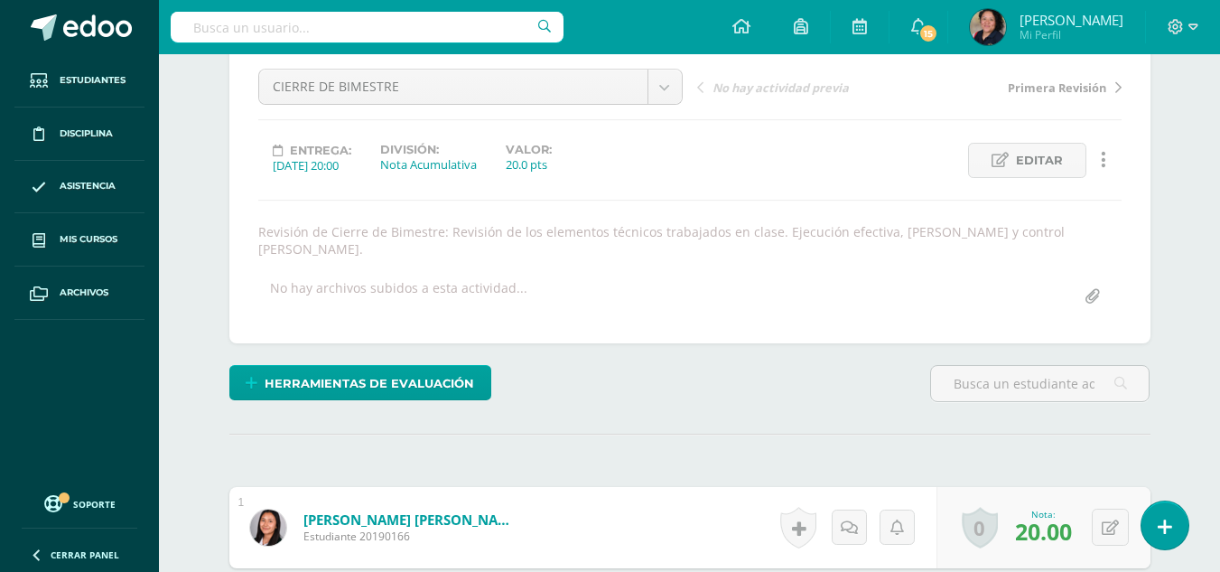
scroll to position [0, 0]
